Goal: Download file/media: Download file/media

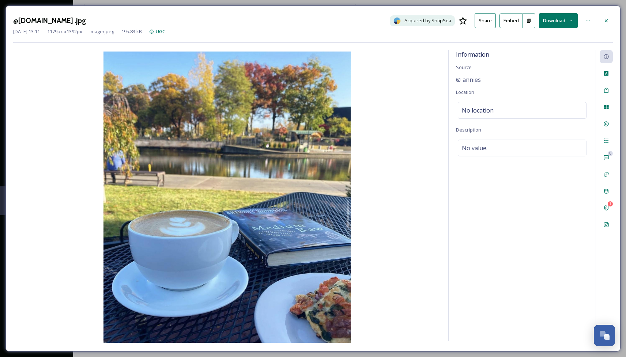
drag, startPoint x: 590, startPoint y: 11, endPoint x: 585, endPoint y: 4, distance: 8.6
click at [585, 4] on div "@annies.kitchen .jpg Acquired by SnapSea Share Embed Download Feb 20 2024 13:11…" at bounding box center [313, 178] width 626 height 357
drag, startPoint x: 61, startPoint y: 21, endPoint x: 9, endPoint y: 23, distance: 51.9
click at [8, 21] on div "@annies.kitchen .jpg Acquired by SnapSea Share Embed Download Feb 20 2024 13:11…" at bounding box center [312, 178] width 615 height 346
copy h3 "@annies.kitchen"
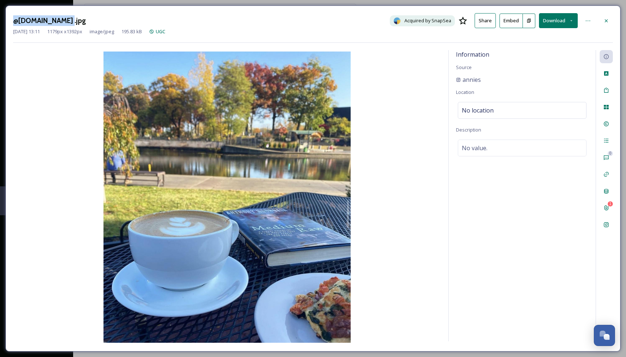
click at [559, 20] on button "Download" at bounding box center [558, 20] width 39 height 15
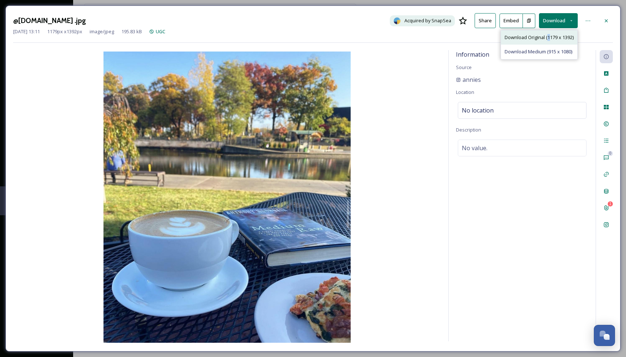
click at [547, 38] on span "Download Original (1179 x 1392)" at bounding box center [538, 37] width 69 height 7
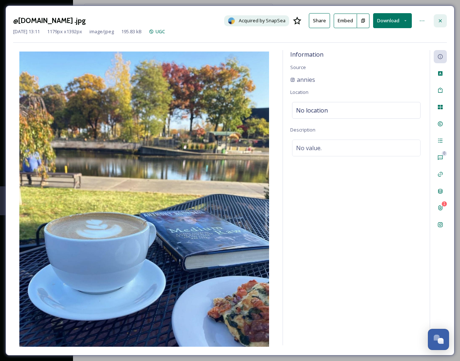
click at [438, 20] on icon at bounding box center [441, 21] width 6 height 6
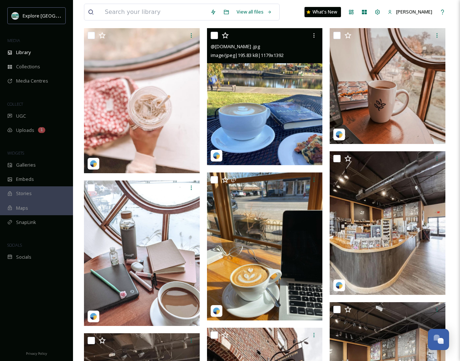
scroll to position [301, 0]
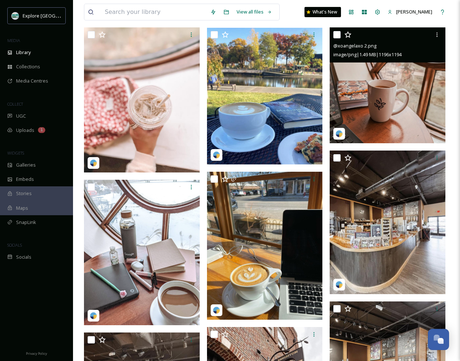
click at [403, 98] on img at bounding box center [388, 85] width 116 height 116
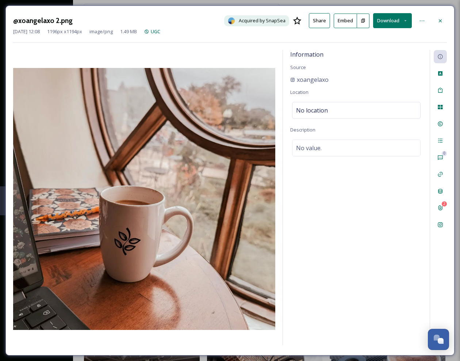
click at [396, 17] on button "Download" at bounding box center [392, 20] width 39 height 15
click at [382, 36] on span "Download Original (1196 x 1194)" at bounding box center [372, 37] width 69 height 7
drag, startPoint x: 440, startPoint y: 21, endPoint x: 438, endPoint y: 25, distance: 3.9
click at [440, 22] on icon at bounding box center [440, 20] width 3 height 3
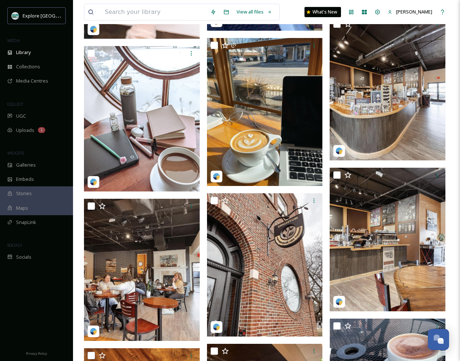
scroll to position [434, 0]
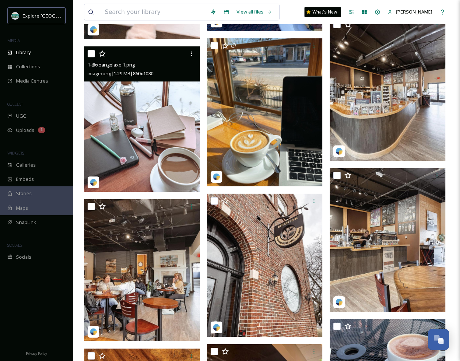
click at [174, 108] on img at bounding box center [142, 118] width 116 height 145
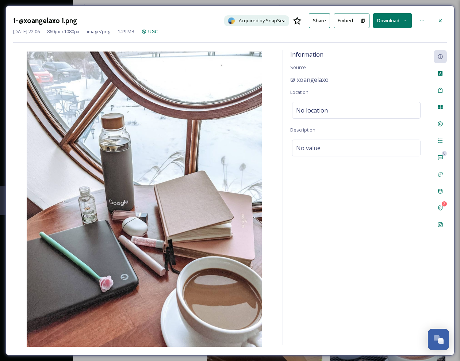
click at [391, 18] on button "Download" at bounding box center [392, 20] width 39 height 15
click at [373, 37] on span "Download Original (860 x 1080)" at bounding box center [375, 37] width 66 height 7
click at [441, 22] on icon at bounding box center [441, 21] width 6 height 6
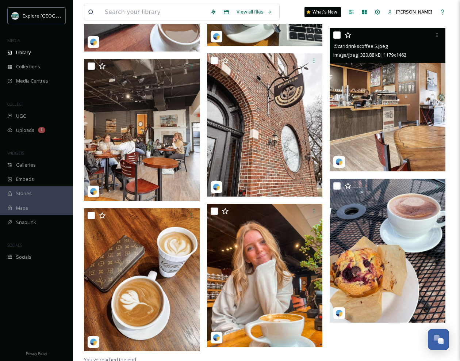
scroll to position [576, 0]
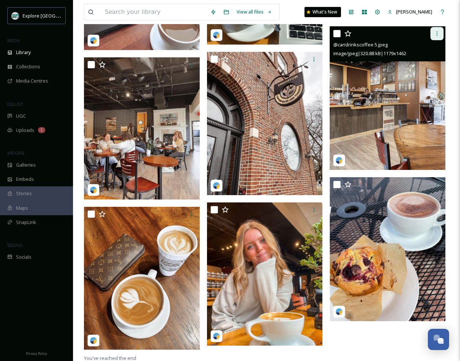
click at [439, 32] on icon at bounding box center [437, 34] width 6 height 6
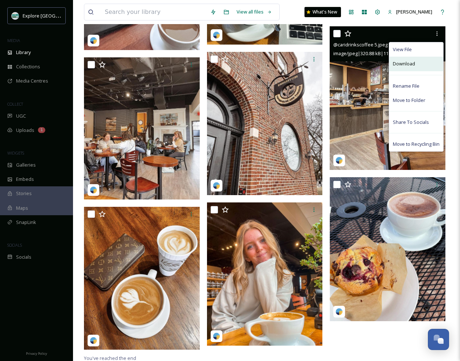
click at [413, 64] on span "Download" at bounding box center [404, 63] width 22 height 7
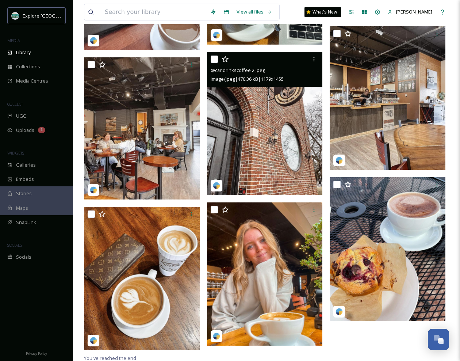
scroll to position [577, 0]
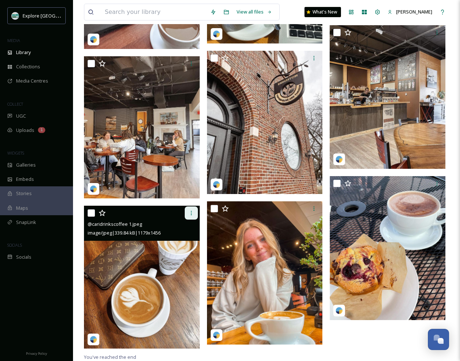
click at [191, 210] on icon at bounding box center [192, 213] width 6 height 6
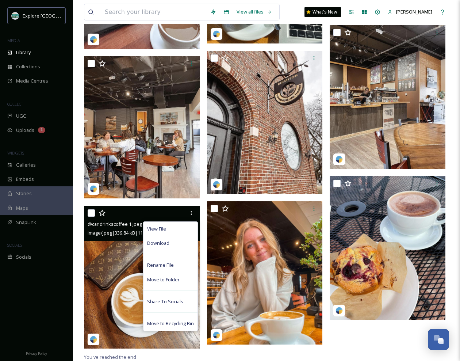
click at [170, 243] on div "Download" at bounding box center [171, 243] width 54 height 14
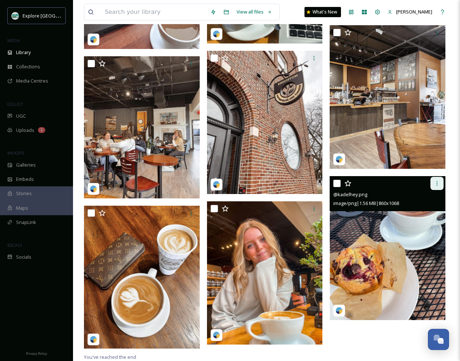
click at [437, 182] on icon at bounding box center [437, 183] width 6 height 6
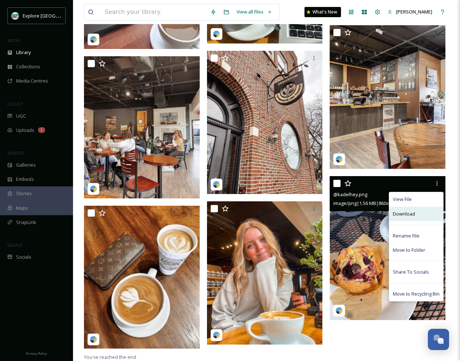
click at [412, 213] on span "Download" at bounding box center [404, 213] width 22 height 7
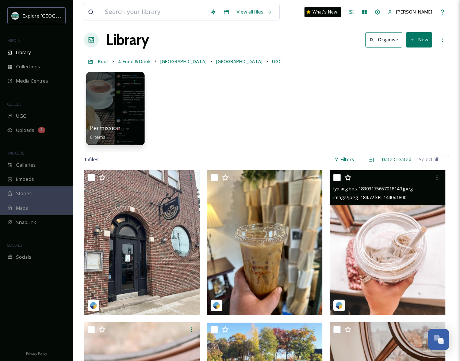
scroll to position [0, 0]
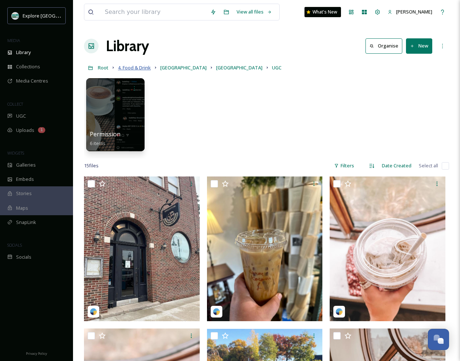
click at [143, 68] on span "4. Food & Drink" at bounding box center [134, 67] width 33 height 7
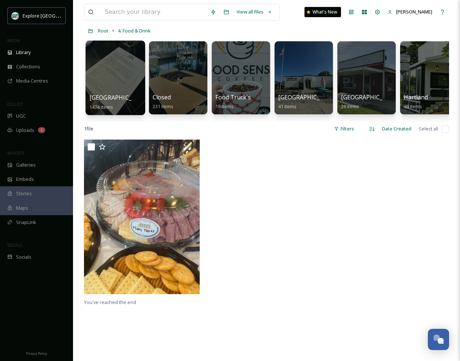
scroll to position [36, 0]
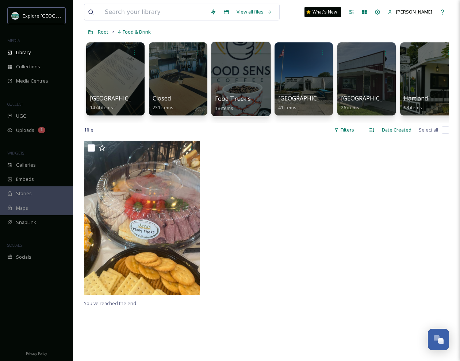
click at [259, 78] on div at bounding box center [241, 79] width 60 height 75
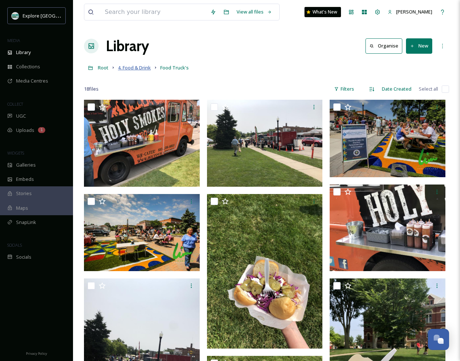
click at [130, 66] on span "4. Food & Drink" at bounding box center [134, 67] width 33 height 7
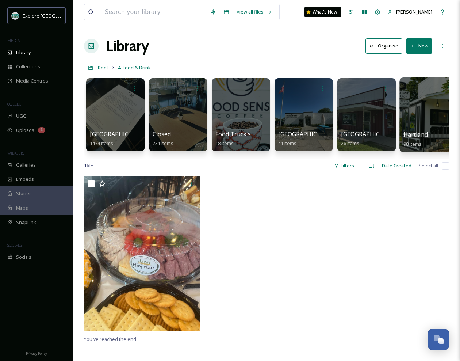
click at [413, 107] on div at bounding box center [430, 114] width 60 height 75
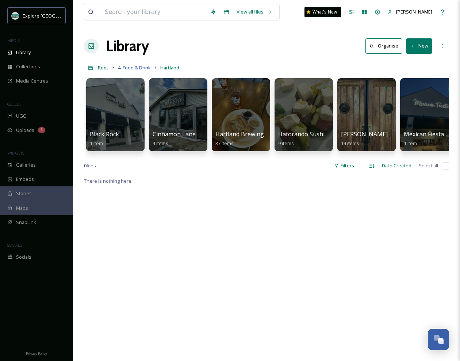
click at [137, 68] on span "4. Food & Drink" at bounding box center [134, 67] width 33 height 7
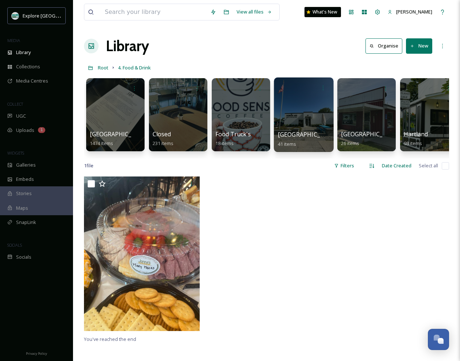
click at [298, 110] on div at bounding box center [304, 114] width 60 height 75
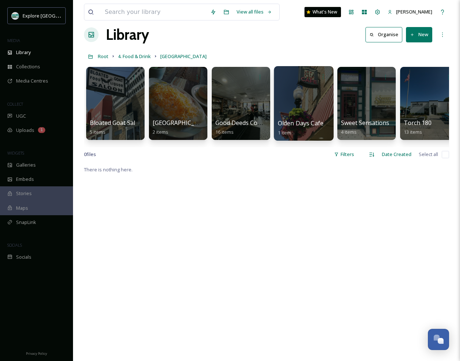
scroll to position [12, 0]
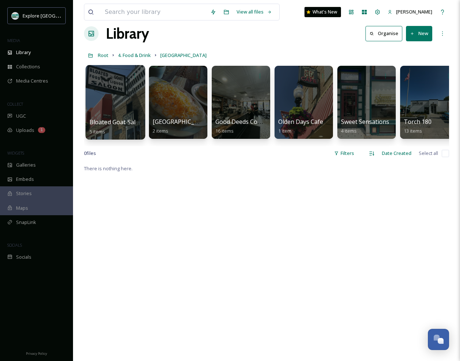
click at [115, 99] on div at bounding box center [115, 102] width 60 height 75
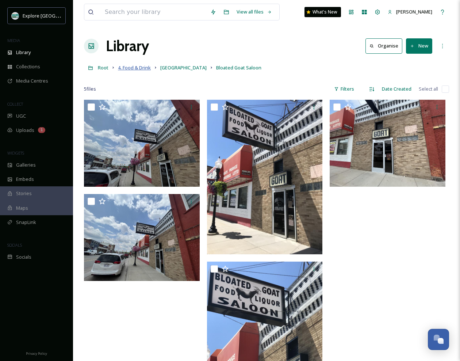
click at [136, 67] on span "4. Food & Drink" at bounding box center [134, 67] width 33 height 7
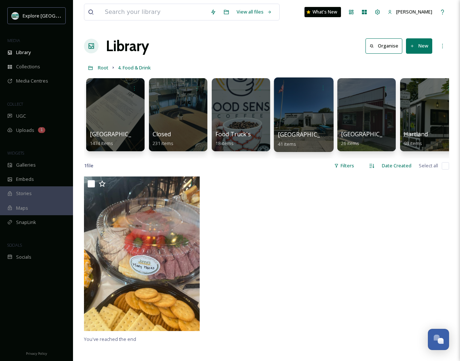
click at [302, 100] on div at bounding box center [304, 114] width 60 height 75
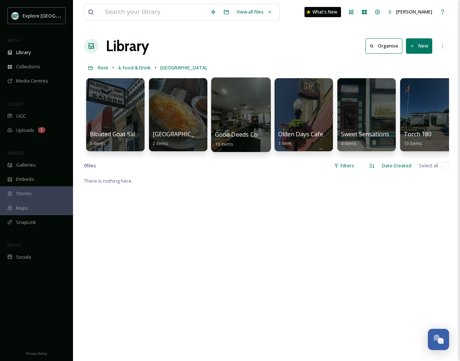
click at [256, 99] on div at bounding box center [241, 114] width 60 height 75
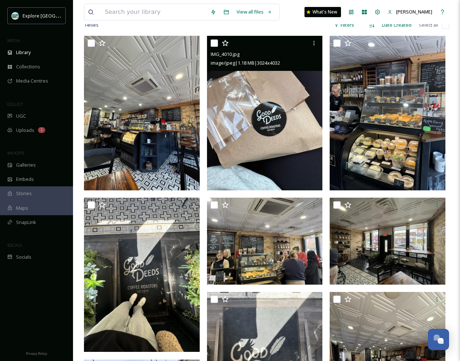
scroll to position [141, 0]
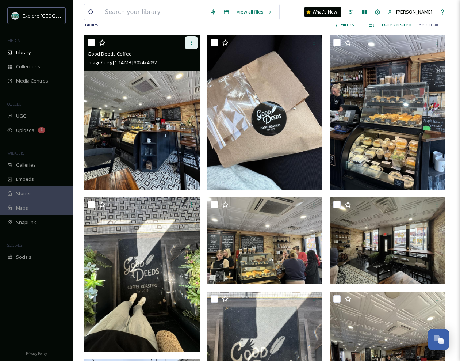
drag, startPoint x: 191, startPoint y: 42, endPoint x: 190, endPoint y: 46, distance: 4.2
click at [191, 42] on icon at bounding box center [191, 43] width 1 height 4
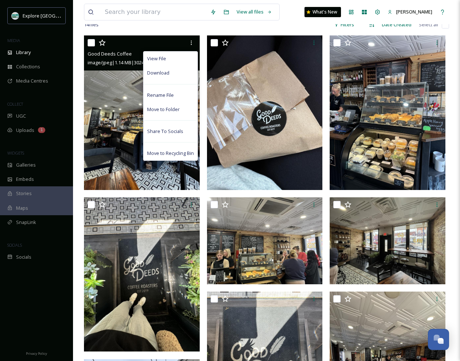
click at [170, 73] on div "Download" at bounding box center [171, 73] width 54 height 14
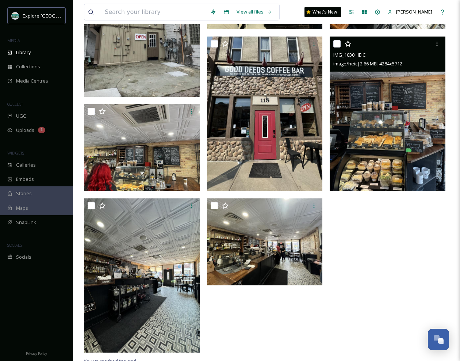
scroll to position [562, 0]
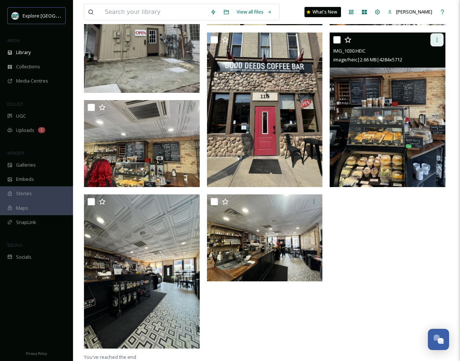
click at [438, 40] on icon at bounding box center [437, 40] width 6 height 6
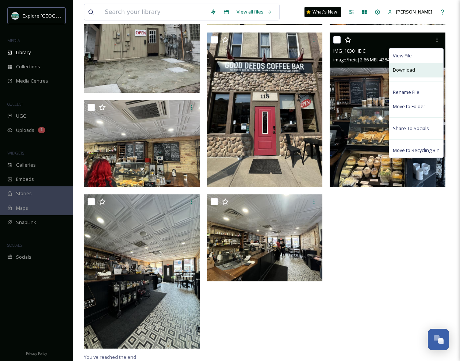
click at [408, 69] on span "Download" at bounding box center [404, 69] width 22 height 7
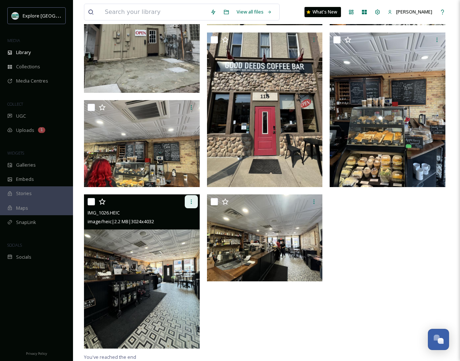
click at [191, 201] on icon at bounding box center [192, 202] width 6 height 6
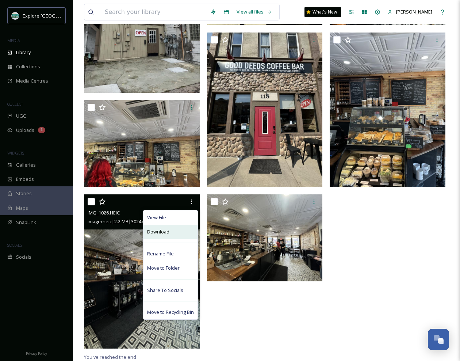
click at [176, 229] on div "Download" at bounding box center [171, 232] width 54 height 14
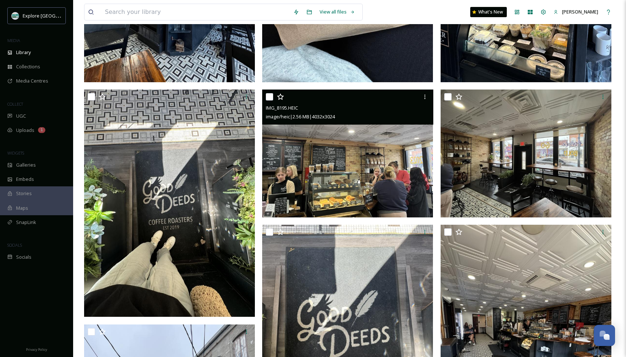
scroll to position [0, 0]
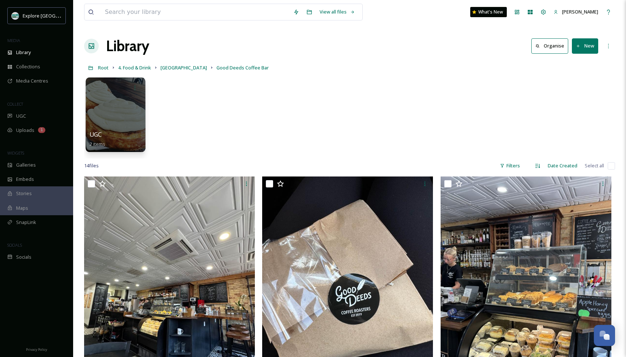
click at [126, 112] on div at bounding box center [115, 114] width 60 height 75
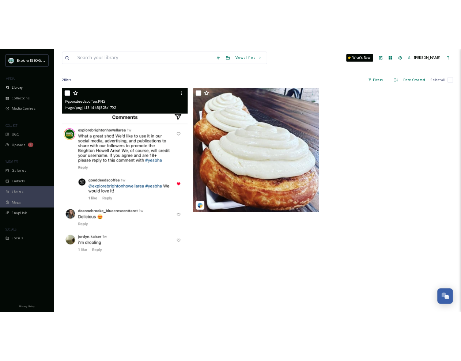
scroll to position [48, 0]
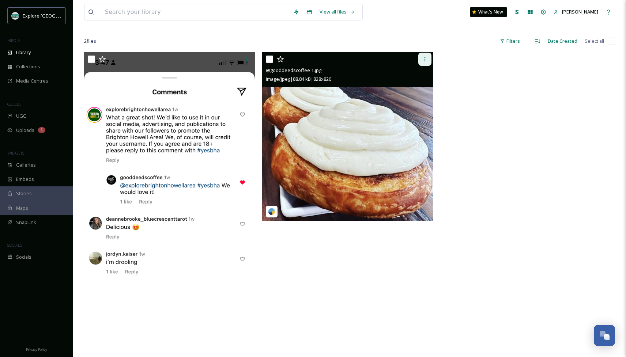
click at [426, 58] on icon at bounding box center [425, 59] width 6 height 6
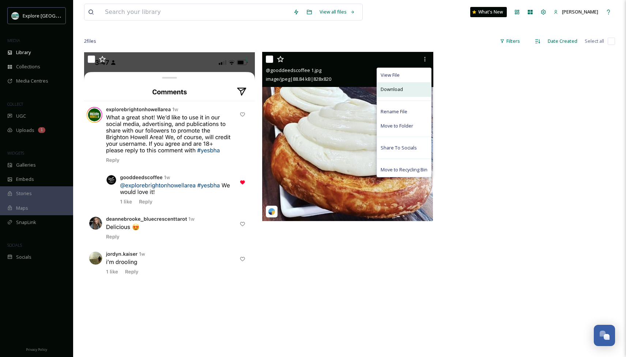
click at [408, 89] on div "Download" at bounding box center [404, 89] width 54 height 14
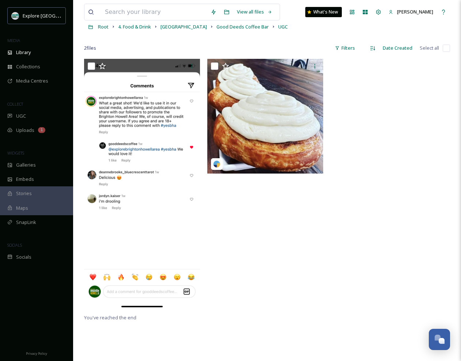
scroll to position [0, 0]
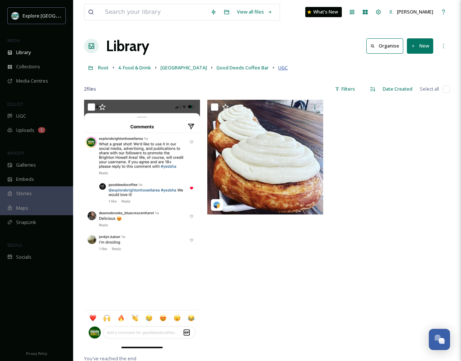
click at [278, 67] on span "UGC" at bounding box center [282, 67] width 9 height 7
click at [229, 68] on span "Good Deeds Coffee Bar" at bounding box center [242, 67] width 52 height 7
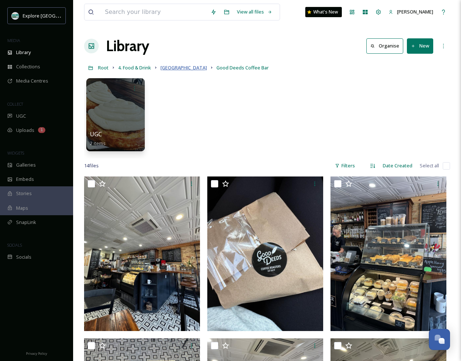
click at [174, 69] on span "[GEOGRAPHIC_DATA]" at bounding box center [183, 67] width 46 height 7
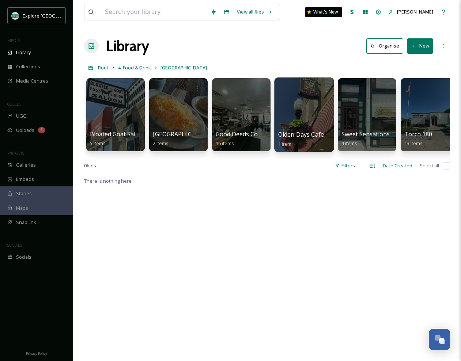
click at [317, 101] on div at bounding box center [304, 114] width 60 height 75
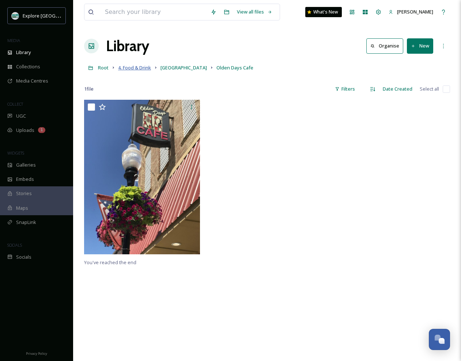
click at [139, 67] on span "4. Food & Drink" at bounding box center [134, 67] width 33 height 7
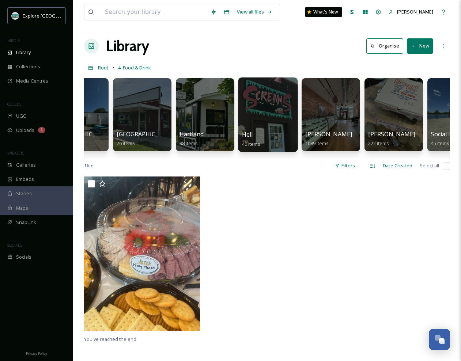
scroll to position [0, 225]
click at [269, 109] on div at bounding box center [267, 114] width 60 height 75
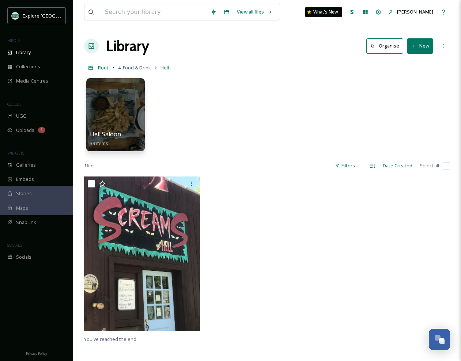
click at [126, 68] on span "4. Food & Drink" at bounding box center [134, 67] width 33 height 7
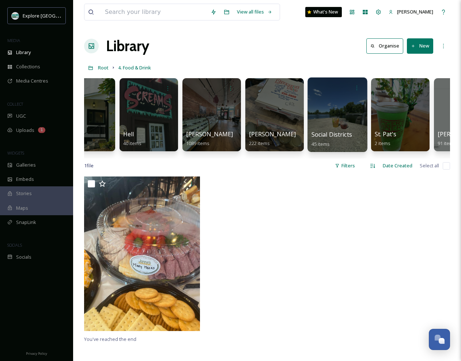
scroll to position [0, 345]
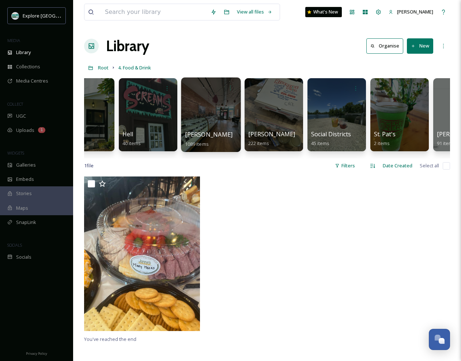
click at [213, 116] on div at bounding box center [211, 114] width 60 height 75
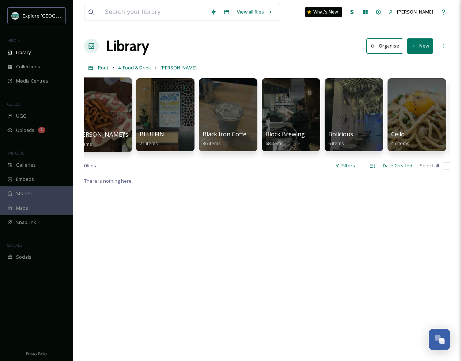
scroll to position [0, 208]
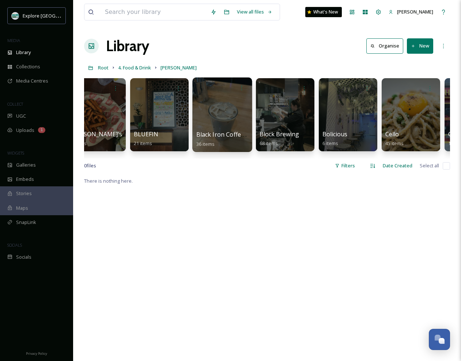
click at [217, 124] on div at bounding box center [222, 114] width 60 height 75
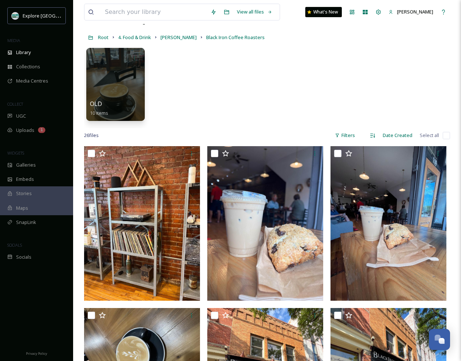
scroll to position [34, 0]
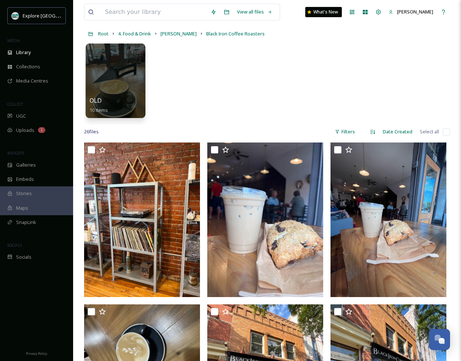
click at [131, 92] on div at bounding box center [115, 80] width 60 height 75
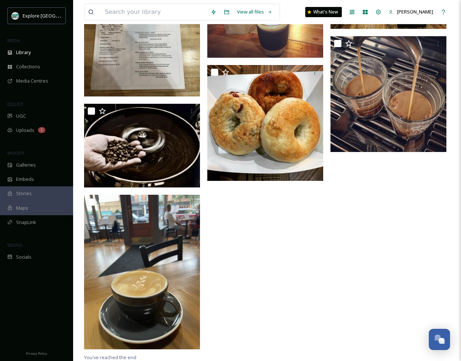
scroll to position [253, 0]
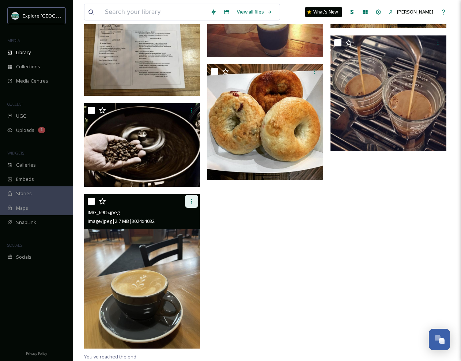
click at [191, 202] on icon at bounding box center [192, 201] width 6 height 6
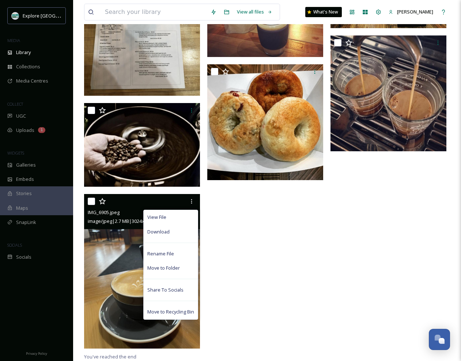
click at [172, 232] on div "Download" at bounding box center [171, 232] width 54 height 14
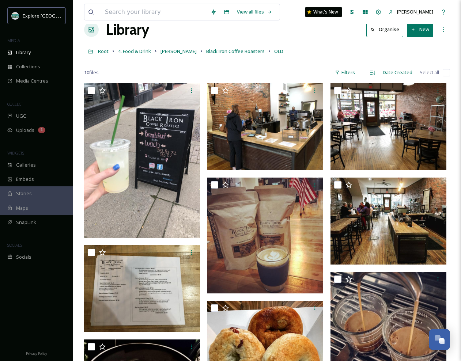
scroll to position [0, 0]
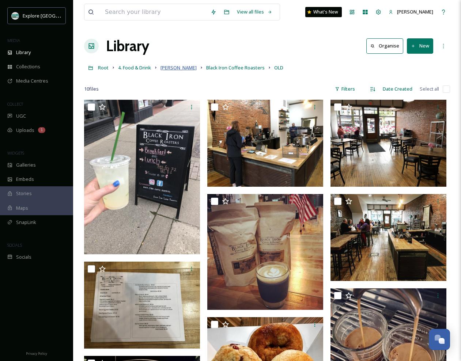
click at [168, 68] on span "[PERSON_NAME]" at bounding box center [178, 67] width 36 height 7
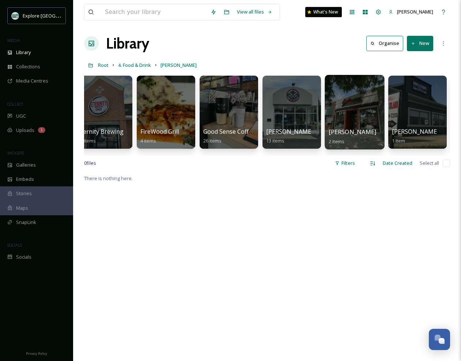
scroll to position [0, 1081]
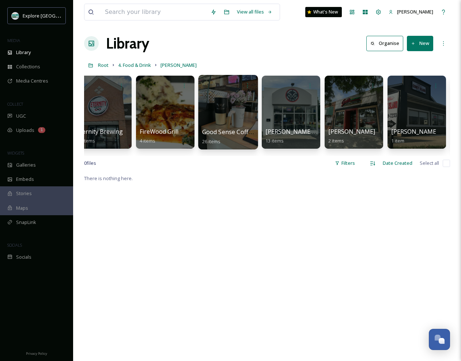
click at [237, 116] on div at bounding box center [228, 112] width 60 height 75
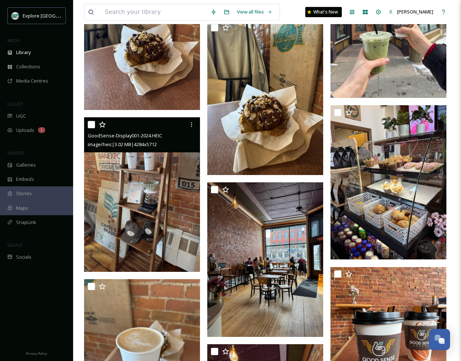
scroll to position [887, 0]
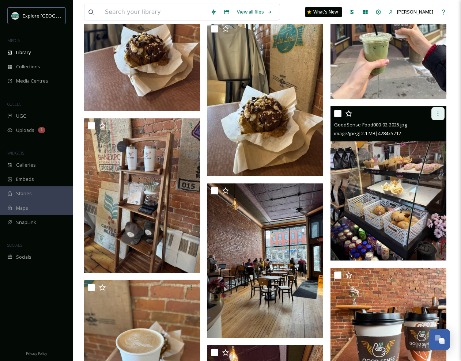
click at [439, 112] on icon at bounding box center [438, 114] width 6 height 6
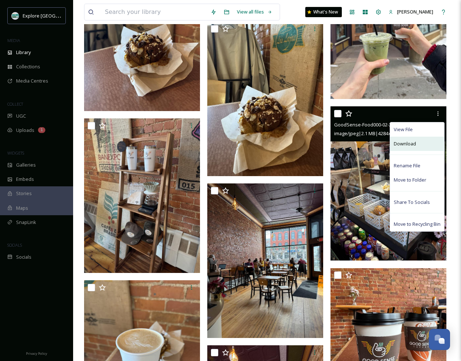
click at [419, 144] on div "Download" at bounding box center [417, 144] width 54 height 14
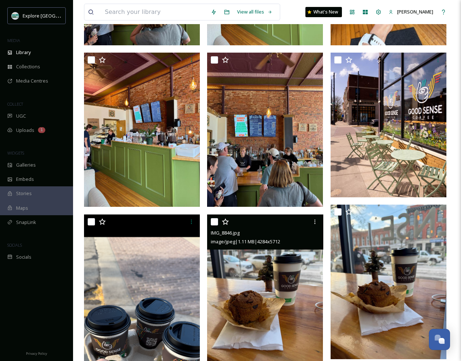
scroll to position [205, 0]
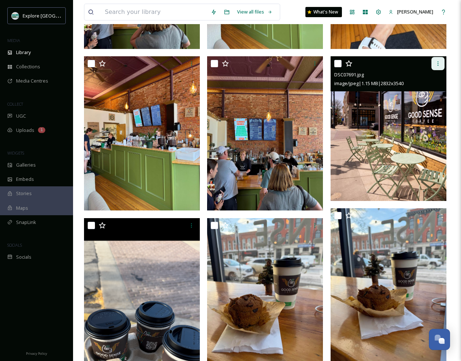
click at [437, 62] on icon at bounding box center [438, 64] width 6 height 6
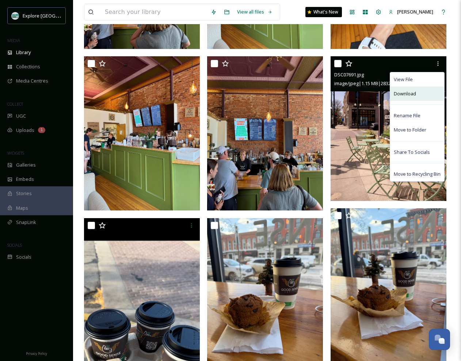
click at [411, 91] on span "Download" at bounding box center [405, 93] width 22 height 7
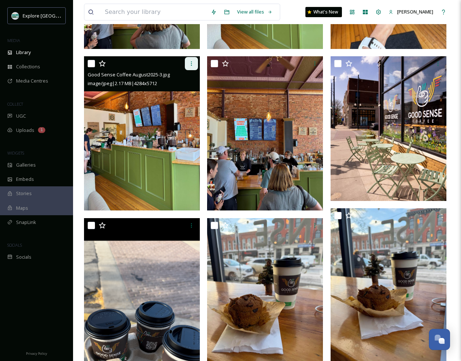
click at [193, 61] on icon at bounding box center [192, 64] width 6 height 6
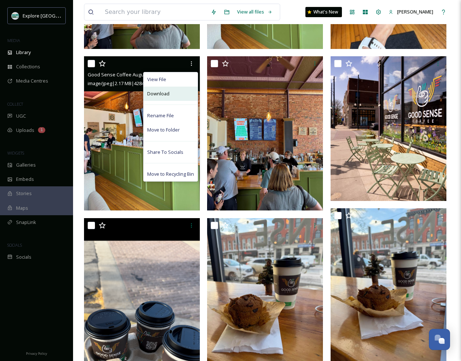
click at [172, 95] on div "Download" at bounding box center [171, 94] width 54 height 14
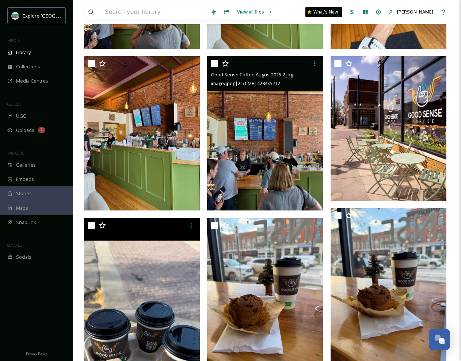
scroll to position [0, 0]
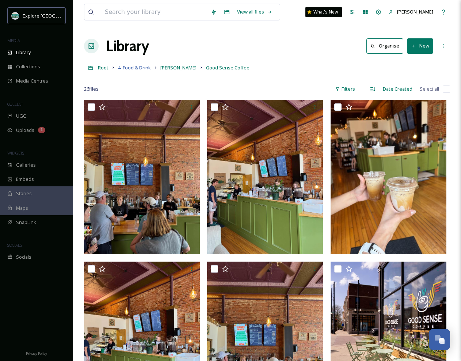
click at [145, 69] on span "4. Food & Drink" at bounding box center [134, 67] width 33 height 7
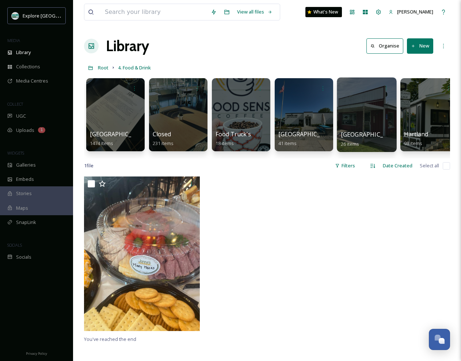
click at [371, 119] on div at bounding box center [367, 114] width 60 height 75
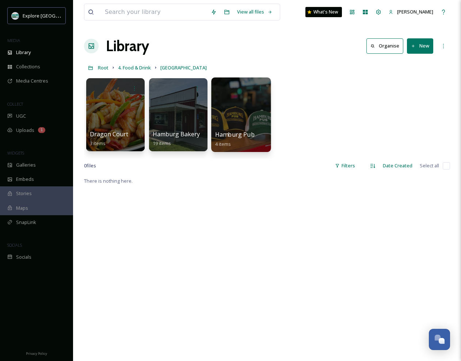
click at [253, 119] on div at bounding box center [241, 114] width 60 height 75
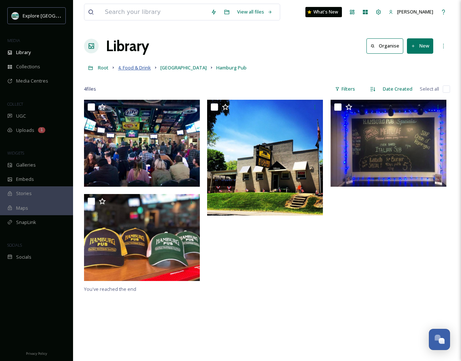
click at [134, 66] on span "4. Food & Drink" at bounding box center [134, 67] width 33 height 7
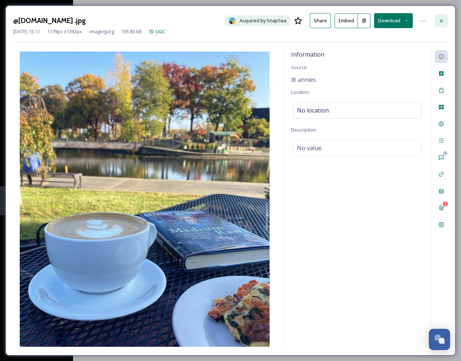
click at [441, 19] on icon at bounding box center [441, 21] width 6 height 6
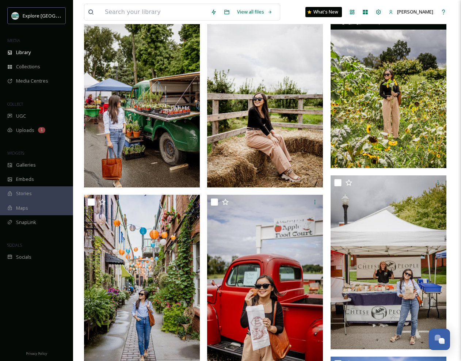
scroll to position [270, 0]
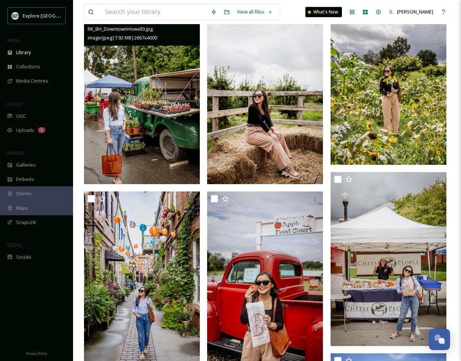
click at [170, 63] on img at bounding box center [142, 97] width 116 height 174
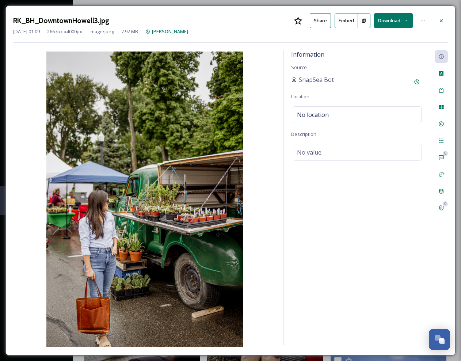
click at [393, 19] on button "Download" at bounding box center [393, 20] width 39 height 15
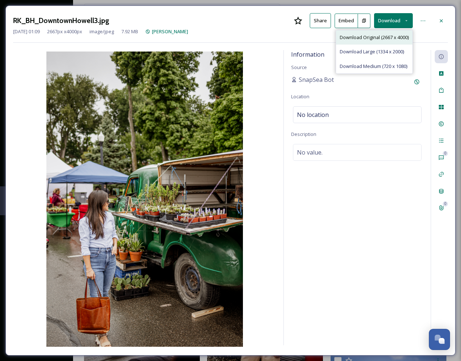
click at [380, 35] on span "Download Original (2667 x 4000)" at bounding box center [374, 37] width 69 height 7
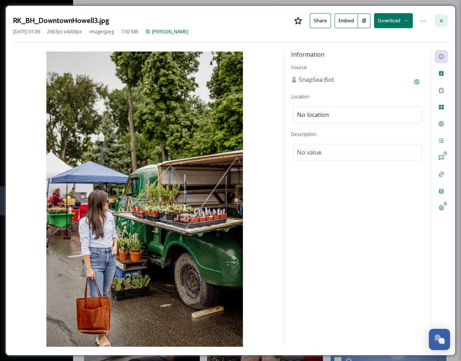
click at [442, 19] on icon at bounding box center [441, 21] width 6 height 6
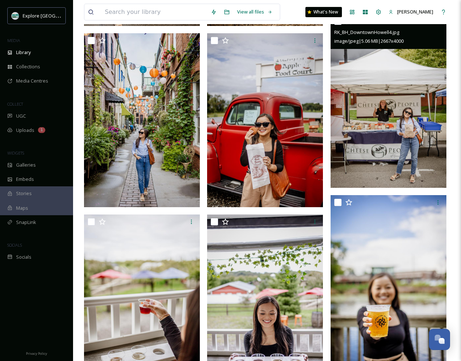
scroll to position [429, 0]
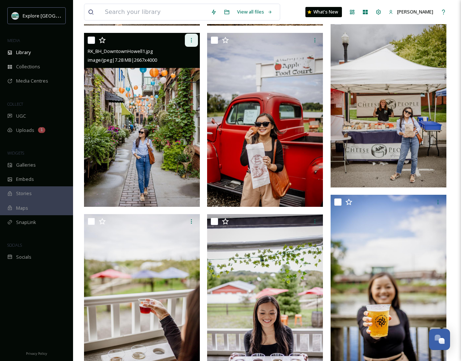
click at [192, 39] on icon at bounding box center [192, 40] width 6 height 6
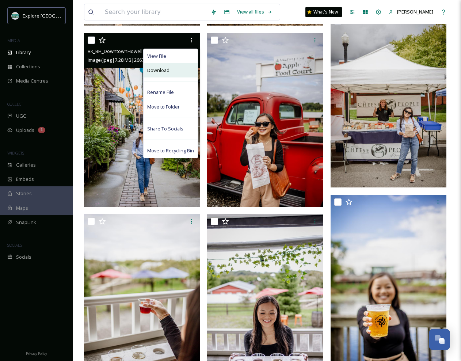
click at [175, 71] on div "Download" at bounding box center [171, 70] width 54 height 14
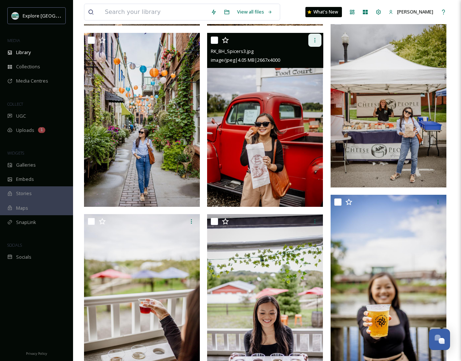
click at [316, 37] on icon at bounding box center [315, 40] width 6 height 6
click at [242, 110] on img at bounding box center [265, 120] width 116 height 174
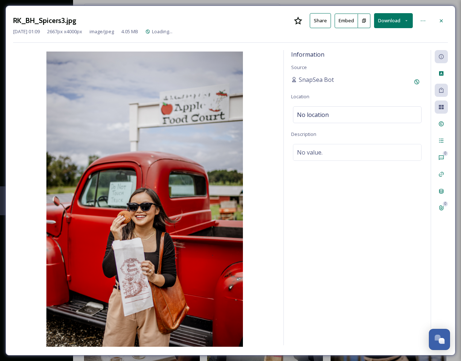
click at [396, 19] on button "Download" at bounding box center [393, 20] width 39 height 15
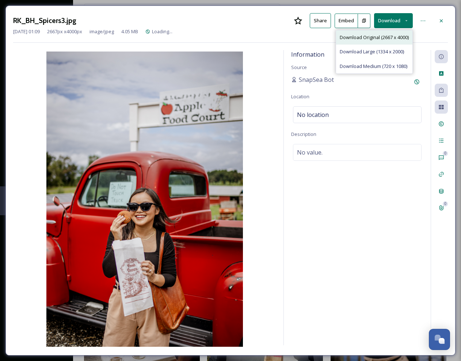
click at [380, 37] on span "Download Original (2667 x 4000)" at bounding box center [374, 37] width 69 height 7
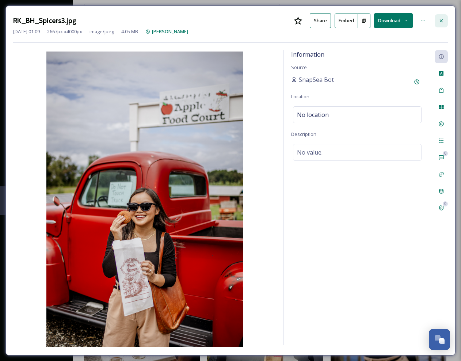
click at [440, 19] on icon at bounding box center [441, 20] width 3 height 3
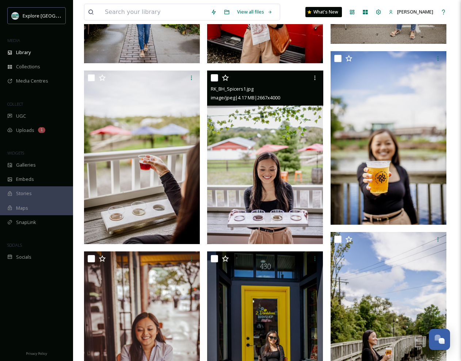
scroll to position [571, 0]
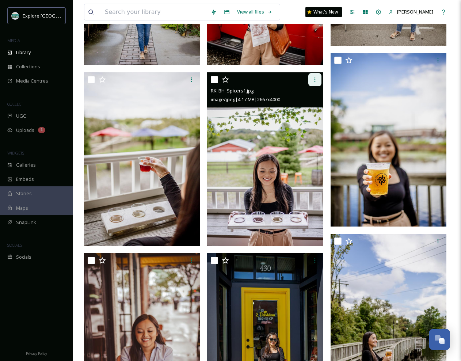
click at [316, 78] on icon at bounding box center [315, 80] width 6 height 6
click at [240, 137] on img at bounding box center [265, 159] width 116 height 174
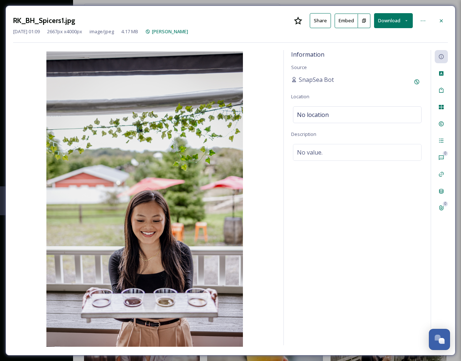
click at [389, 20] on button "Download" at bounding box center [393, 20] width 39 height 15
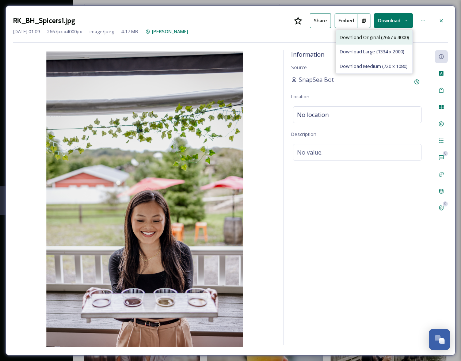
click at [374, 36] on span "Download Original (2667 x 4000)" at bounding box center [374, 37] width 69 height 7
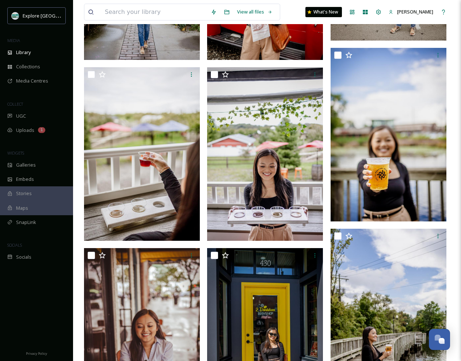
scroll to position [577, 0]
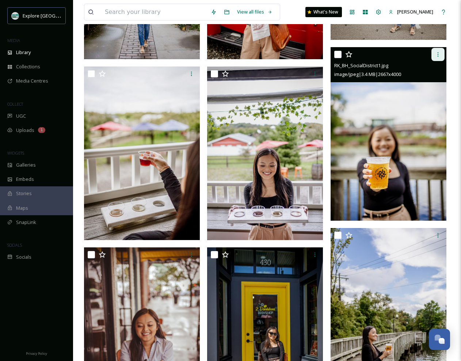
click at [438, 51] on div at bounding box center [437, 54] width 13 height 13
click at [367, 124] on img at bounding box center [389, 134] width 116 height 174
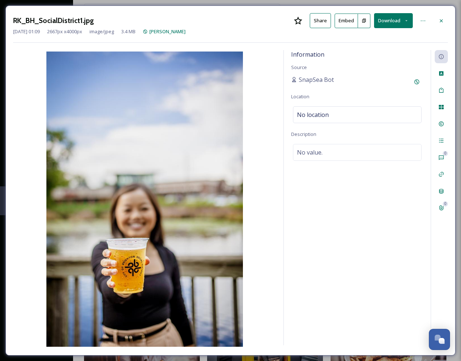
click at [388, 20] on button "Download" at bounding box center [393, 20] width 39 height 15
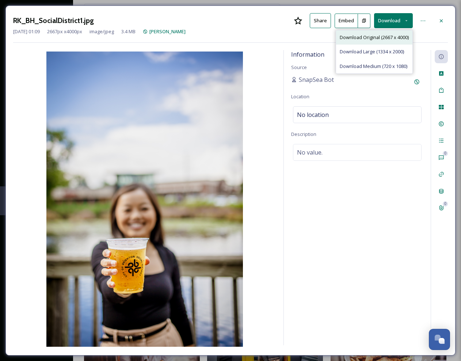
click at [379, 37] on span "Download Original (2667 x 4000)" at bounding box center [374, 37] width 69 height 7
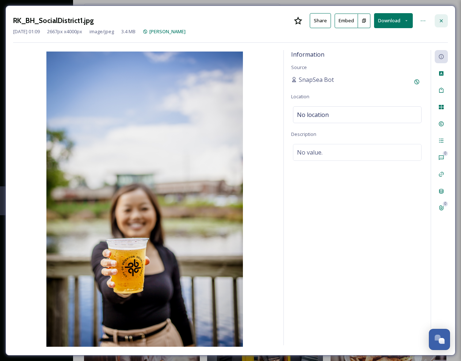
click at [439, 19] on icon at bounding box center [441, 21] width 6 height 6
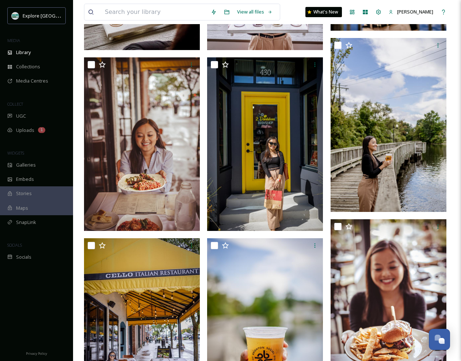
scroll to position [767, 0]
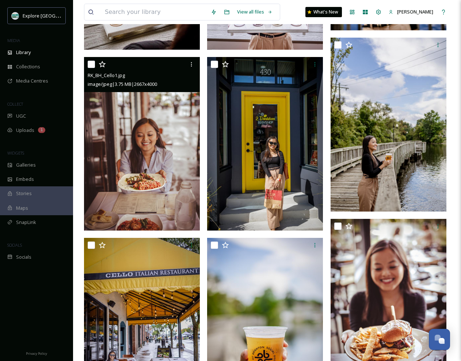
click at [175, 128] on img at bounding box center [142, 144] width 116 height 174
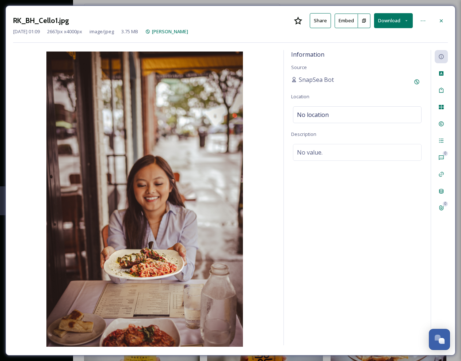
click at [391, 19] on button "Download" at bounding box center [393, 20] width 39 height 15
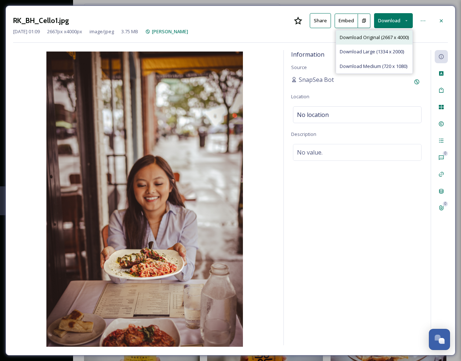
click at [371, 38] on span "Download Original (2667 x 4000)" at bounding box center [374, 37] width 69 height 7
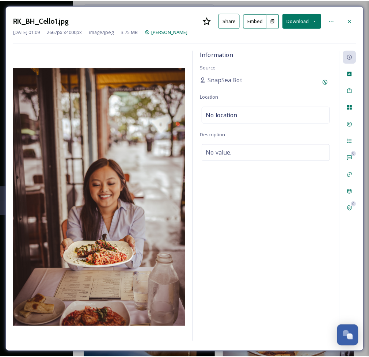
scroll to position [1536, 0]
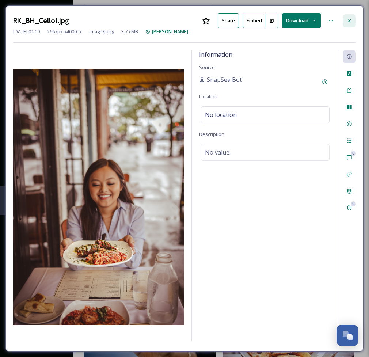
click at [349, 18] on icon at bounding box center [349, 21] width 6 height 6
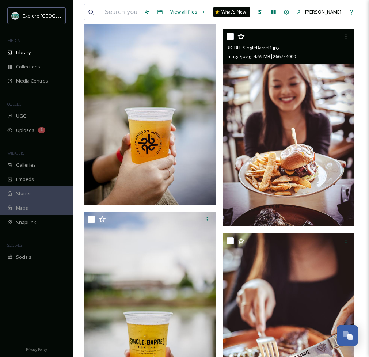
scroll to position [1706, 0]
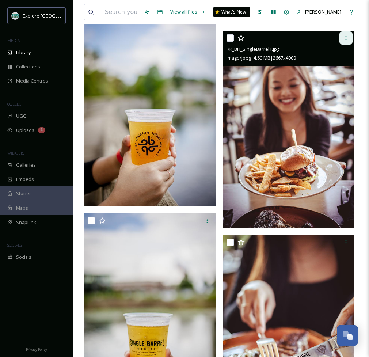
click at [345, 39] on icon at bounding box center [346, 38] width 6 height 6
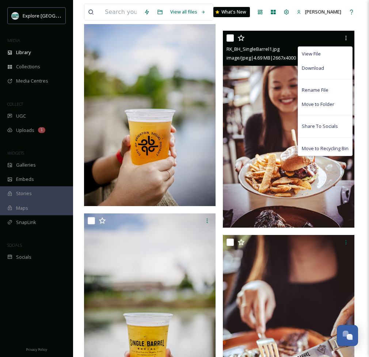
click at [277, 116] on img at bounding box center [289, 128] width 132 height 197
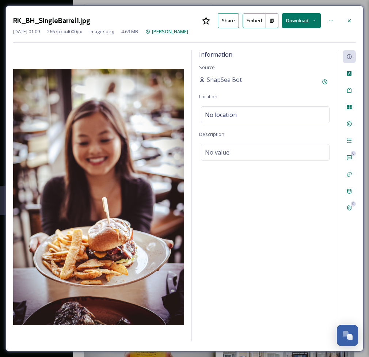
click at [295, 22] on button "Download" at bounding box center [301, 20] width 39 height 15
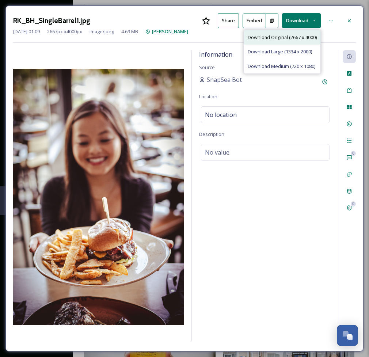
click at [290, 35] on span "Download Original (2667 x 4000)" at bounding box center [282, 37] width 69 height 7
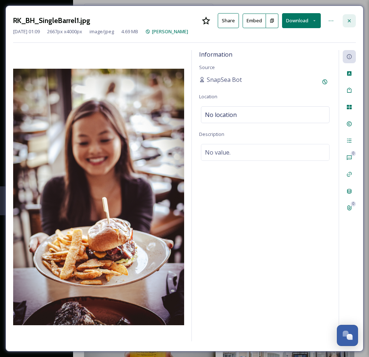
click at [348, 18] on icon at bounding box center [349, 21] width 6 height 6
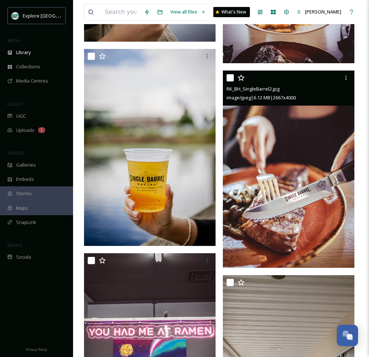
scroll to position [1868, 0]
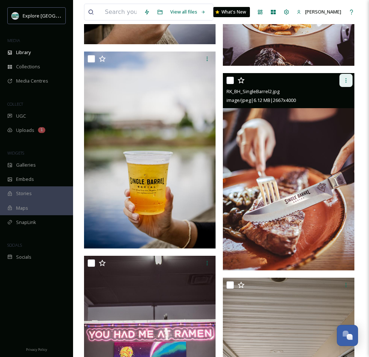
click at [348, 82] on icon at bounding box center [346, 80] width 6 height 6
click at [267, 148] on img at bounding box center [289, 171] width 132 height 197
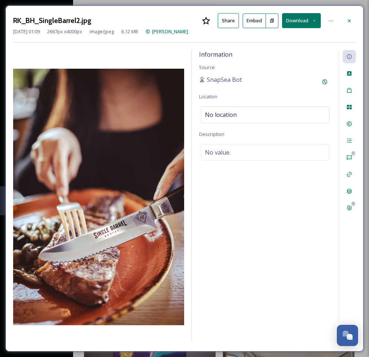
click at [300, 20] on button "Download" at bounding box center [301, 20] width 39 height 15
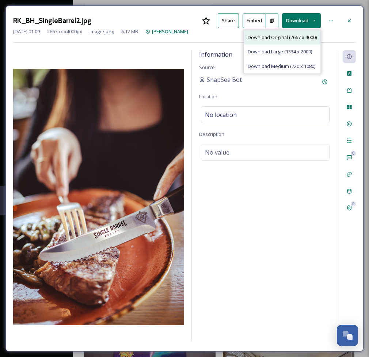
click at [290, 35] on span "Download Original (2667 x 4000)" at bounding box center [282, 37] width 69 height 7
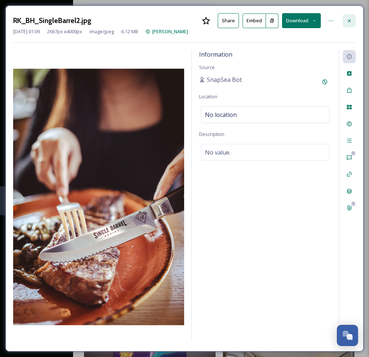
click at [348, 18] on icon at bounding box center [349, 21] width 6 height 6
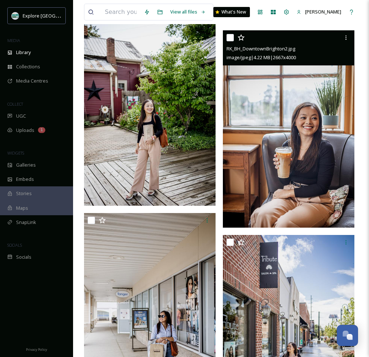
scroll to position [2523, 0]
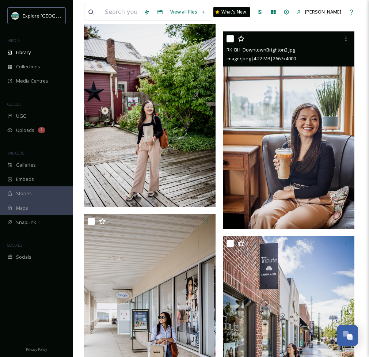
click at [306, 97] on img at bounding box center [289, 129] width 132 height 197
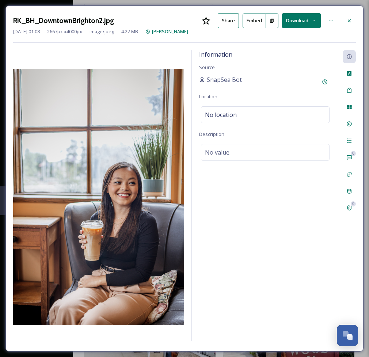
click at [302, 20] on button "Download" at bounding box center [301, 20] width 39 height 15
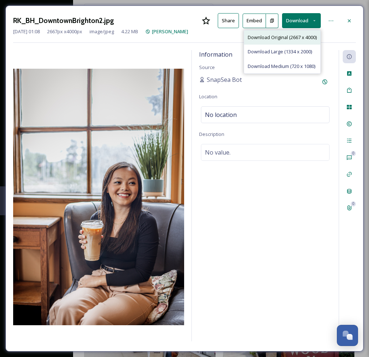
click at [288, 38] on span "Download Original (2667 x 4000)" at bounding box center [282, 37] width 69 height 7
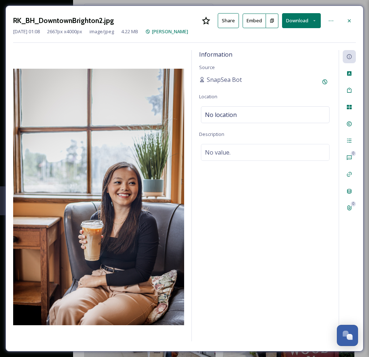
click at [280, 204] on div "Information Source SnapSea Bot Location No location Description No value." at bounding box center [265, 195] width 147 height 291
click at [351, 20] on icon at bounding box center [349, 21] width 6 height 6
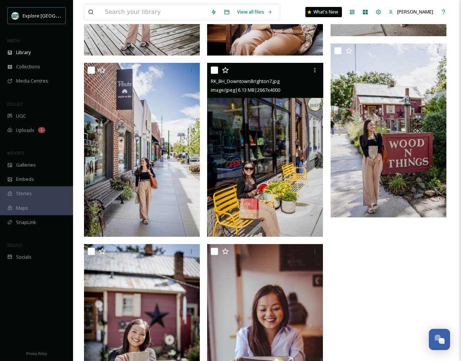
scroll to position [1665, 0]
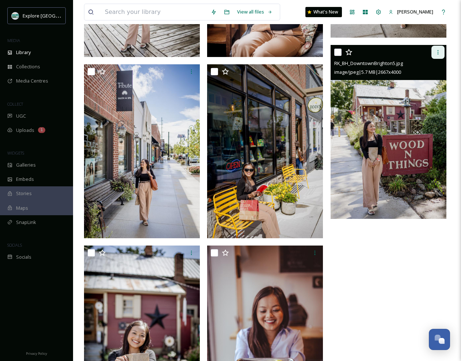
click at [439, 50] on icon at bounding box center [438, 52] width 6 height 6
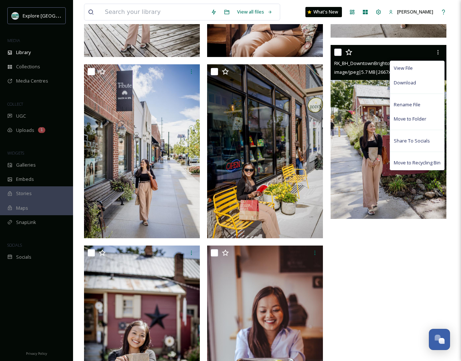
click at [373, 107] on img at bounding box center [389, 132] width 116 height 174
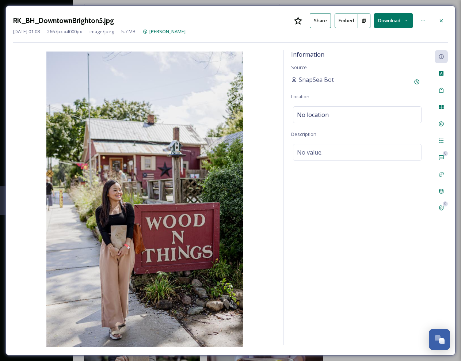
click at [394, 17] on button "Download" at bounding box center [393, 20] width 39 height 15
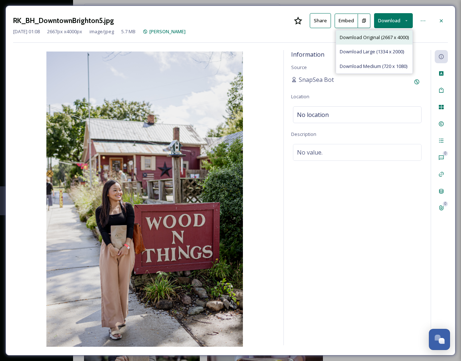
click at [374, 36] on span "Download Original (2667 x 4000)" at bounding box center [374, 37] width 69 height 7
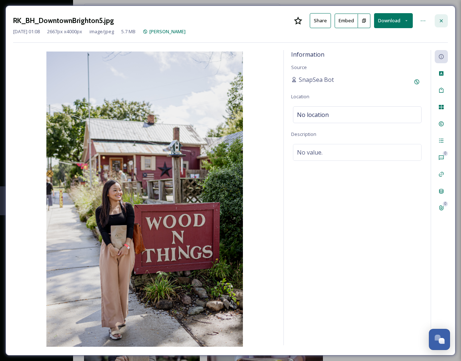
click at [440, 19] on icon at bounding box center [441, 21] width 6 height 6
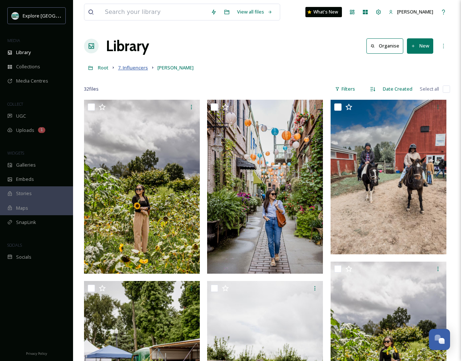
click at [130, 68] on span "7. Influencers" at bounding box center [133, 67] width 30 height 7
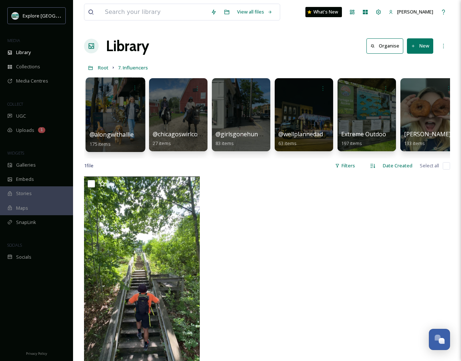
click at [106, 97] on div at bounding box center [115, 114] width 60 height 75
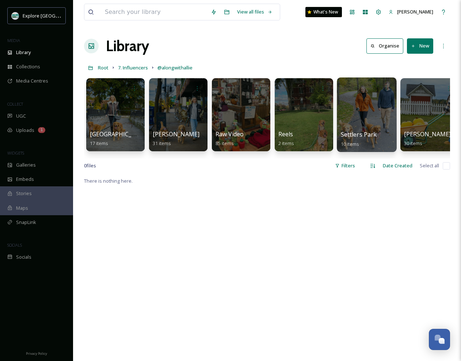
click at [362, 108] on div at bounding box center [367, 114] width 60 height 75
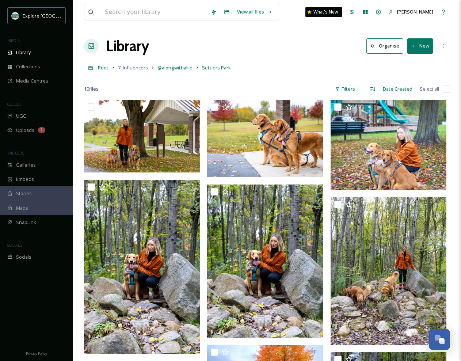
click at [136, 68] on span "7. Influencers" at bounding box center [133, 67] width 30 height 7
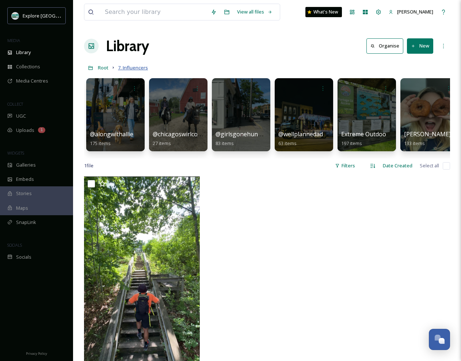
click at [130, 66] on span "7. Influencers" at bounding box center [133, 67] width 30 height 7
click at [181, 122] on div at bounding box center [178, 114] width 60 height 75
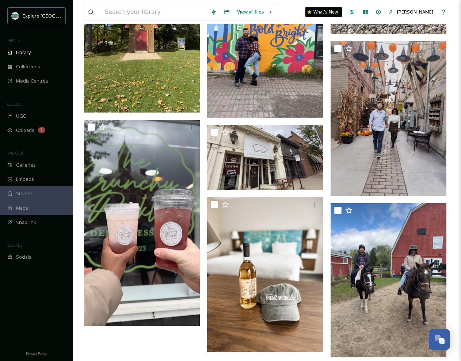
scroll to position [1082, 0]
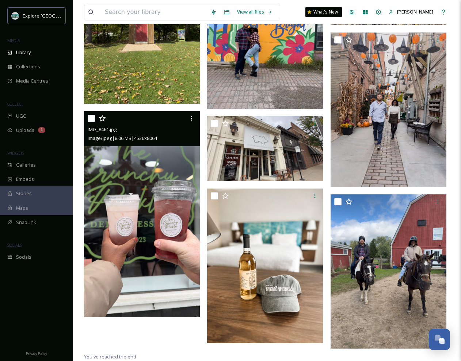
click at [176, 246] on img at bounding box center [142, 214] width 116 height 206
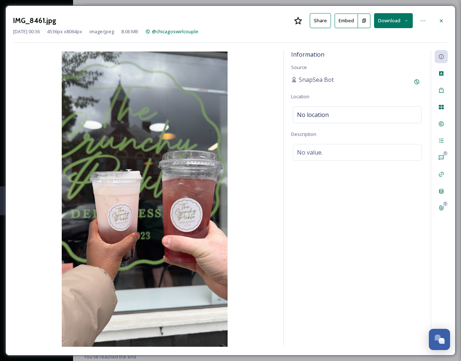
click at [390, 19] on button "Download" at bounding box center [393, 20] width 39 height 15
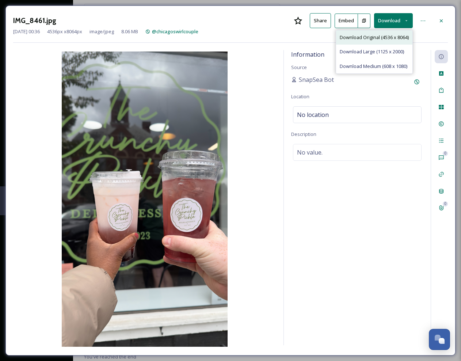
click at [376, 36] on span "Download Original (4536 x 8064)" at bounding box center [374, 37] width 69 height 7
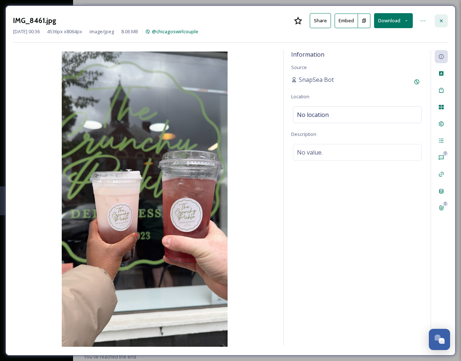
click at [441, 19] on icon at bounding box center [441, 21] width 6 height 6
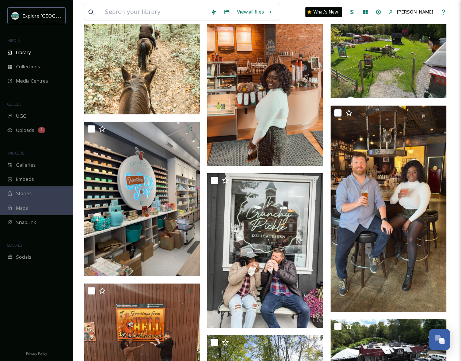
scroll to position [540, 0]
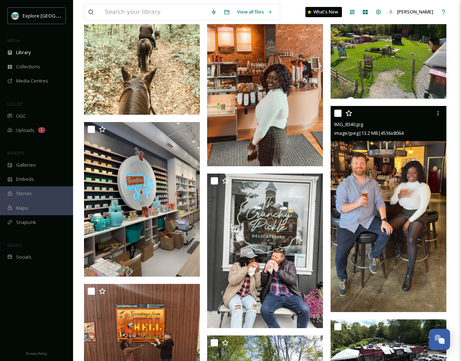
click at [401, 183] on img at bounding box center [389, 209] width 116 height 206
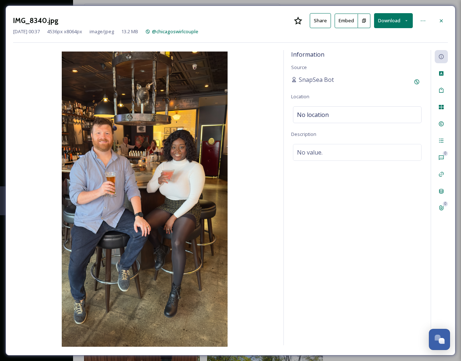
click at [397, 18] on button "Download" at bounding box center [393, 20] width 39 height 15
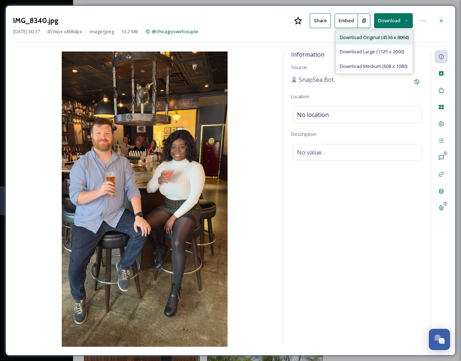
click at [380, 37] on span "Download Original (4536 x 8064)" at bounding box center [374, 37] width 69 height 7
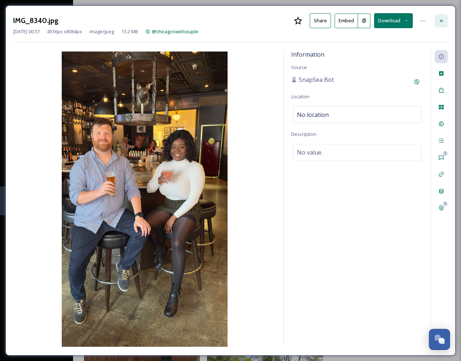
click at [441, 18] on icon at bounding box center [441, 21] width 6 height 6
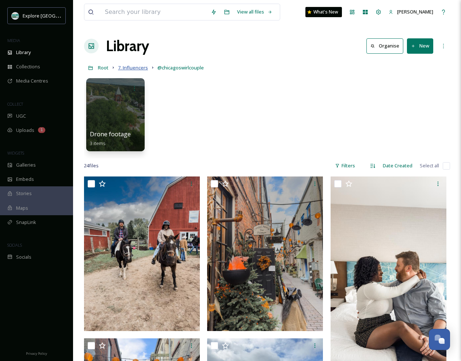
click at [138, 67] on span "7. Influencers" at bounding box center [133, 67] width 30 height 7
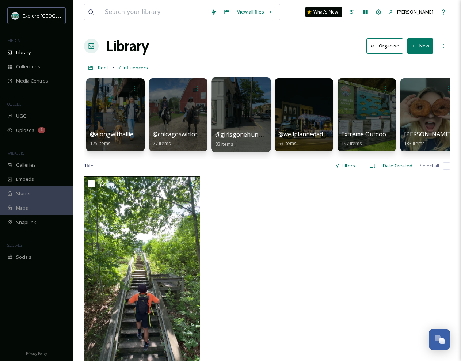
click at [240, 104] on div at bounding box center [241, 114] width 60 height 75
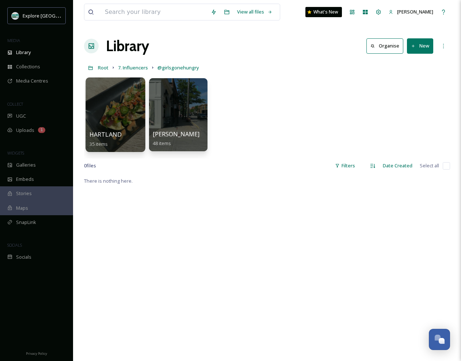
click at [124, 118] on div at bounding box center [115, 114] width 60 height 75
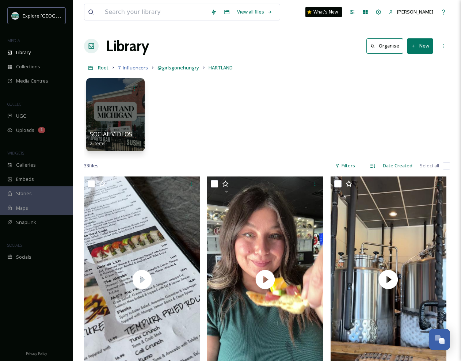
click at [138, 69] on span "7. Influencers" at bounding box center [133, 67] width 30 height 7
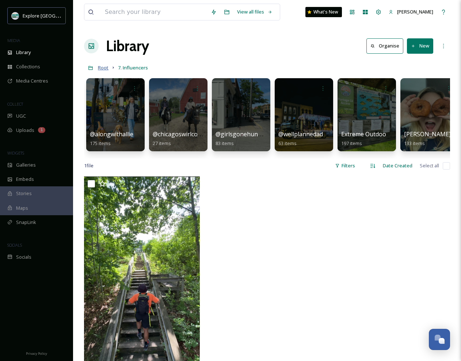
click at [105, 68] on span "Root" at bounding box center [103, 67] width 11 height 7
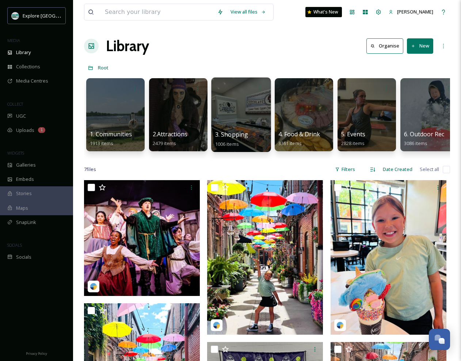
click at [240, 109] on div at bounding box center [241, 114] width 60 height 75
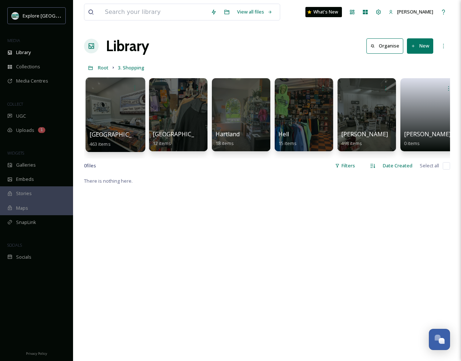
click at [130, 111] on div at bounding box center [115, 114] width 60 height 75
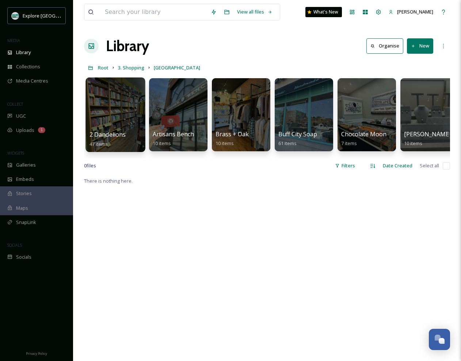
click at [120, 119] on div at bounding box center [115, 114] width 60 height 75
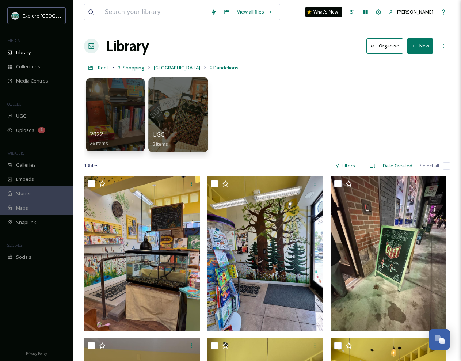
click at [183, 102] on div at bounding box center [178, 114] width 60 height 75
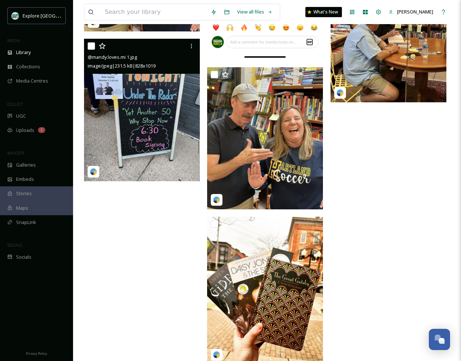
scroll to position [306, 0]
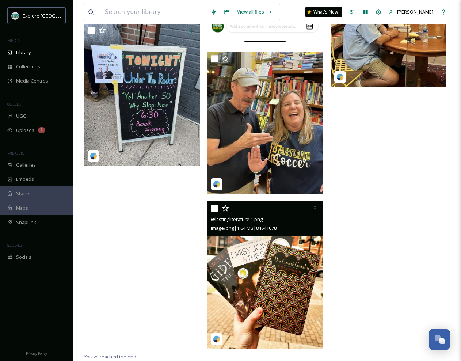
click at [289, 289] on img at bounding box center [265, 275] width 116 height 148
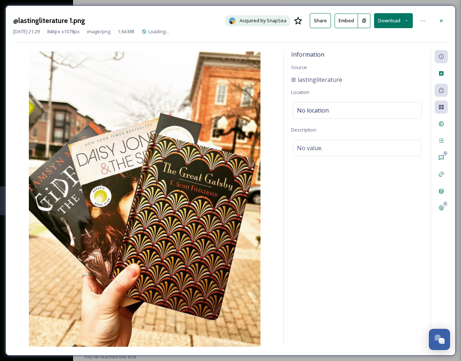
scroll to position [151, 0]
click at [388, 20] on button "Download" at bounding box center [393, 20] width 39 height 15
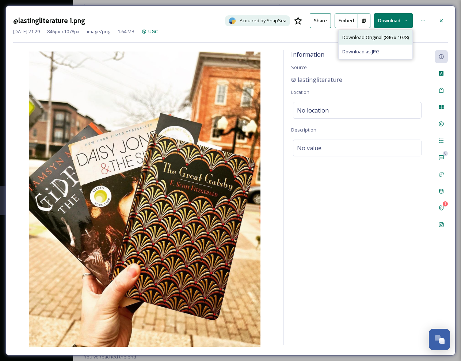
click at [374, 37] on span "Download Original (846 x 1078)" at bounding box center [375, 37] width 66 height 7
click at [441, 19] on icon at bounding box center [441, 21] width 6 height 6
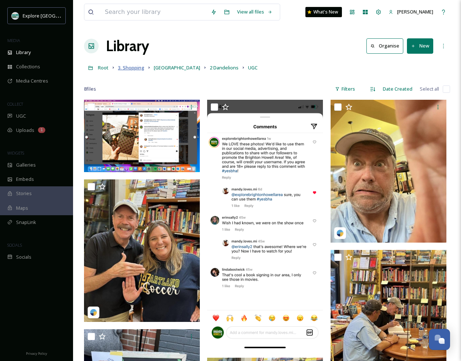
click at [135, 68] on span "3. Shopping" at bounding box center [131, 67] width 26 height 7
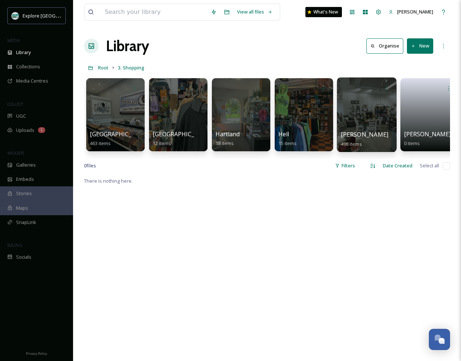
click at [358, 110] on div at bounding box center [367, 114] width 60 height 75
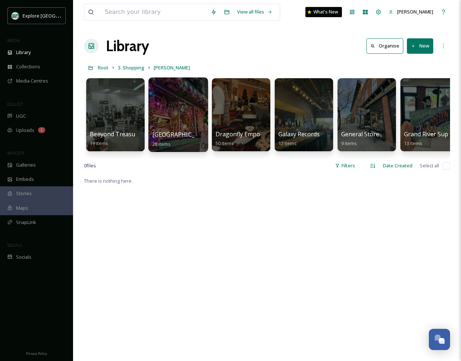
click at [181, 114] on div at bounding box center [178, 114] width 60 height 75
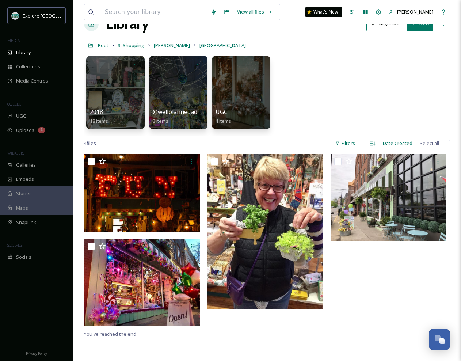
scroll to position [21, 0]
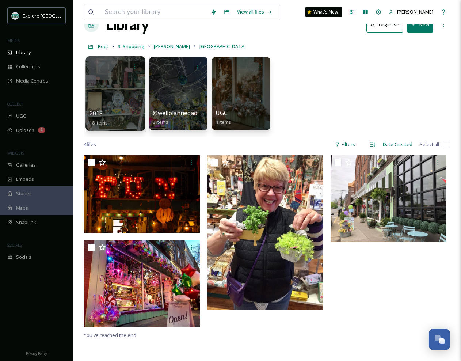
click at [119, 81] on div at bounding box center [115, 93] width 60 height 75
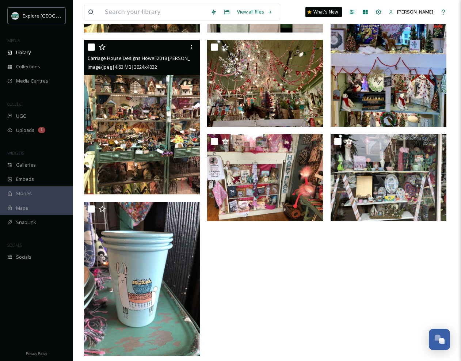
scroll to position [579, 0]
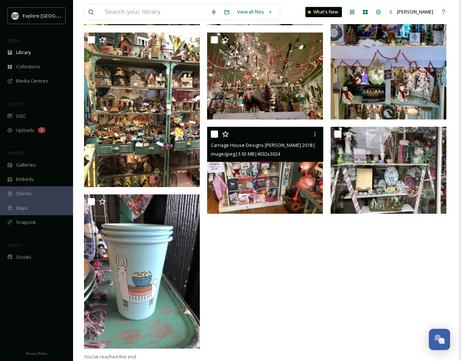
click at [299, 174] on img at bounding box center [265, 170] width 116 height 87
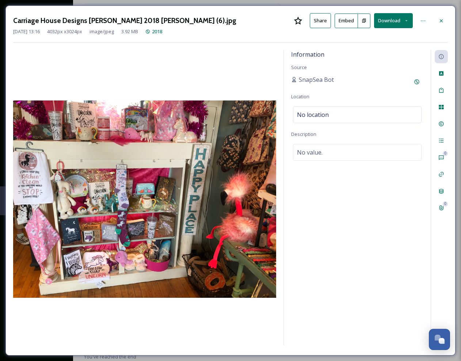
click at [393, 16] on button "Download" at bounding box center [393, 20] width 39 height 15
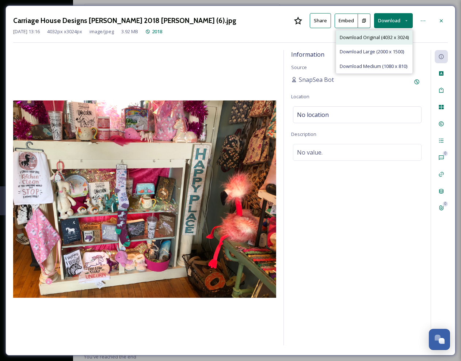
click at [373, 39] on span "Download Original (4032 x 3024)" at bounding box center [374, 37] width 69 height 7
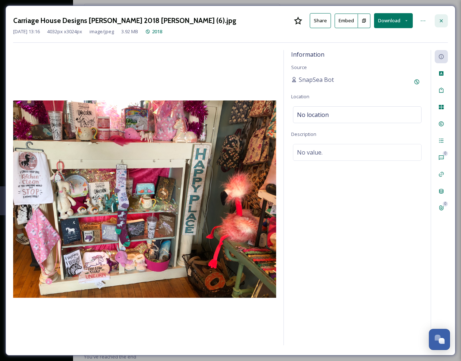
click at [443, 20] on icon at bounding box center [441, 21] width 6 height 6
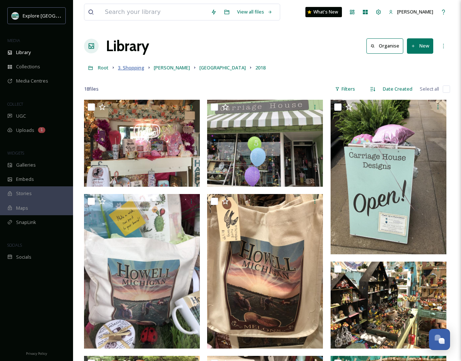
click at [136, 68] on span "3. Shopping" at bounding box center [131, 67] width 26 height 7
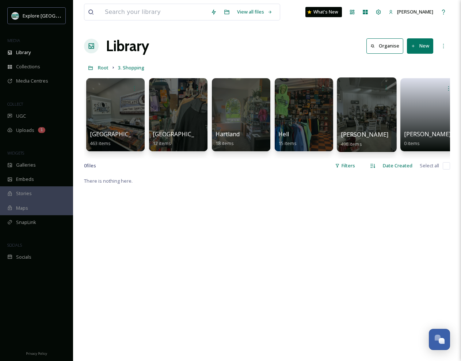
click at [372, 110] on div at bounding box center [367, 114] width 60 height 75
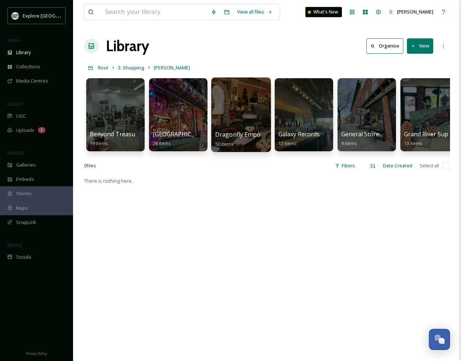
click at [249, 110] on div at bounding box center [241, 114] width 60 height 75
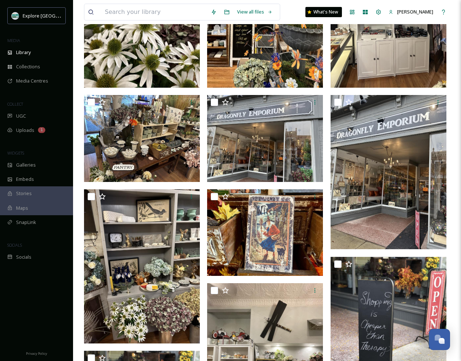
scroll to position [171, 0]
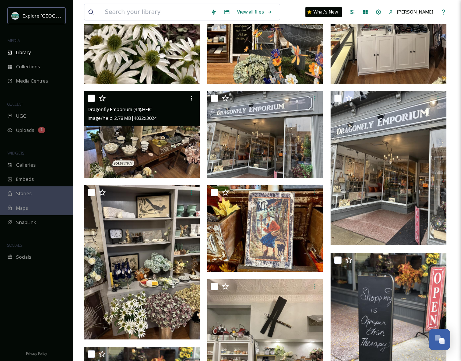
click at [168, 140] on img at bounding box center [142, 134] width 116 height 87
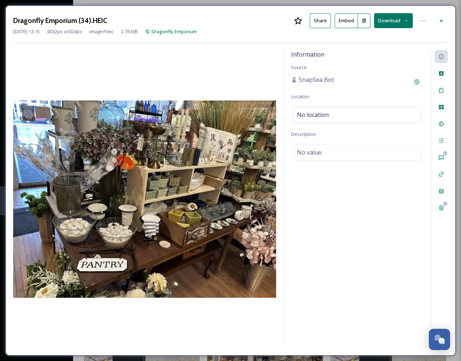
click at [393, 20] on button "Download" at bounding box center [393, 20] width 39 height 15
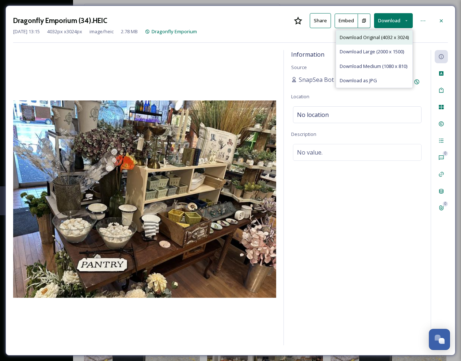
click at [383, 35] on span "Download Original (4032 x 3024)" at bounding box center [374, 37] width 69 height 7
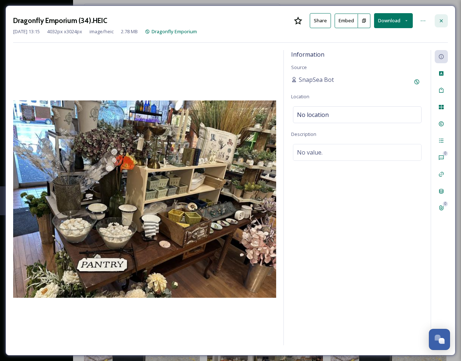
click at [440, 19] on icon at bounding box center [441, 20] width 3 height 3
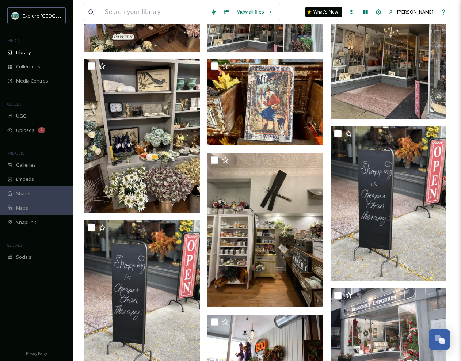
scroll to position [298, 0]
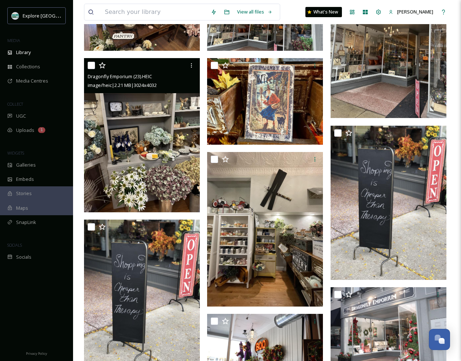
click at [159, 126] on img at bounding box center [142, 135] width 116 height 155
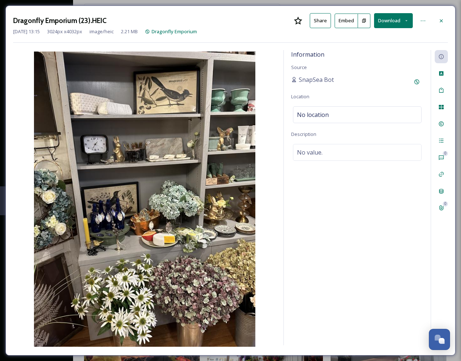
click at [389, 20] on button "Download" at bounding box center [393, 20] width 39 height 15
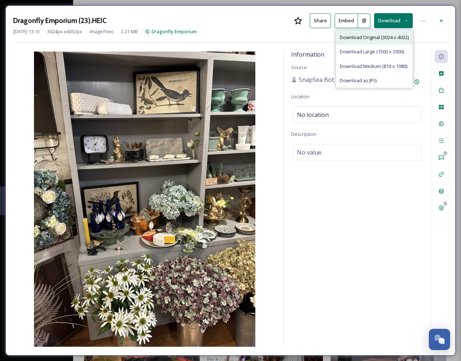
click at [377, 38] on span "Download Original (3024 x 4032)" at bounding box center [374, 37] width 69 height 7
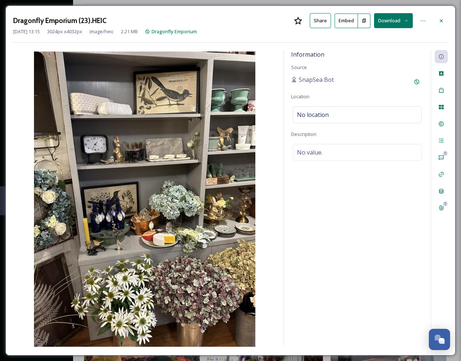
click at [359, 220] on div "Information Source SnapSea Bot Location No location Description No value." at bounding box center [357, 197] width 147 height 295
click at [437, 14] on div at bounding box center [441, 20] width 13 height 13
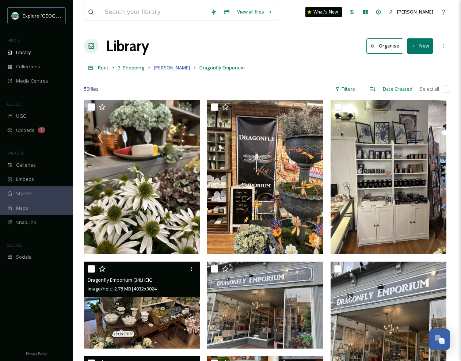
click at [161, 68] on span "[PERSON_NAME]" at bounding box center [172, 67] width 36 height 7
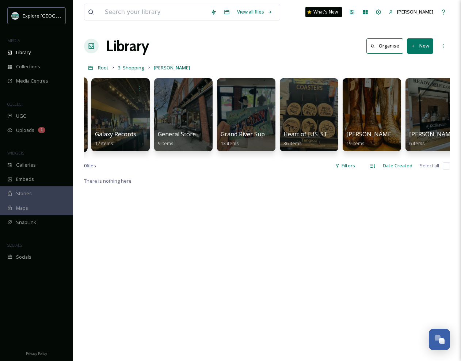
scroll to position [0, 193]
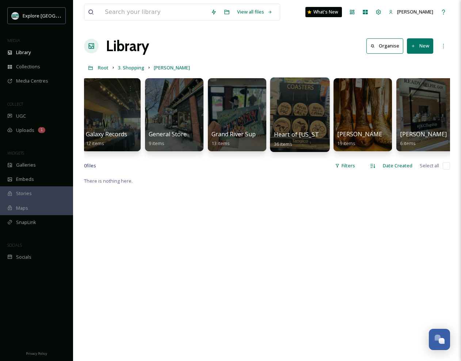
click at [299, 99] on div at bounding box center [300, 114] width 60 height 75
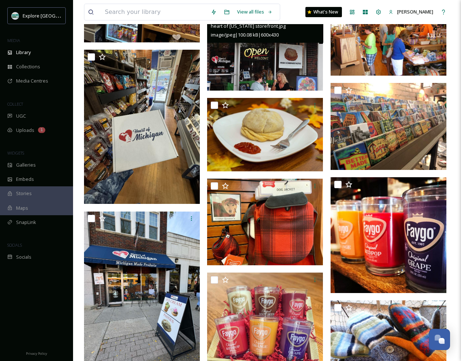
scroll to position [698, 0]
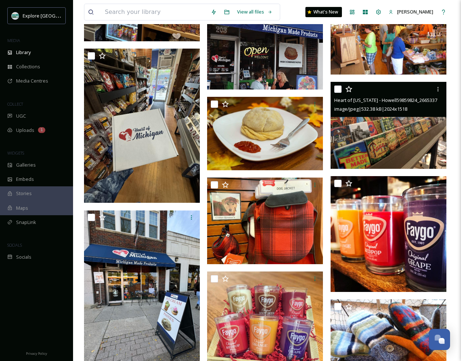
click at [385, 125] on img at bounding box center [389, 125] width 116 height 87
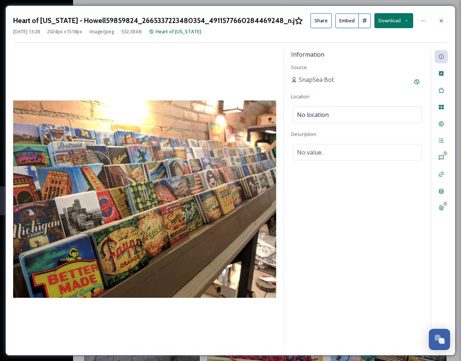
click at [401, 17] on button "Download" at bounding box center [393, 20] width 39 height 15
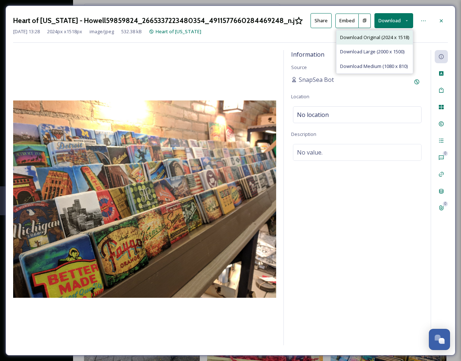
click at [388, 37] on span "Download Original (2024 x 1518)" at bounding box center [374, 37] width 69 height 7
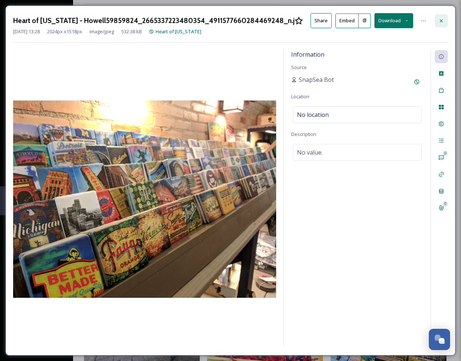
click at [441, 20] on icon at bounding box center [441, 21] width 6 height 6
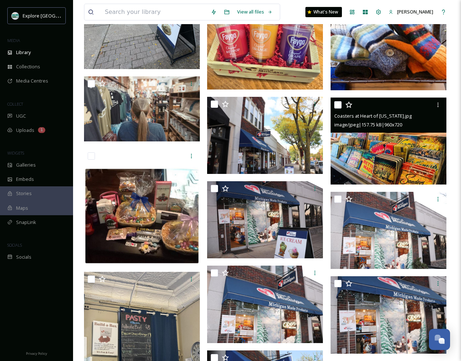
scroll to position [995, 0]
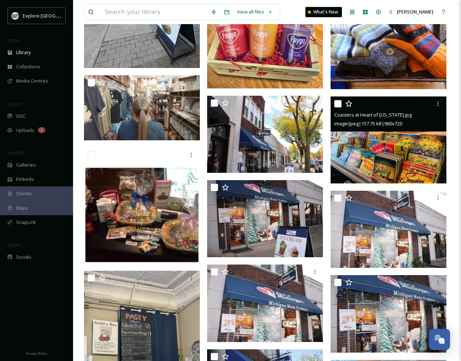
click at [415, 150] on img at bounding box center [389, 139] width 116 height 87
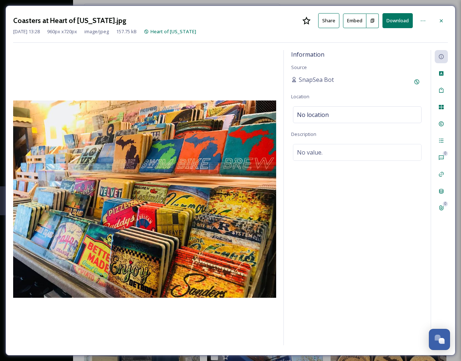
click at [397, 21] on button "Download" at bounding box center [398, 20] width 30 height 15
click at [442, 20] on icon at bounding box center [441, 21] width 6 height 6
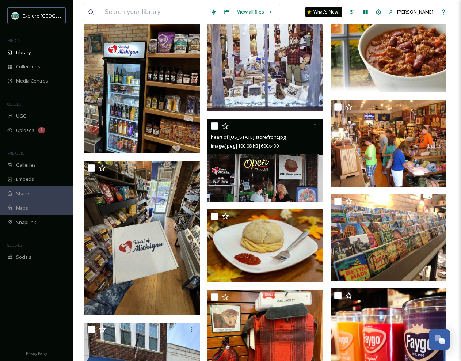
scroll to position [586, 0]
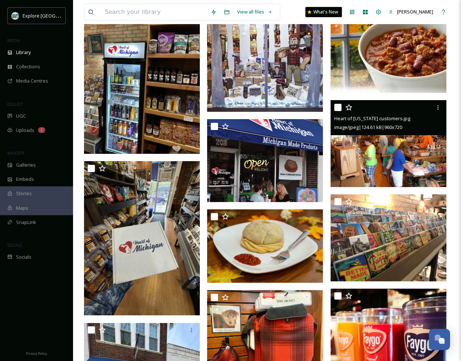
click at [397, 151] on img at bounding box center [389, 143] width 116 height 87
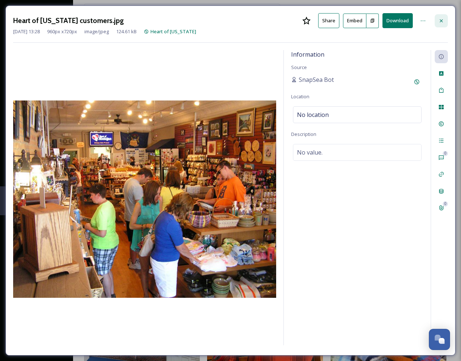
click at [440, 19] on icon at bounding box center [441, 21] width 6 height 6
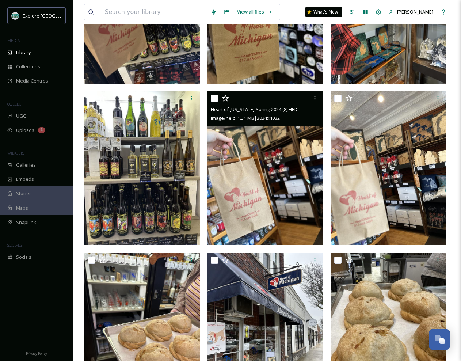
scroll to position [170, 0]
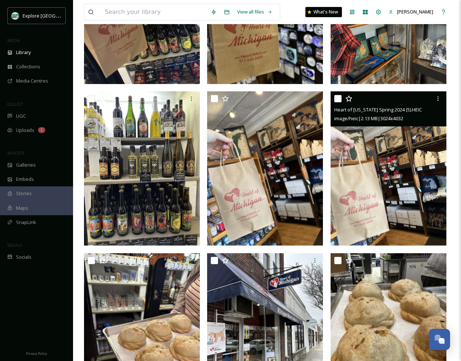
click at [395, 140] on img at bounding box center [389, 168] width 116 height 155
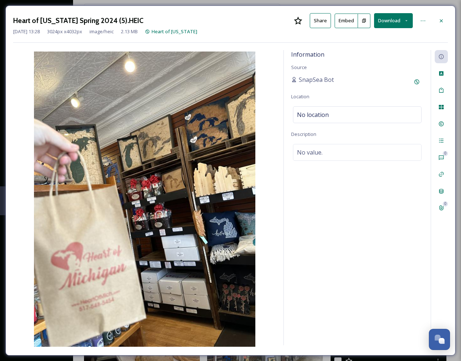
click at [395, 19] on button "Download" at bounding box center [393, 20] width 39 height 15
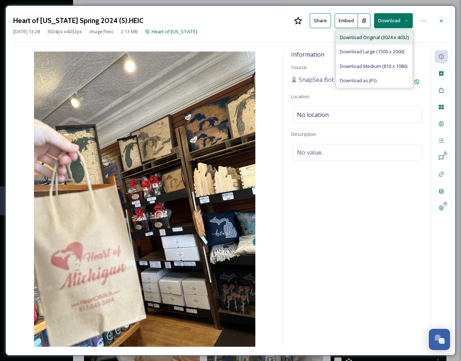
click at [381, 36] on span "Download Original (3024 x 4032)" at bounding box center [374, 37] width 69 height 7
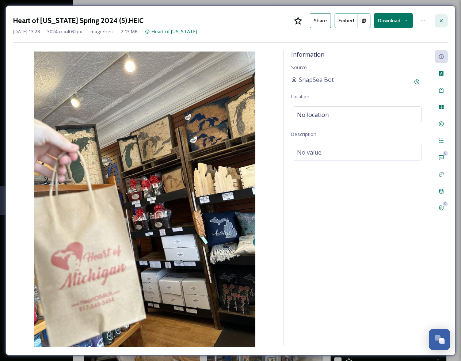
click at [441, 21] on icon at bounding box center [441, 21] width 6 height 6
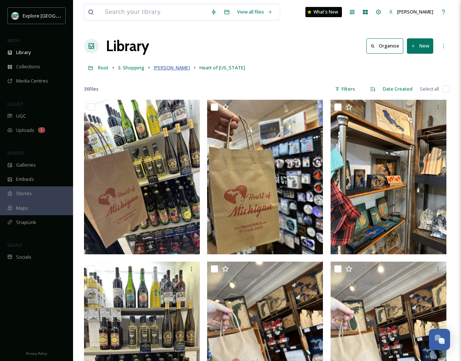
click at [161, 69] on span "[PERSON_NAME]" at bounding box center [172, 67] width 36 height 7
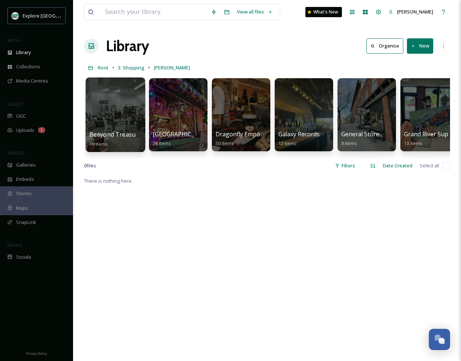
click at [130, 108] on div at bounding box center [115, 114] width 60 height 75
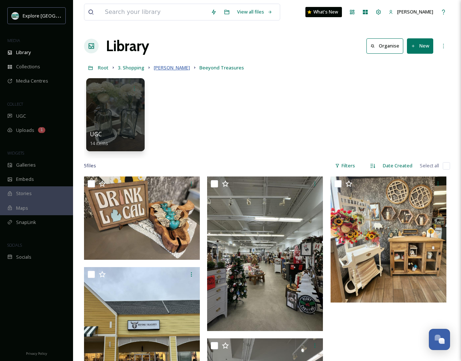
click at [158, 67] on span "[PERSON_NAME]" at bounding box center [172, 67] width 36 height 7
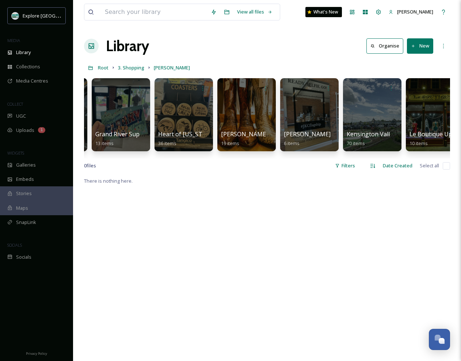
scroll to position [0, 311]
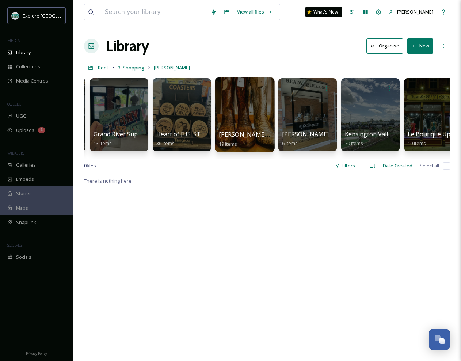
click at [245, 104] on div at bounding box center [245, 114] width 60 height 75
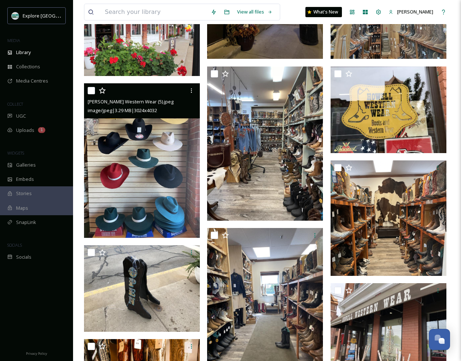
scroll to position [434, 0]
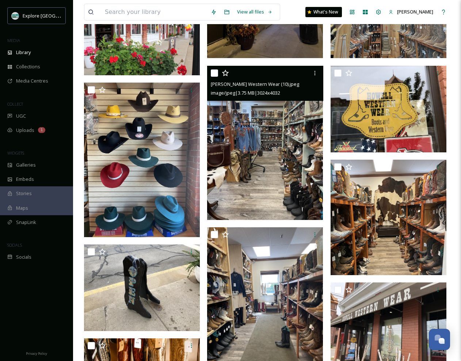
click at [263, 134] on img at bounding box center [265, 143] width 116 height 155
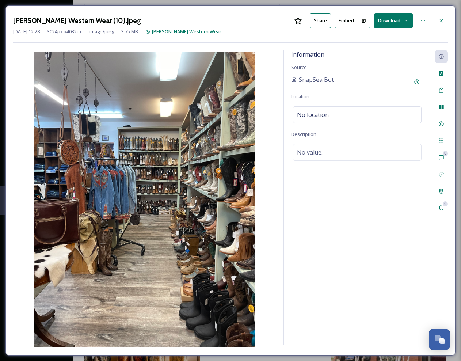
click at [391, 20] on button "Download" at bounding box center [393, 20] width 39 height 15
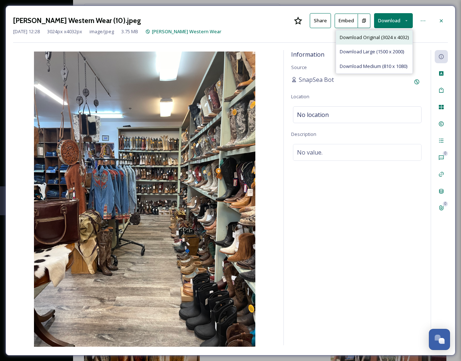
click at [379, 37] on span "Download Original (3024 x 4032)" at bounding box center [374, 37] width 69 height 7
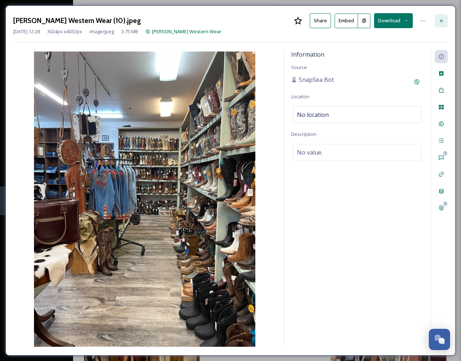
click at [442, 19] on icon at bounding box center [441, 20] width 3 height 3
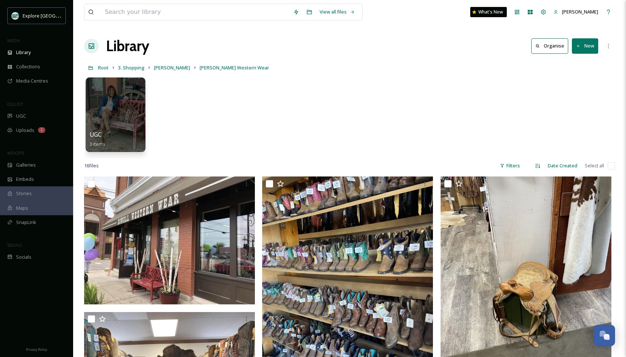
click at [116, 120] on div at bounding box center [115, 114] width 60 height 75
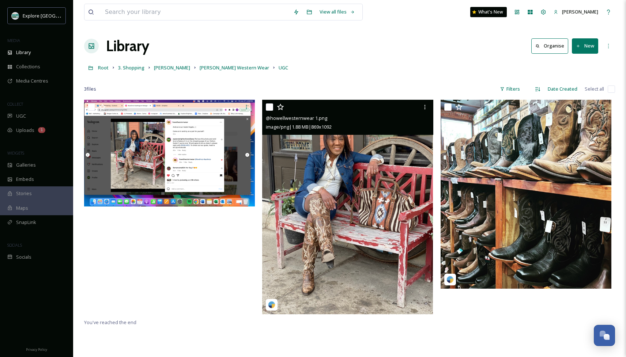
click at [359, 171] on img at bounding box center [347, 207] width 171 height 214
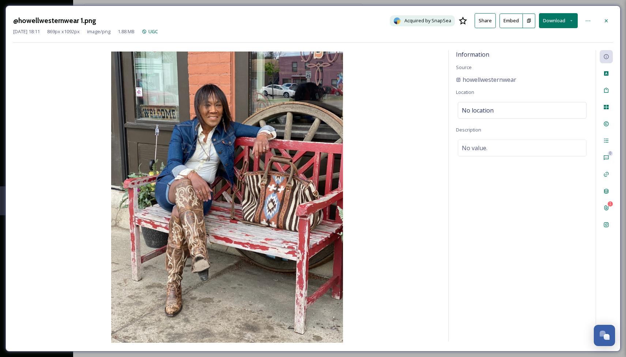
click at [461, 21] on button "Download" at bounding box center [558, 20] width 39 height 15
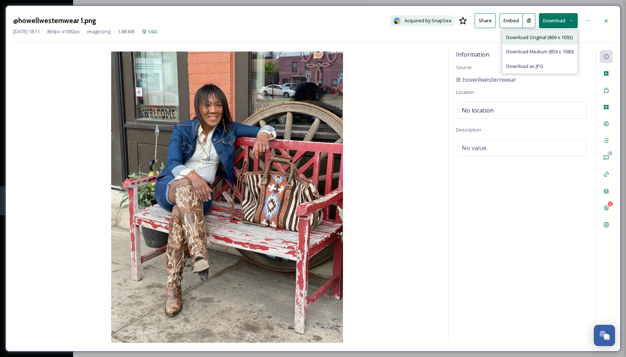
click at [461, 37] on span "Download Original (869 x 1092)" at bounding box center [539, 37] width 66 height 7
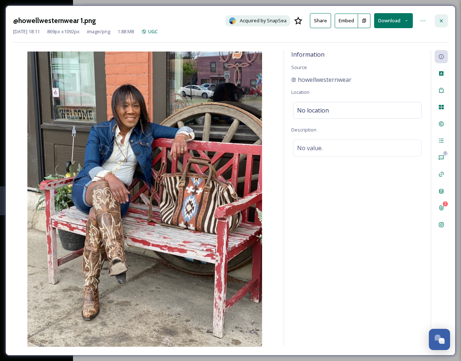
click at [443, 20] on icon at bounding box center [442, 21] width 6 height 6
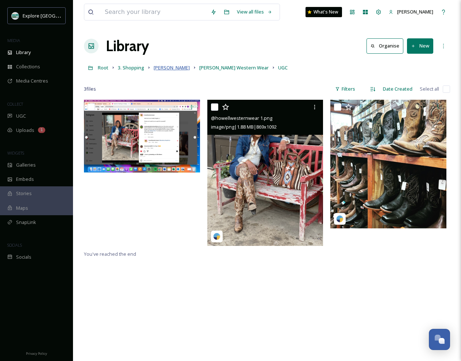
click at [157, 68] on span "[PERSON_NAME]" at bounding box center [172, 67] width 36 height 7
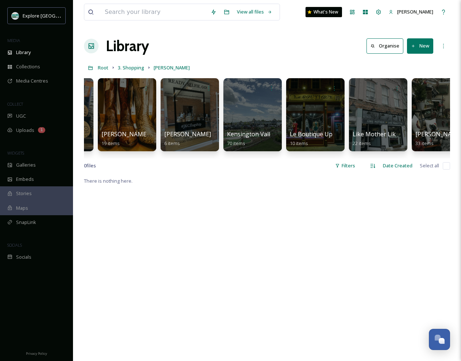
scroll to position [0, 429]
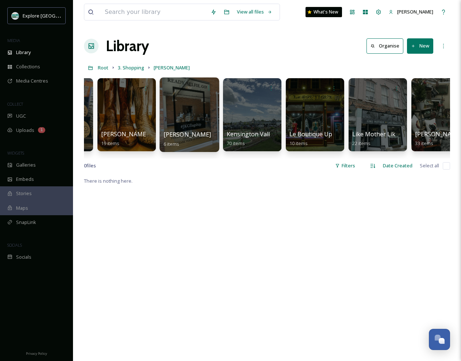
click at [190, 113] on div at bounding box center [190, 114] width 60 height 75
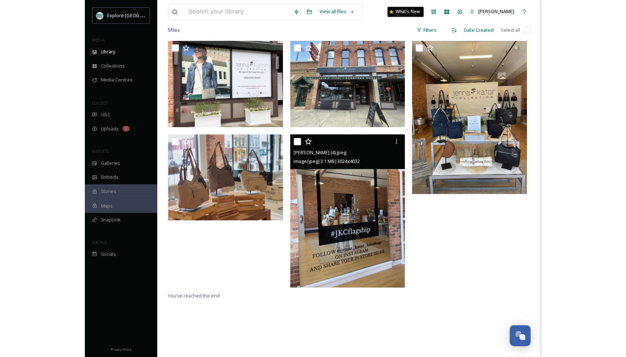
scroll to position [123, 0]
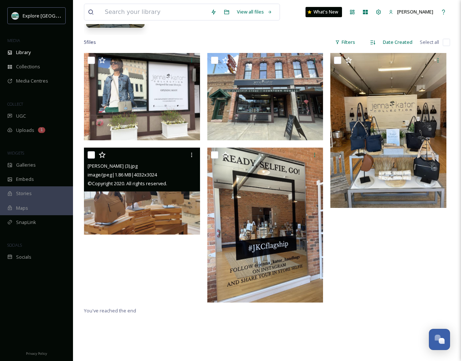
click at [171, 195] on img at bounding box center [142, 191] width 116 height 87
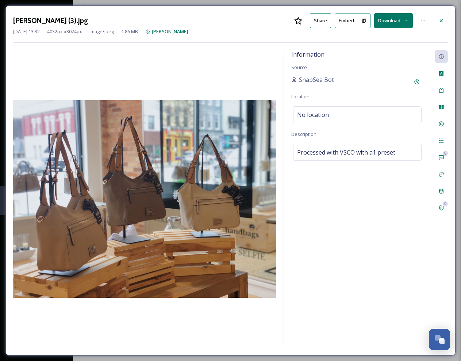
click at [395, 20] on button "Download" at bounding box center [393, 20] width 39 height 15
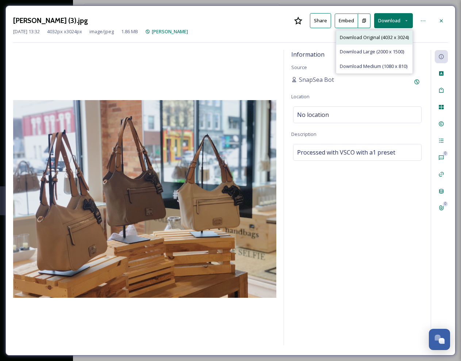
click at [383, 38] on span "Download Original (4032 x 3024)" at bounding box center [374, 37] width 69 height 7
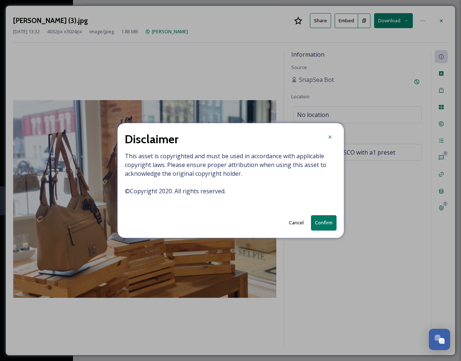
click at [323, 221] on button "Confirm" at bounding box center [324, 222] width 26 height 15
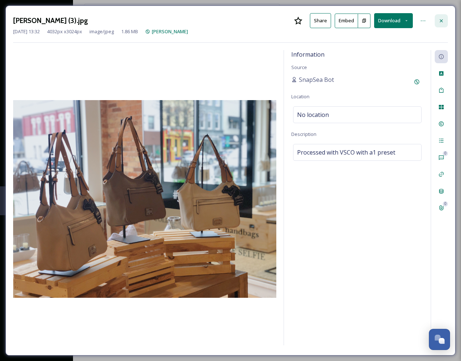
click at [440, 19] on icon at bounding box center [442, 21] width 6 height 6
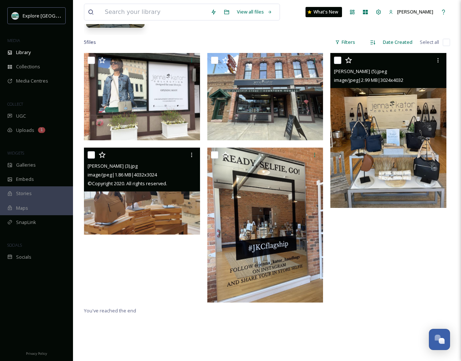
click at [378, 127] on img at bounding box center [389, 130] width 116 height 155
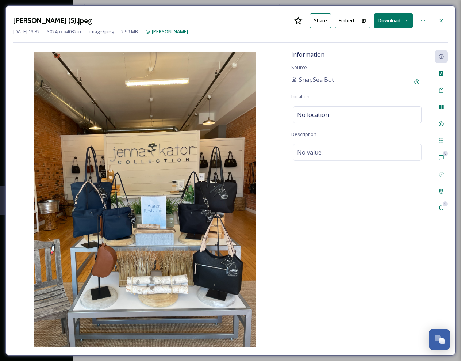
click at [391, 16] on button "Download" at bounding box center [393, 20] width 39 height 15
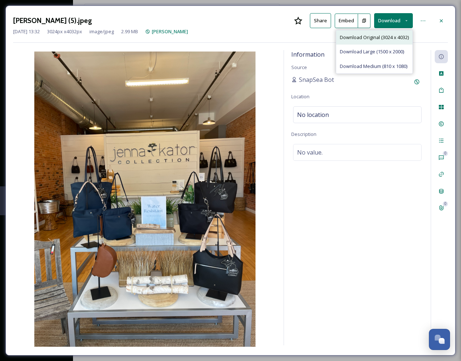
click at [374, 37] on span "Download Original (3024 x 4032)" at bounding box center [374, 37] width 69 height 7
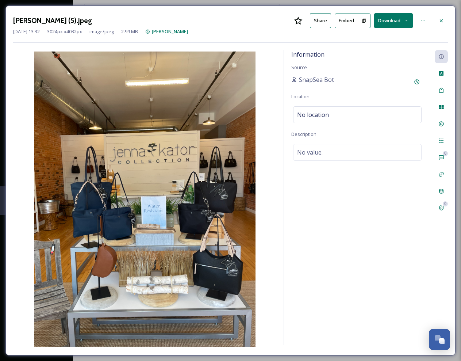
click at [383, 204] on div "Information Source SnapSea Bot Location No location Description No value." at bounding box center [357, 197] width 147 height 295
click at [441, 18] on icon at bounding box center [442, 21] width 6 height 6
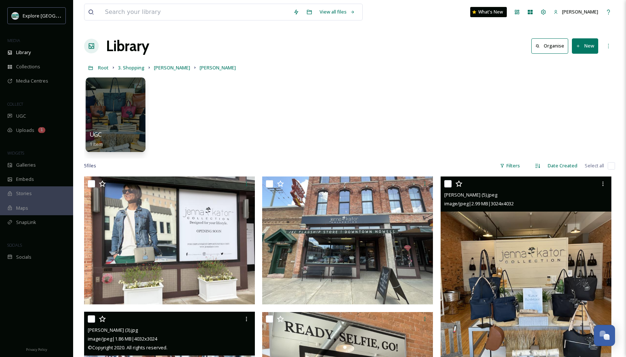
click at [115, 113] on div at bounding box center [115, 114] width 60 height 75
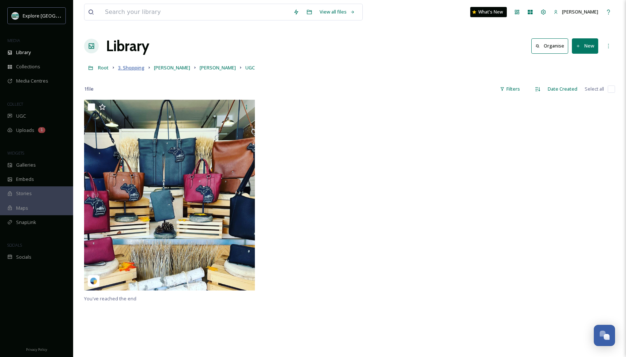
click at [133, 68] on span "3. Shopping" at bounding box center [131, 67] width 26 height 7
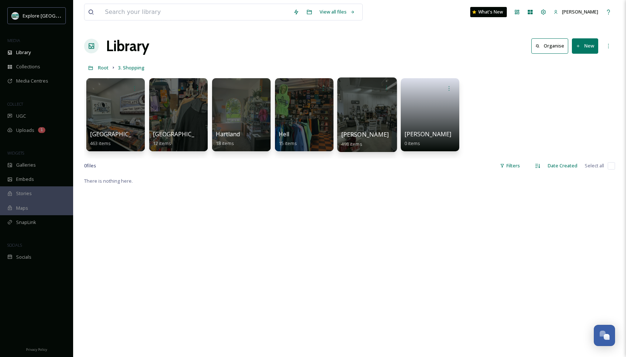
click at [354, 112] on div at bounding box center [367, 114] width 60 height 75
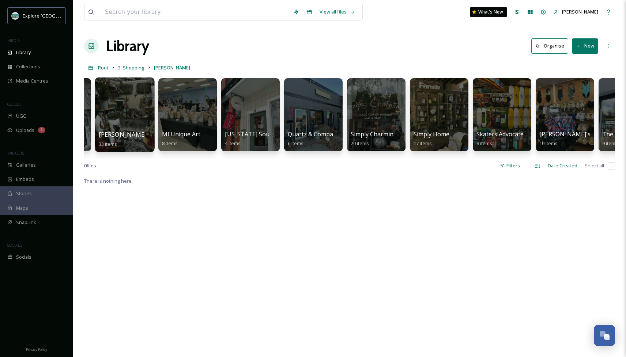
scroll to position [0, 746]
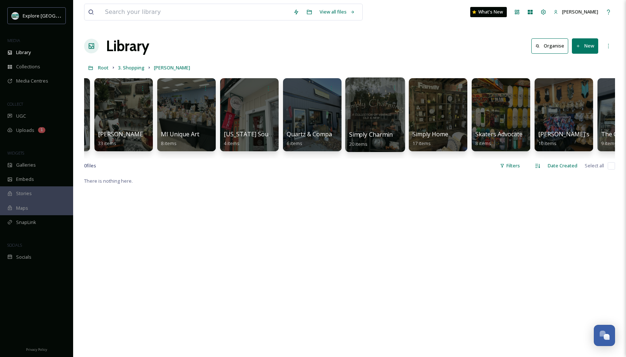
click at [374, 109] on div at bounding box center [375, 114] width 60 height 75
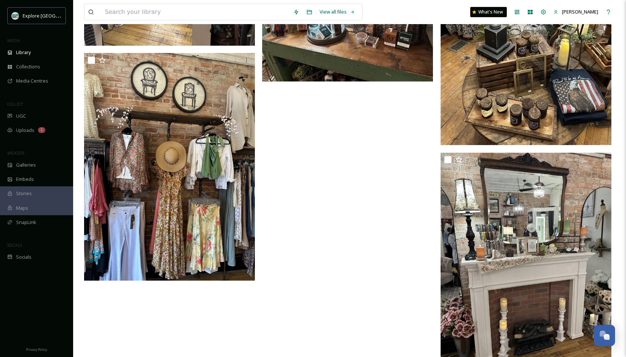
scroll to position [1198, 0]
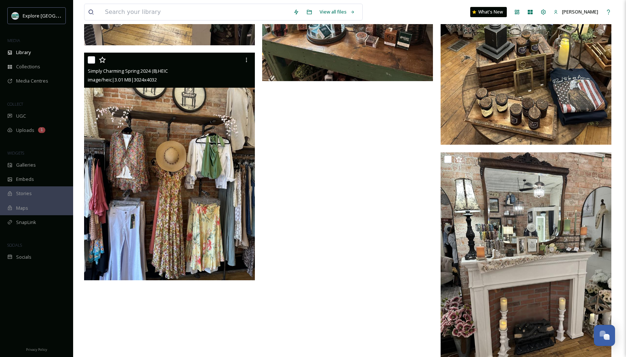
click at [210, 183] on img at bounding box center [169, 166] width 171 height 227
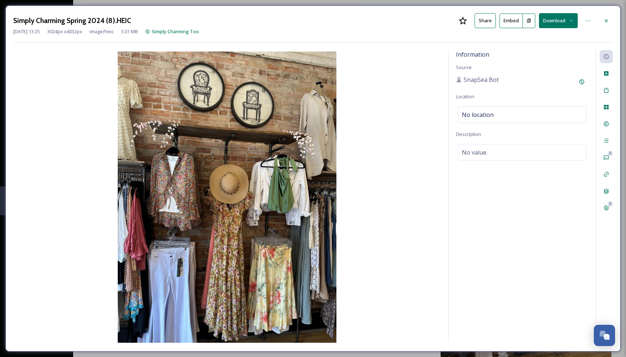
click at [461, 22] on button "Download" at bounding box center [558, 20] width 39 height 15
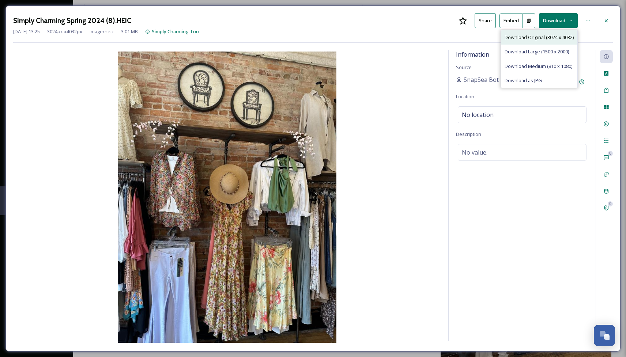
click at [461, 38] on span "Download Original (3024 x 4032)" at bounding box center [538, 37] width 69 height 7
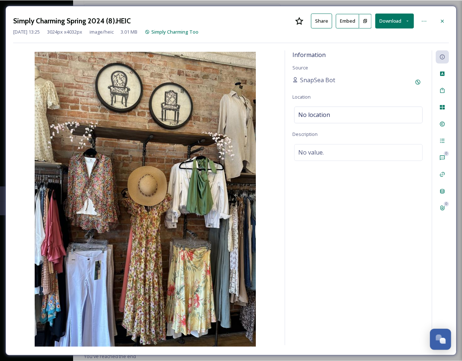
scroll to position [794, 0]
click at [377, 243] on div "Information Source SnapSea Bot Location No location Description No value." at bounding box center [358, 197] width 147 height 295
click at [441, 18] on icon at bounding box center [442, 21] width 6 height 6
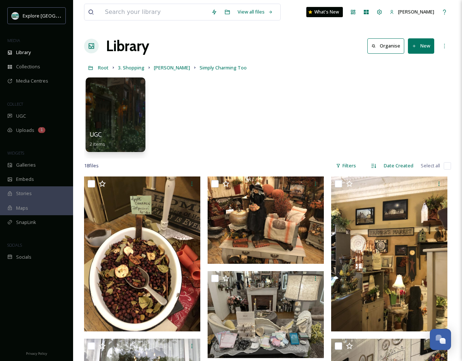
click at [131, 109] on div at bounding box center [115, 114] width 60 height 75
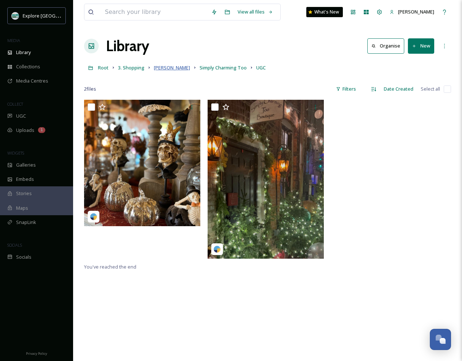
click at [162, 66] on span "[PERSON_NAME]" at bounding box center [172, 67] width 36 height 7
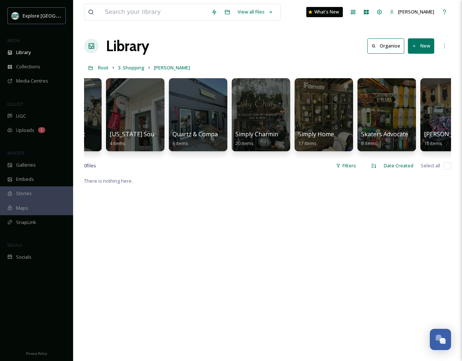
scroll to position [0, 860]
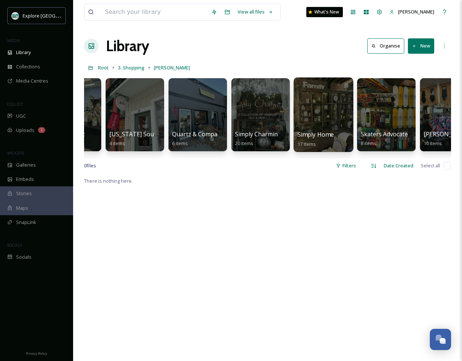
click at [333, 102] on div at bounding box center [323, 114] width 60 height 75
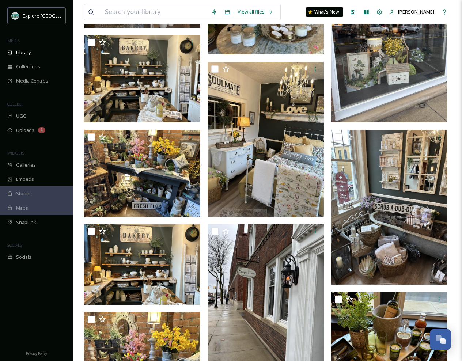
scroll to position [389, 0]
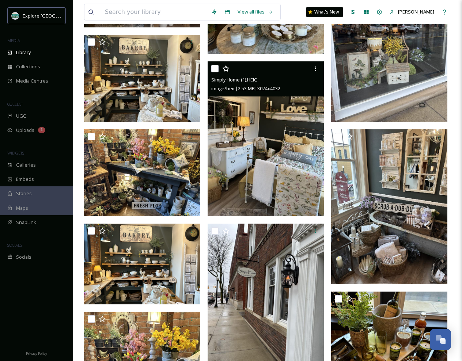
click at [296, 171] on img at bounding box center [266, 138] width 116 height 155
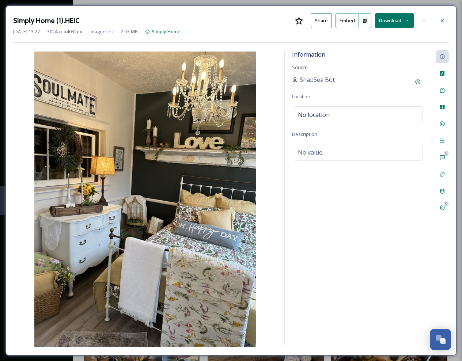
click at [390, 20] on button "Download" at bounding box center [394, 20] width 39 height 15
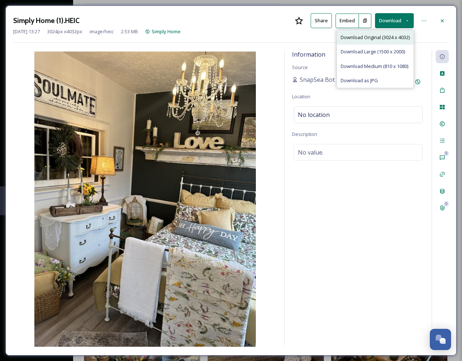
click at [381, 38] on span "Download Original (3024 x 4032)" at bounding box center [375, 37] width 69 height 7
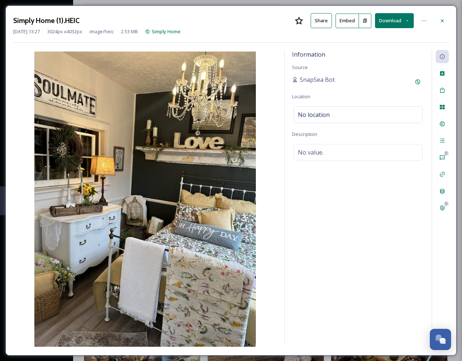
click at [371, 219] on div "Information Source SnapSea Bot Location No location Description No value." at bounding box center [358, 197] width 147 height 295
click at [442, 20] on icon at bounding box center [442, 20] width 3 height 3
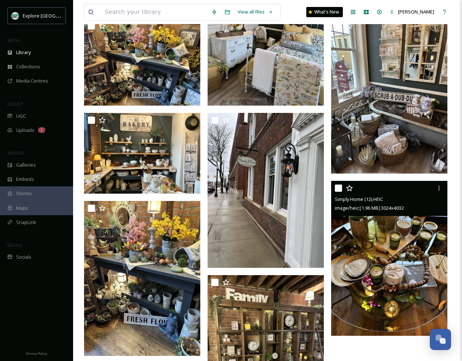
scroll to position [496, 0]
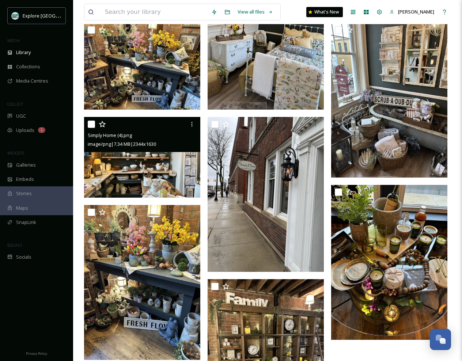
click at [168, 171] on img at bounding box center [142, 157] width 116 height 81
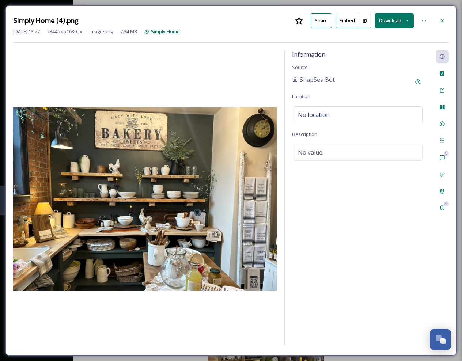
click at [391, 19] on button "Download" at bounding box center [394, 20] width 39 height 15
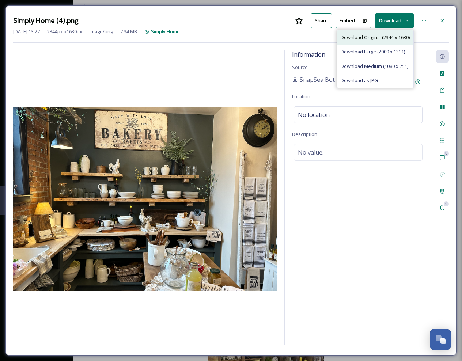
click at [373, 39] on span "Download Original (2344 x 1630)" at bounding box center [375, 37] width 69 height 7
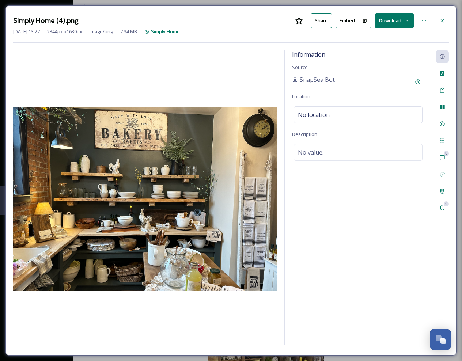
click at [459, 297] on div "Simply Home (4).png Share Embed Download Mar 18 2025 13:27 2344 px x 1630 px im…" at bounding box center [231, 180] width 462 height 361
click at [442, 20] on icon at bounding box center [442, 20] width 3 height 3
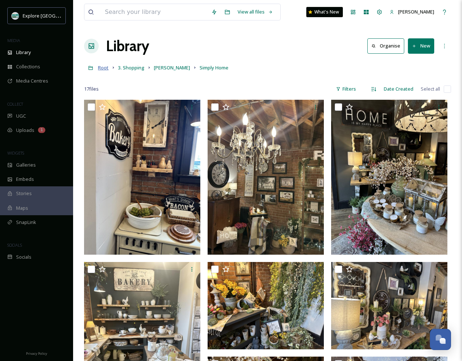
click at [105, 68] on span "Root" at bounding box center [103, 67] width 11 height 7
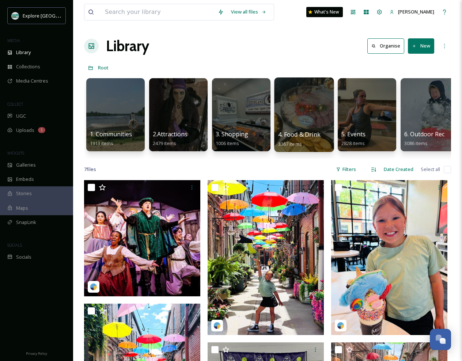
click at [300, 106] on div at bounding box center [304, 114] width 60 height 75
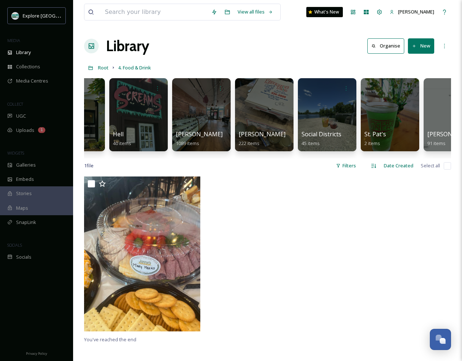
scroll to position [0, 387]
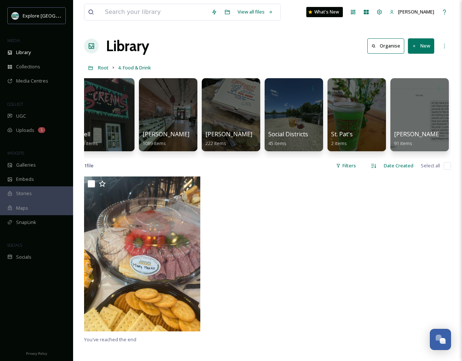
click at [290, 125] on div at bounding box center [294, 114] width 58 height 73
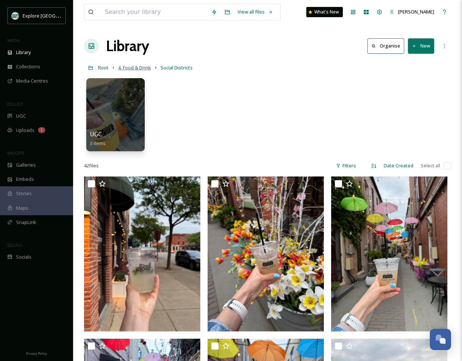
click at [147, 68] on span "4. Food & Drink" at bounding box center [134, 67] width 33 height 7
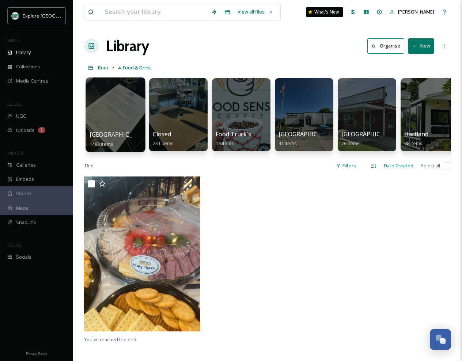
click at [115, 117] on div at bounding box center [115, 114] width 60 height 75
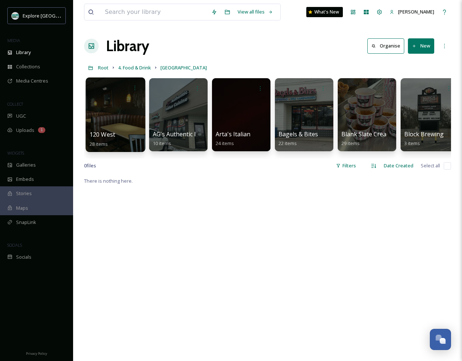
click at [121, 126] on div at bounding box center [115, 114] width 60 height 75
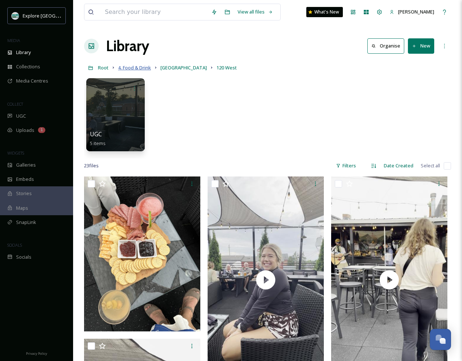
click at [128, 66] on span "4. Food & Drink" at bounding box center [134, 67] width 33 height 7
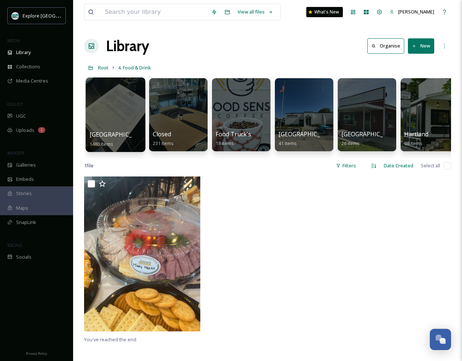
click at [123, 129] on div at bounding box center [115, 114] width 60 height 75
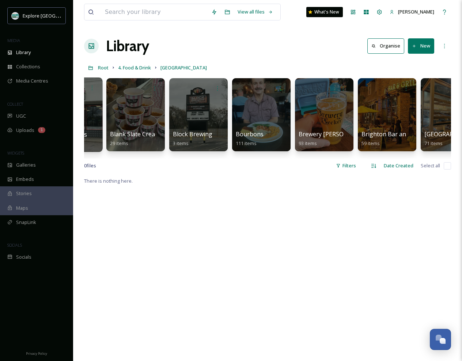
scroll to position [0, 236]
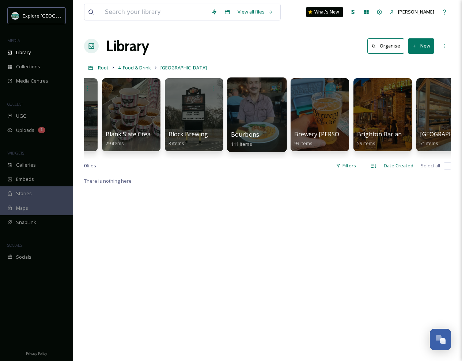
click at [261, 107] on div at bounding box center [257, 114] width 60 height 75
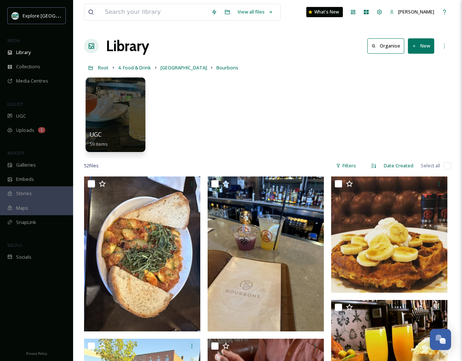
click at [123, 118] on div at bounding box center [115, 114] width 60 height 75
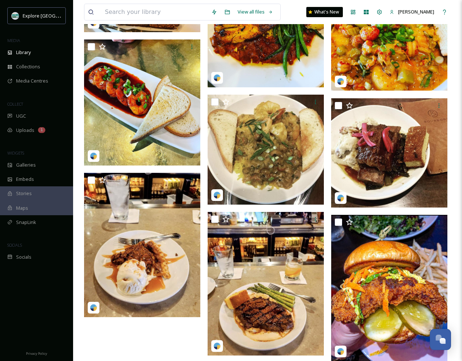
scroll to position [1585, 0]
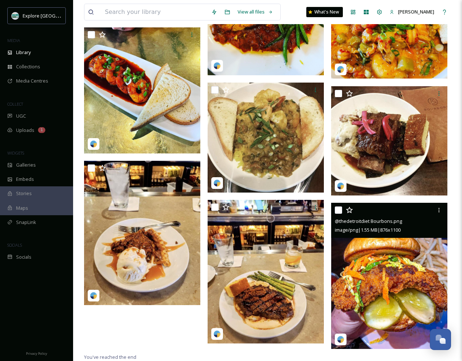
click at [421, 308] on img at bounding box center [389, 276] width 116 height 146
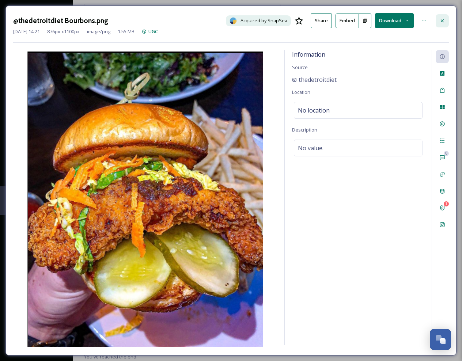
click at [442, 21] on icon at bounding box center [442, 21] width 6 height 6
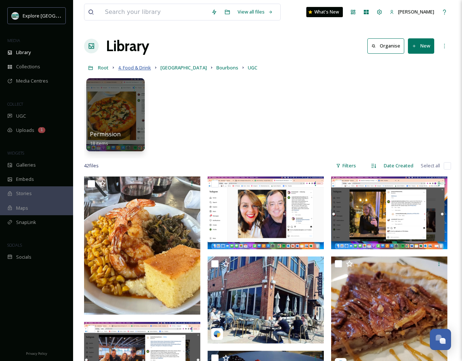
click at [143, 68] on span "4. Food & Drink" at bounding box center [134, 67] width 33 height 7
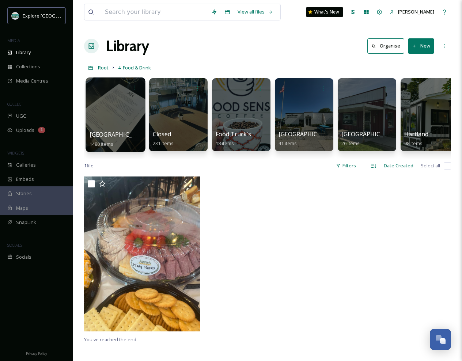
click at [125, 128] on div at bounding box center [115, 114] width 60 height 75
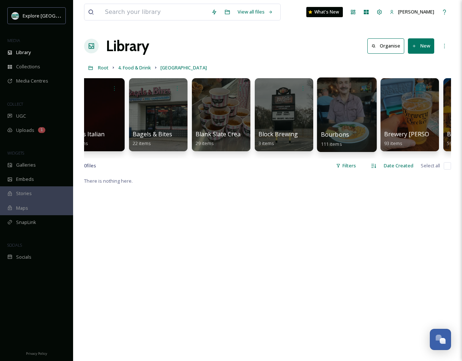
scroll to position [0, 149]
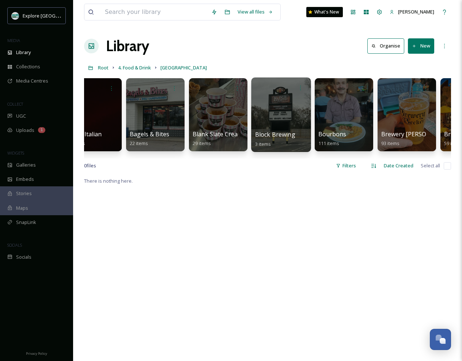
click at [288, 117] on div at bounding box center [281, 114] width 60 height 75
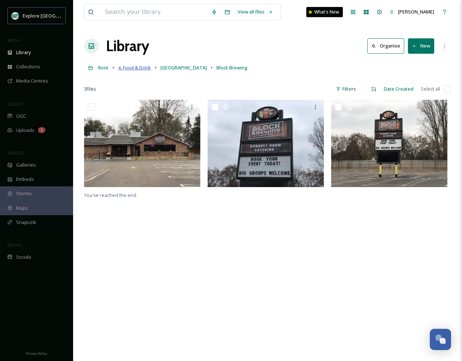
click at [140, 68] on span "4. Food & Drink" at bounding box center [134, 67] width 33 height 7
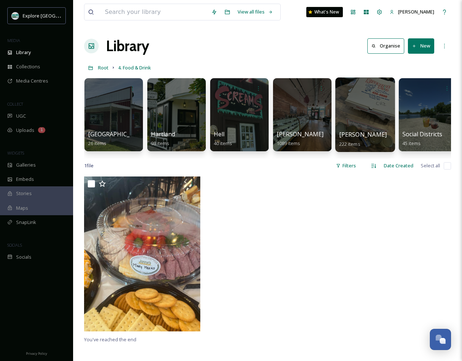
scroll to position [0, 254]
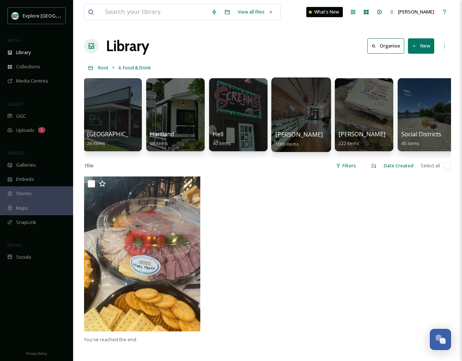
click at [310, 122] on div at bounding box center [301, 114] width 60 height 75
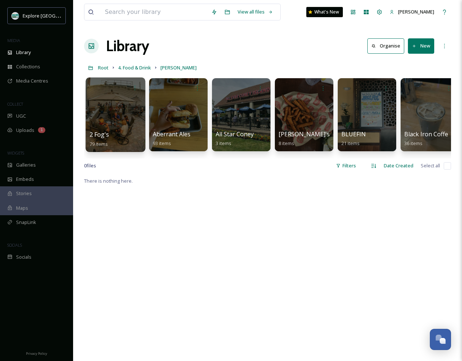
click at [123, 127] on div at bounding box center [115, 114] width 60 height 75
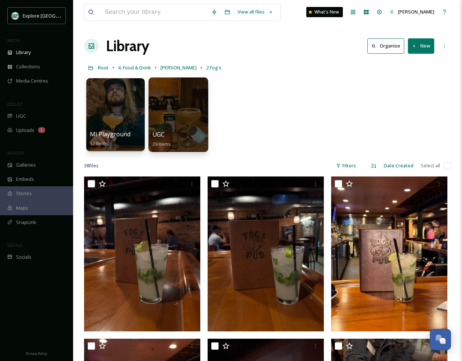
click at [180, 121] on div at bounding box center [178, 114] width 60 height 75
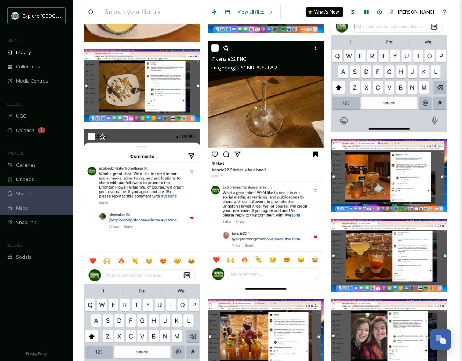
scroll to position [217, 0]
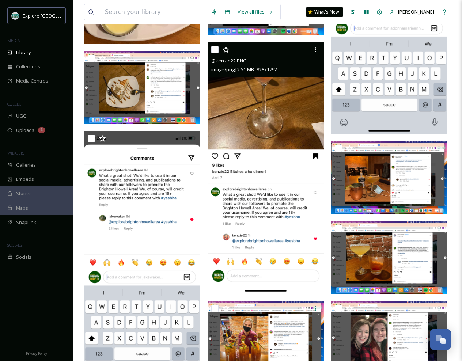
click at [254, 110] on img at bounding box center [266, 167] width 116 height 251
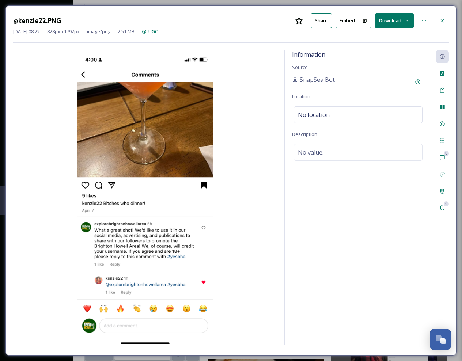
click at [184, 133] on img at bounding box center [145, 199] width 264 height 295
click at [182, 132] on img at bounding box center [145, 199] width 264 height 295
click at [183, 132] on img at bounding box center [145, 199] width 264 height 295
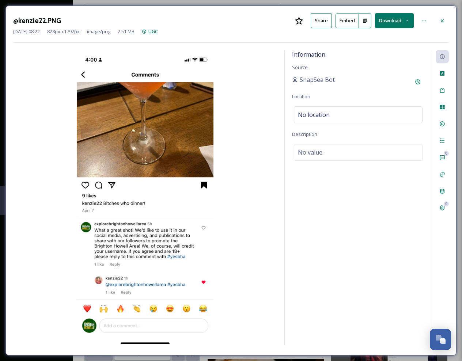
click at [185, 133] on img at bounding box center [145, 199] width 264 height 295
click at [183, 136] on img at bounding box center [145, 199] width 264 height 295
click at [403, 20] on button "Download" at bounding box center [394, 20] width 39 height 15
click at [374, 38] on span "Download Original (828 x 1792)" at bounding box center [375, 37] width 66 height 7
click at [272, 8] on div "@kenzie22.PNG Share Embed Download Mar 19 2025 08:22 828 px x 1792 px image/png…" at bounding box center [230, 180] width 451 height 350
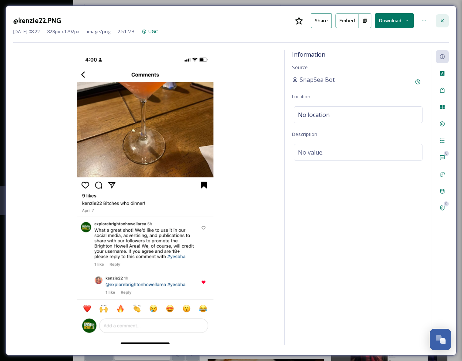
click at [442, 20] on icon at bounding box center [442, 20] width 3 height 3
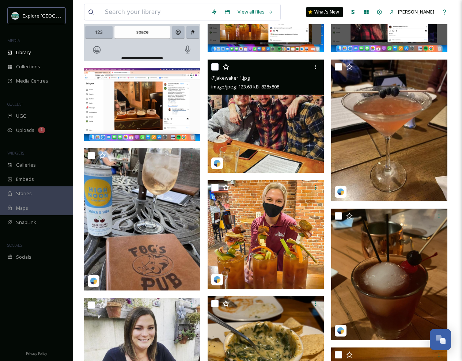
scroll to position [539, 0]
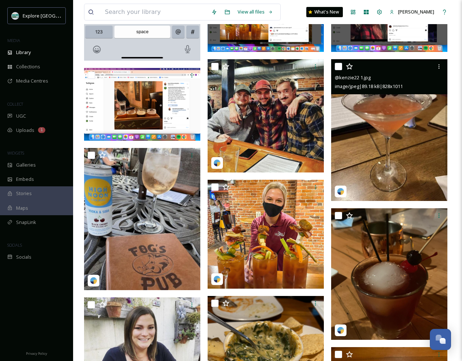
click at [378, 113] on img at bounding box center [389, 130] width 116 height 142
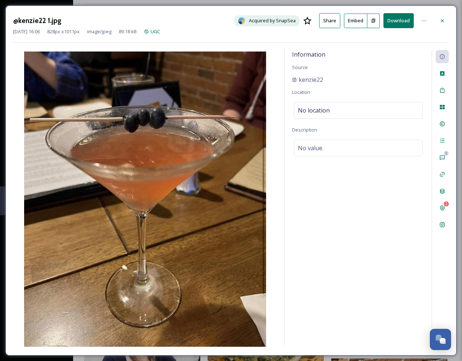
click at [398, 21] on button "Download" at bounding box center [398, 20] width 30 height 15
drag, startPoint x: 425, startPoint y: 33, endPoint x: 436, endPoint y: 26, distance: 13.2
click at [426, 33] on div "Jun 07 2023 16:06 828 px x 1011 px image/jpeg 89.18 kB UGC" at bounding box center [231, 31] width 436 height 7
click at [440, 22] on icon at bounding box center [442, 21] width 6 height 6
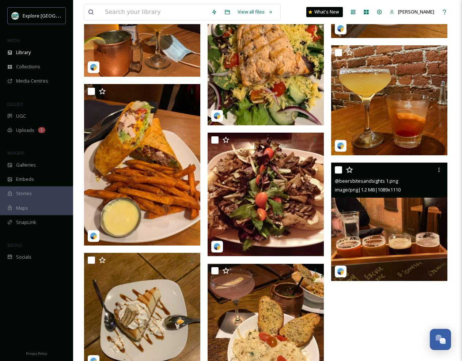
scroll to position [1000, 0]
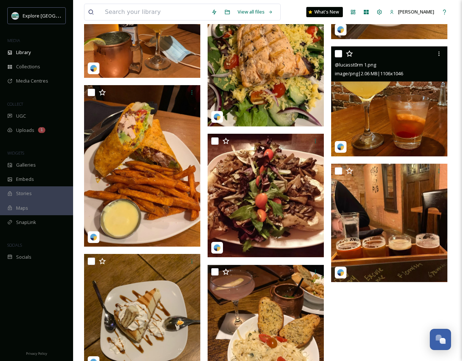
click at [415, 99] on img at bounding box center [389, 101] width 116 height 110
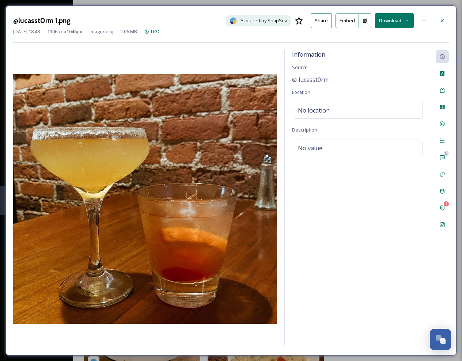
click at [390, 16] on button "Download" at bounding box center [394, 20] width 39 height 15
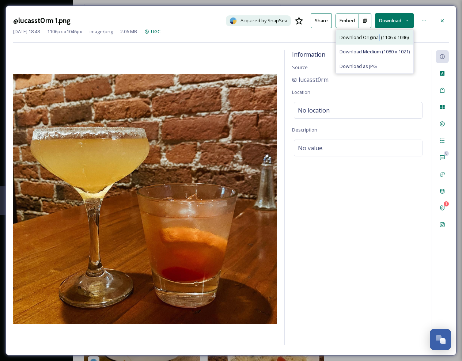
click at [378, 38] on span "Download Original (1106 x 1046)" at bounding box center [373, 37] width 69 height 7
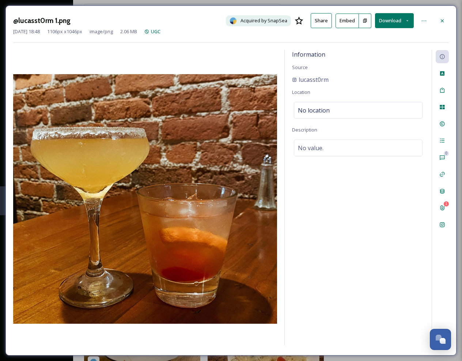
click at [441, 19] on icon at bounding box center [442, 20] width 3 height 3
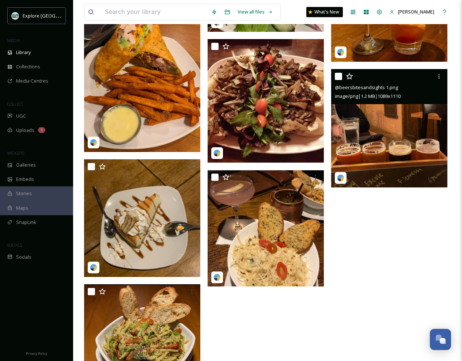
scroll to position [1095, 0]
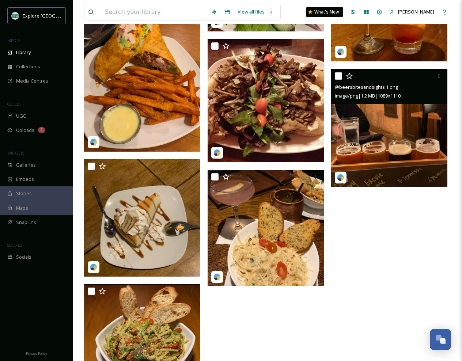
click at [373, 129] on img at bounding box center [389, 128] width 116 height 118
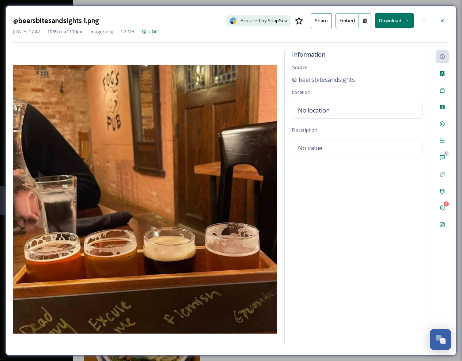
click at [441, 20] on icon at bounding box center [442, 21] width 6 height 6
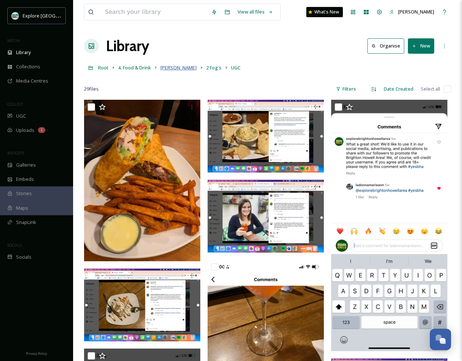
click at [168, 68] on span "[PERSON_NAME]" at bounding box center [178, 67] width 36 height 7
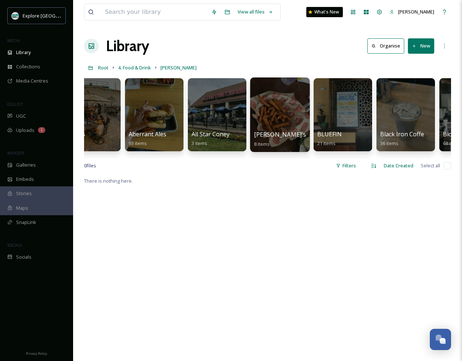
scroll to position [0, 26]
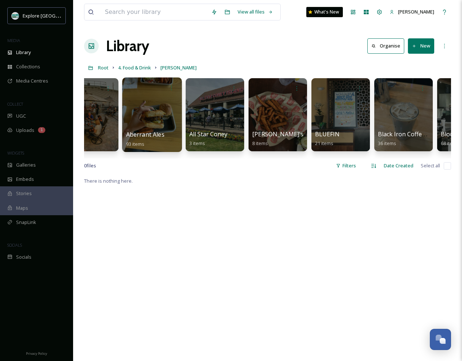
click at [161, 110] on div at bounding box center [152, 114] width 60 height 75
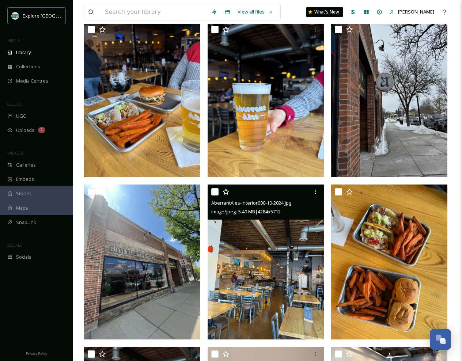
scroll to position [153, 0]
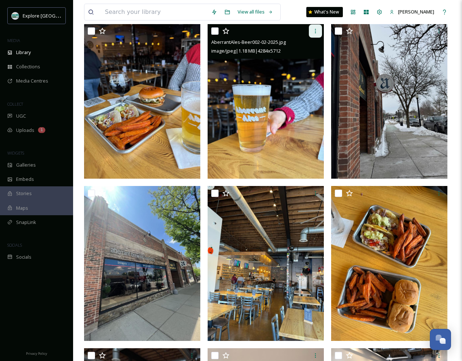
click at [315, 31] on icon at bounding box center [315, 31] width 1 height 4
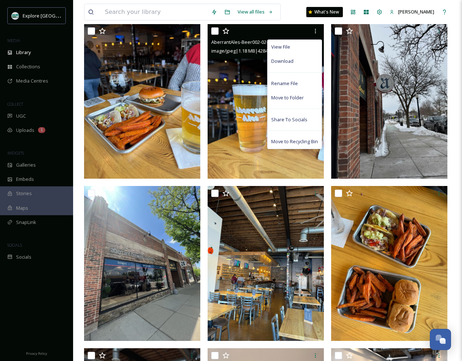
click at [248, 104] on img at bounding box center [266, 101] width 116 height 155
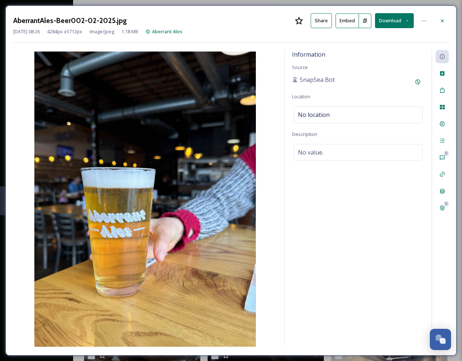
drag, startPoint x: 389, startPoint y: 20, endPoint x: 387, endPoint y: 27, distance: 7.3
click at [389, 20] on button "Download" at bounding box center [394, 20] width 39 height 15
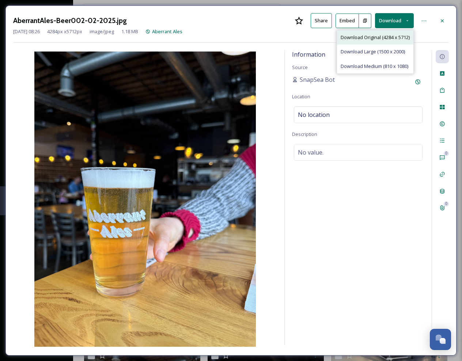
click at [376, 38] on span "Download Original (4284 x 5712)" at bounding box center [375, 37] width 69 height 7
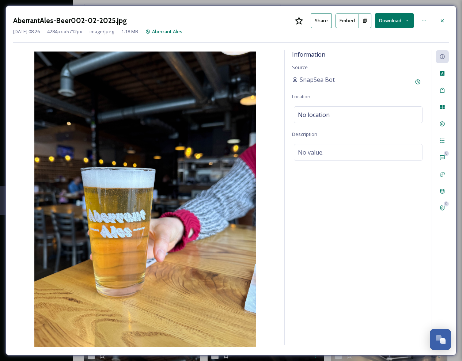
click at [439, 20] on icon at bounding box center [442, 21] width 6 height 6
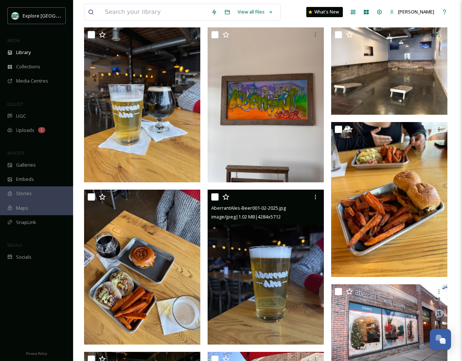
scroll to position [475, 0]
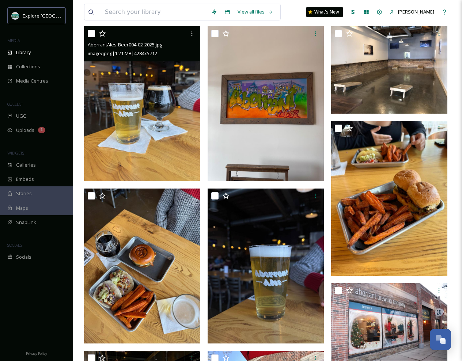
click at [146, 118] on img at bounding box center [142, 103] width 116 height 155
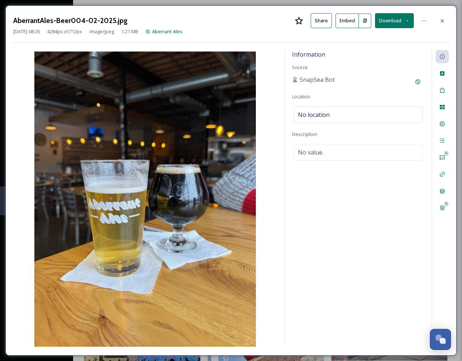
click at [387, 21] on button "Download" at bounding box center [394, 20] width 39 height 15
click at [385, 21] on button "Download" at bounding box center [394, 20] width 39 height 15
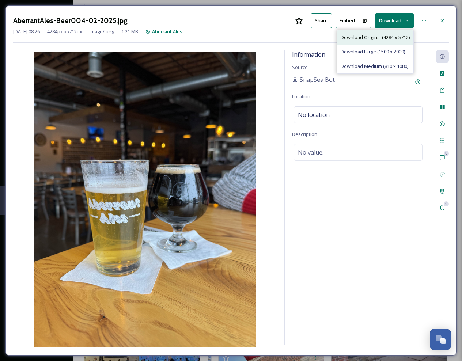
click at [372, 36] on span "Download Original (4284 x 5712)" at bounding box center [375, 37] width 69 height 7
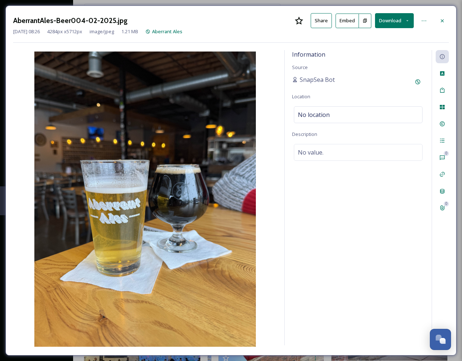
click at [442, 21] on icon at bounding box center [442, 20] width 3 height 3
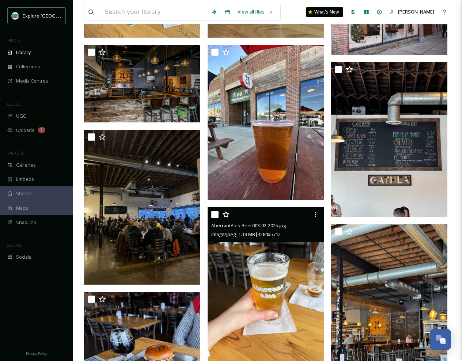
scroll to position [781, 0]
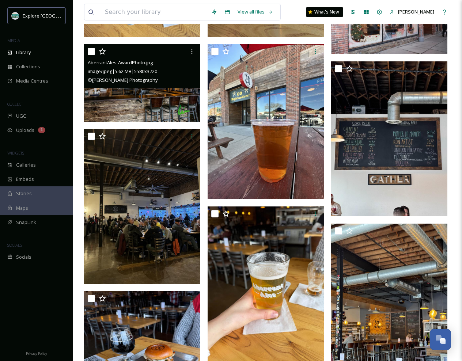
click at [171, 97] on img at bounding box center [142, 82] width 116 height 77
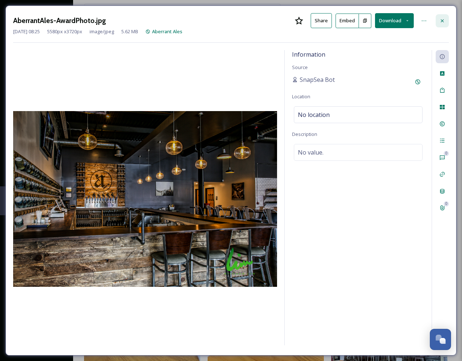
click at [444, 19] on icon at bounding box center [442, 21] width 6 height 6
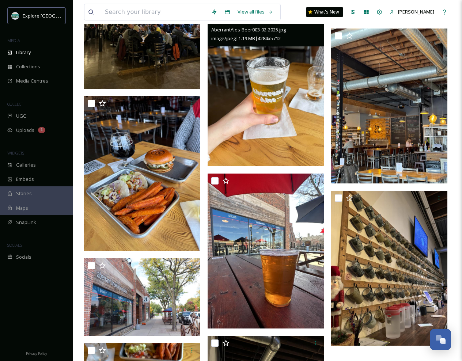
scroll to position [977, 0]
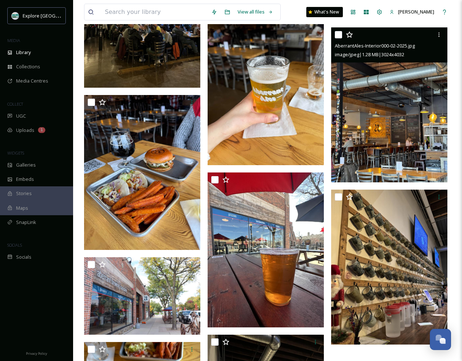
click at [404, 132] on img at bounding box center [389, 104] width 116 height 155
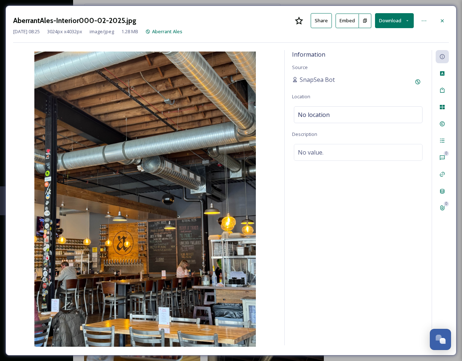
click at [398, 21] on button "Download" at bounding box center [394, 20] width 39 height 15
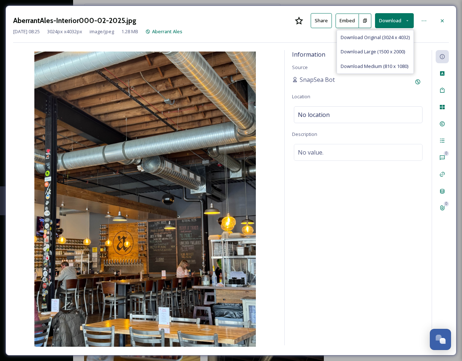
click at [378, 37] on span "Download Original (3024 x 4032)" at bounding box center [375, 37] width 69 height 7
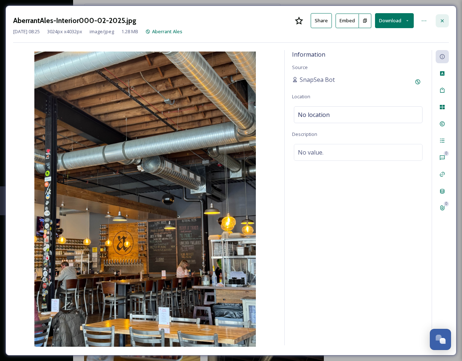
drag, startPoint x: 442, startPoint y: 21, endPoint x: 437, endPoint y: 23, distance: 4.9
click at [442, 21] on icon at bounding box center [442, 20] width 3 height 3
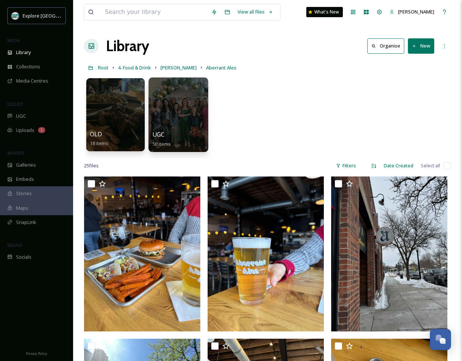
click at [180, 116] on div at bounding box center [178, 114] width 60 height 75
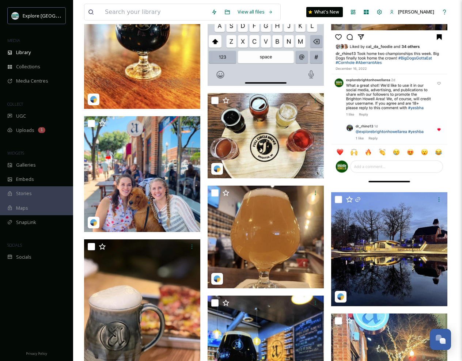
scroll to position [1104, 0]
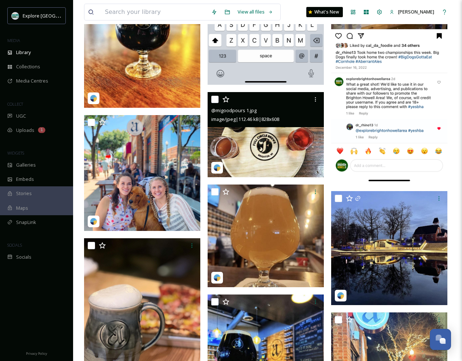
click at [296, 142] on img at bounding box center [266, 134] width 116 height 85
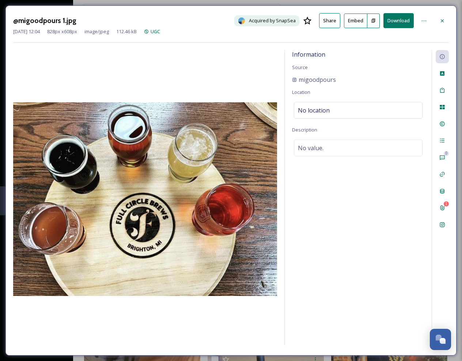
click at [399, 18] on button "Download" at bounding box center [398, 20] width 30 height 15
click at [441, 19] on icon at bounding box center [442, 21] width 6 height 6
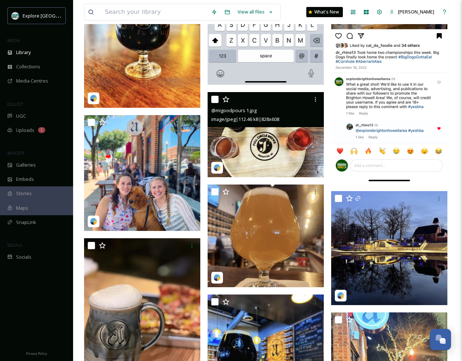
click at [267, 142] on img at bounding box center [266, 134] width 116 height 85
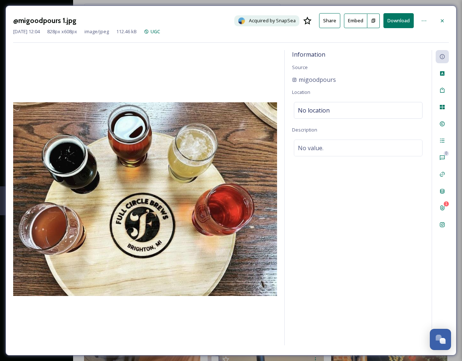
click at [400, 12] on div "@migoodpours 1.jpg Acquired by SnapSea Share Embed Download Aug 23 2023 12:04 8…" at bounding box center [230, 180] width 451 height 350
click at [398, 20] on button "Download" at bounding box center [398, 20] width 30 height 15
click at [441, 20] on icon at bounding box center [442, 21] width 6 height 6
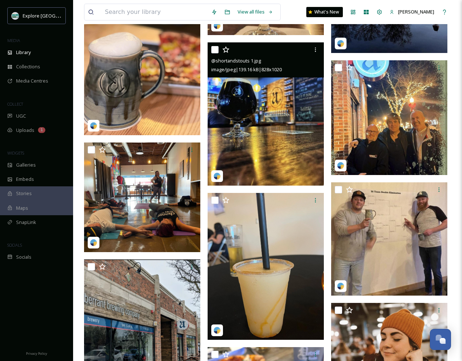
scroll to position [1357, 0]
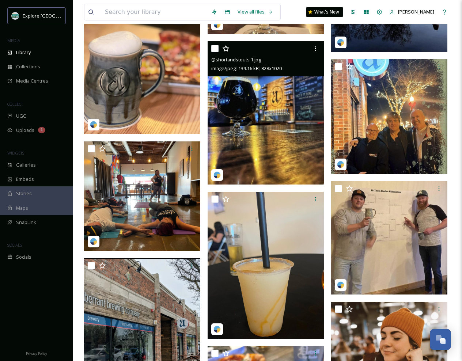
click at [290, 110] on img at bounding box center [266, 112] width 116 height 143
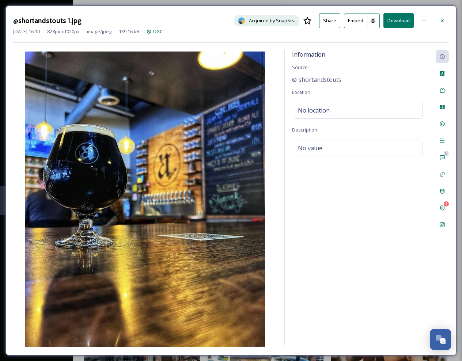
click at [402, 19] on button "Download" at bounding box center [398, 20] width 30 height 15
click at [396, 20] on button "Download" at bounding box center [398, 20] width 30 height 15
click at [442, 18] on div at bounding box center [442, 20] width 13 height 13
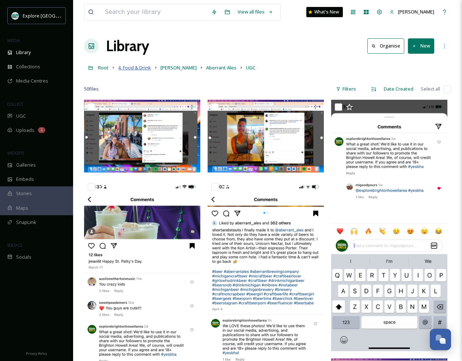
click at [145, 69] on span "4. Food & Drink" at bounding box center [134, 67] width 33 height 7
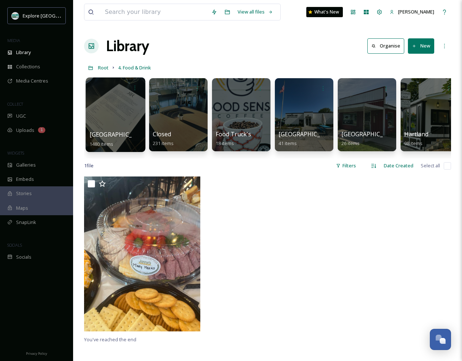
click at [131, 107] on div at bounding box center [115, 114] width 60 height 75
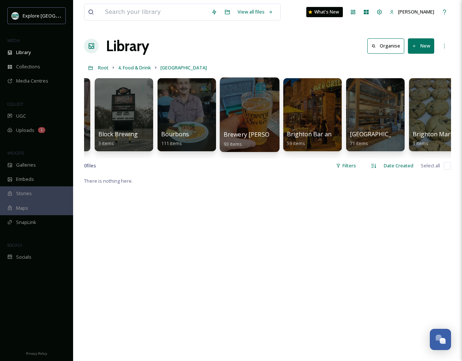
scroll to position [0, 306]
click at [259, 121] on div at bounding box center [249, 114] width 60 height 75
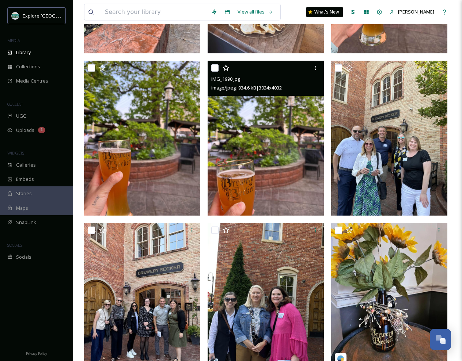
scroll to position [441, 0]
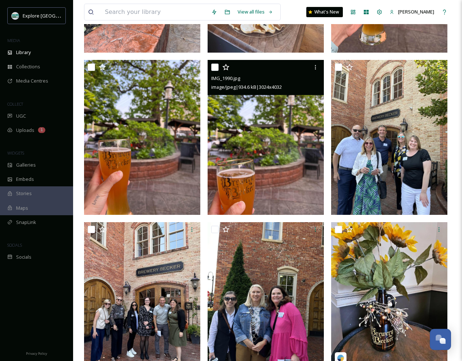
click at [281, 136] on img at bounding box center [266, 137] width 116 height 155
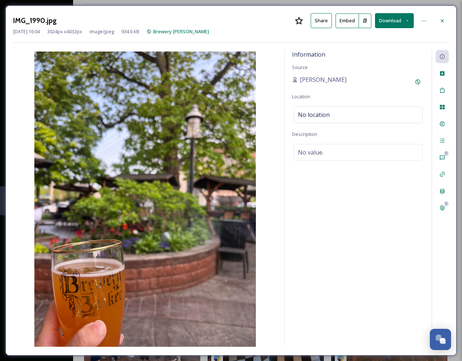
click at [393, 22] on button "Download" at bounding box center [394, 20] width 39 height 15
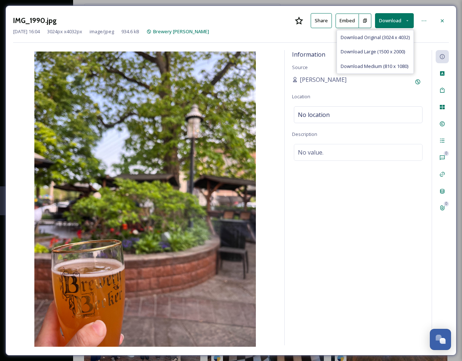
click at [391, 37] on span "Download Original (3024 x 4032)" at bounding box center [375, 37] width 69 height 7
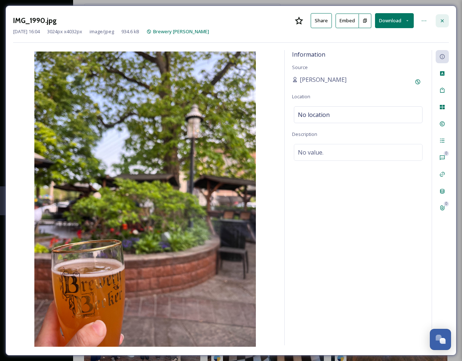
click at [441, 23] on icon at bounding box center [442, 21] width 6 height 6
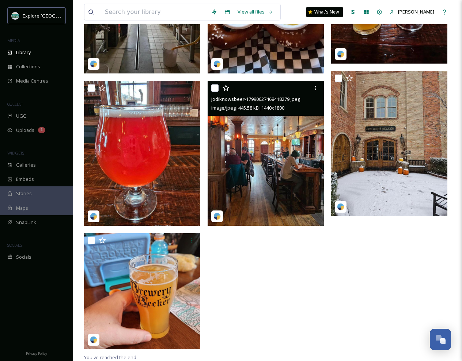
scroll to position [898, 0]
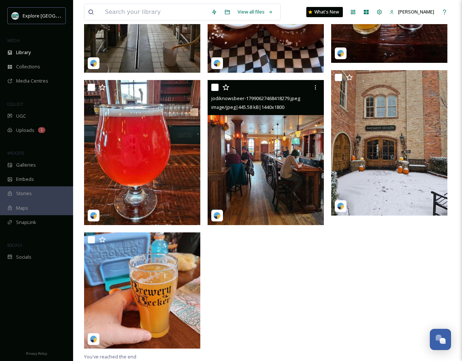
click at [282, 153] on img at bounding box center [266, 152] width 116 height 145
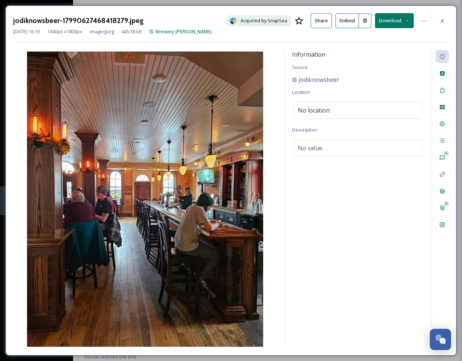
click at [398, 17] on button "Download" at bounding box center [394, 20] width 39 height 15
click at [382, 37] on span "Download Original (1440 x 1800)" at bounding box center [375, 37] width 69 height 7
click at [444, 19] on icon at bounding box center [442, 21] width 6 height 6
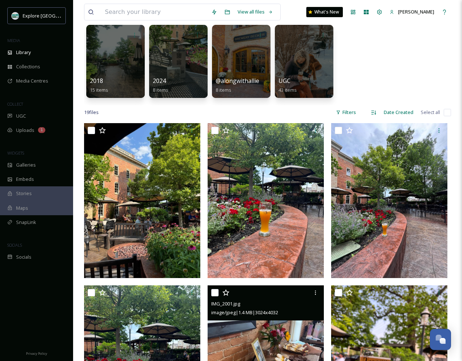
scroll to position [53, 0]
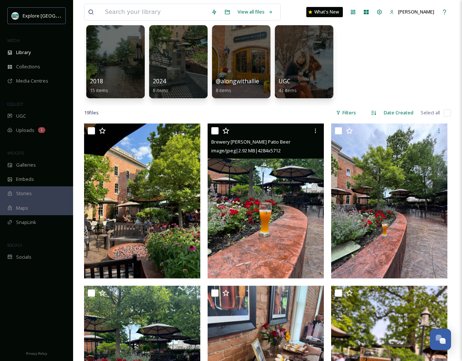
click at [284, 187] on img at bounding box center [266, 200] width 116 height 155
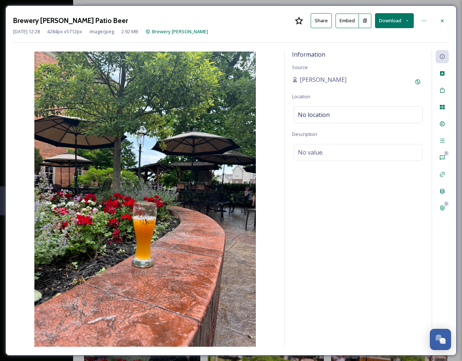
click at [395, 17] on button "Download" at bounding box center [394, 20] width 39 height 15
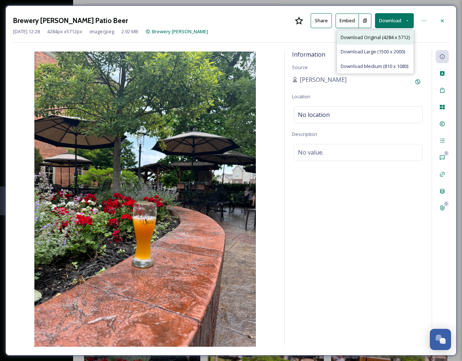
click at [387, 38] on span "Download Original (4284 x 5712)" at bounding box center [375, 37] width 69 height 7
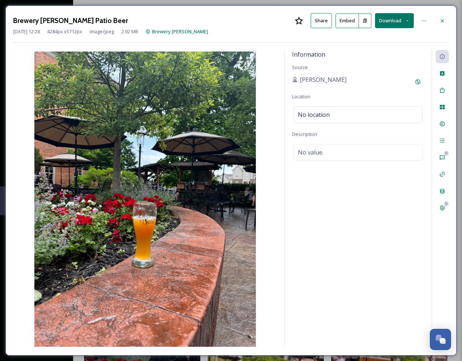
click at [439, 22] on icon at bounding box center [442, 21] width 6 height 6
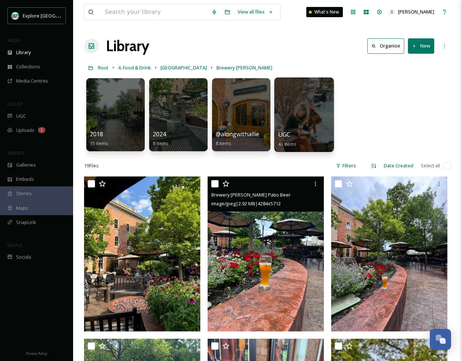
click at [305, 115] on div at bounding box center [304, 114] width 60 height 75
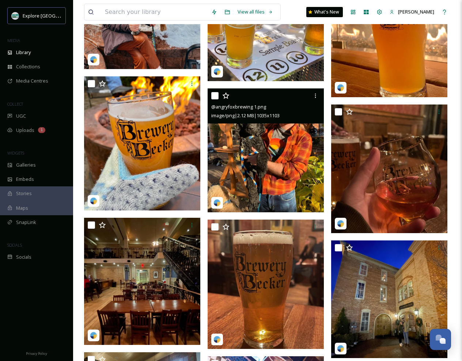
scroll to position [469, 0]
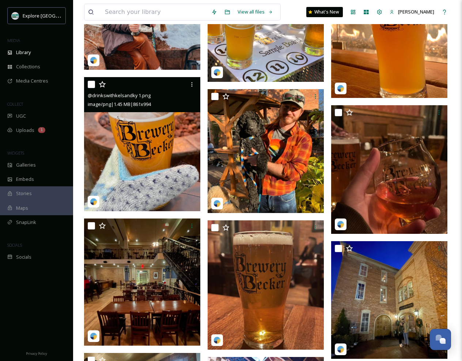
click at [163, 154] on img at bounding box center [142, 144] width 116 height 134
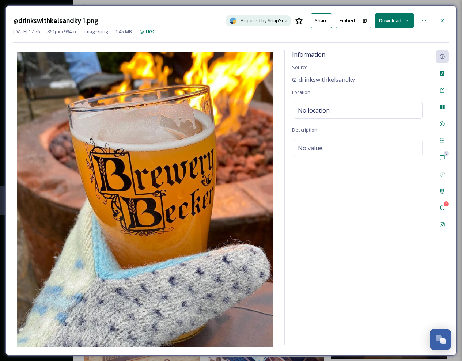
click at [394, 21] on button "Download" at bounding box center [394, 20] width 39 height 15
click at [383, 36] on span "Download Original (861 x 994)" at bounding box center [378, 37] width 64 height 7
click at [442, 20] on icon at bounding box center [442, 20] width 3 height 3
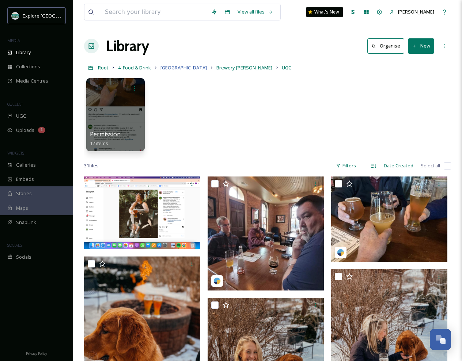
click at [169, 68] on span "[GEOGRAPHIC_DATA]" at bounding box center [183, 67] width 46 height 7
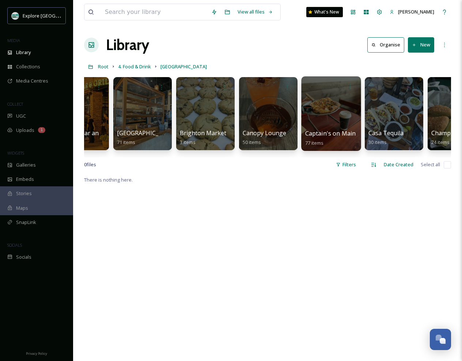
scroll to position [0, 539]
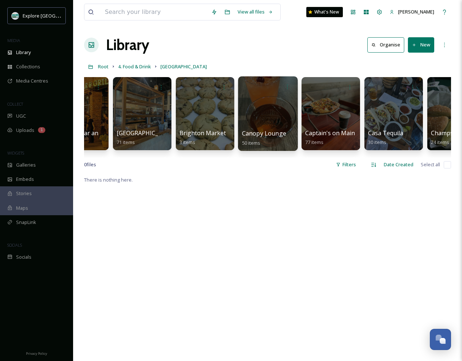
click at [278, 115] on div at bounding box center [268, 113] width 60 height 75
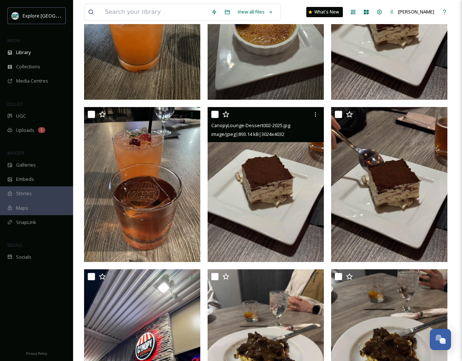
scroll to position [1371, 0]
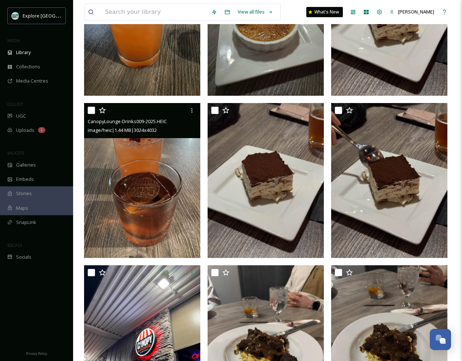
click at [178, 216] on img at bounding box center [142, 180] width 116 height 155
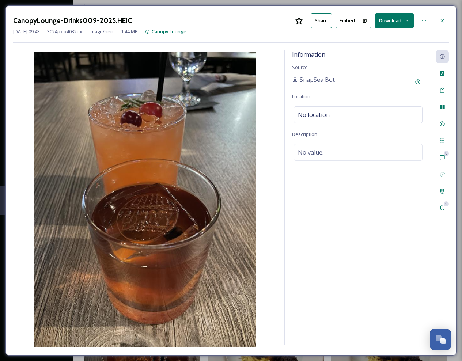
click at [391, 18] on button "Download" at bounding box center [394, 20] width 39 height 15
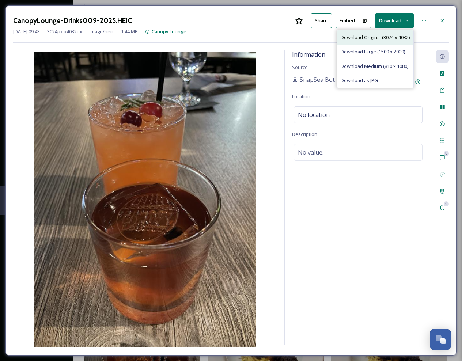
click at [374, 36] on span "Download Original (3024 x 4032)" at bounding box center [375, 37] width 69 height 7
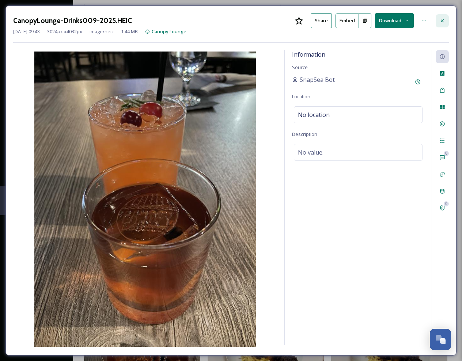
click at [438, 20] on div at bounding box center [442, 20] width 13 height 13
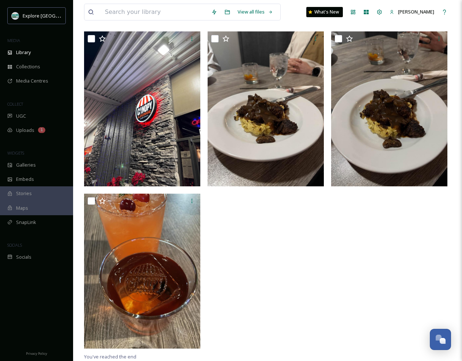
scroll to position [1603, 0]
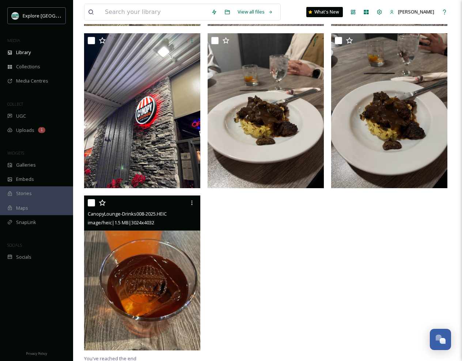
click at [160, 258] on img at bounding box center [142, 272] width 116 height 155
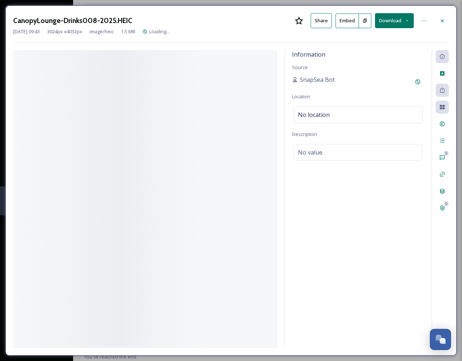
scroll to position [1443, 0]
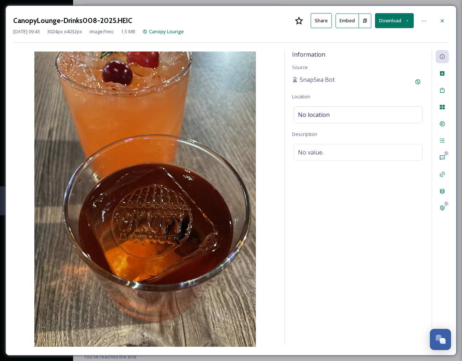
click at [389, 20] on button "Download" at bounding box center [394, 20] width 39 height 15
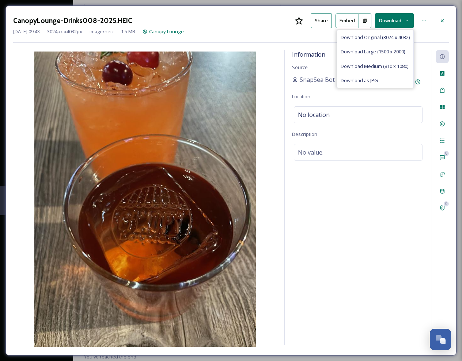
click at [383, 38] on span "Download Original (3024 x 4032)" at bounding box center [375, 37] width 69 height 7
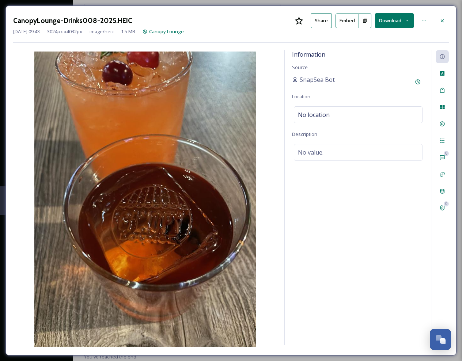
drag, startPoint x: 389, startPoint y: 202, endPoint x: 403, endPoint y: 113, distance: 90.6
click at [389, 200] on div "Information Source SnapSea Bot Location No location Description No value." at bounding box center [358, 197] width 147 height 295
click at [442, 21] on icon at bounding box center [442, 21] width 6 height 6
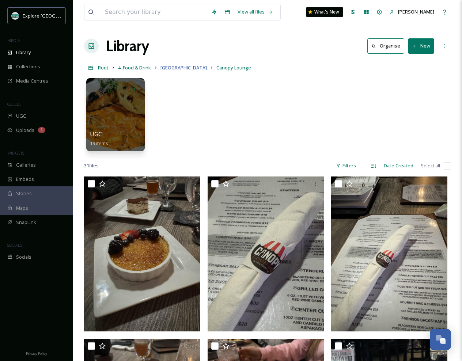
click at [172, 68] on span "[GEOGRAPHIC_DATA]" at bounding box center [183, 67] width 46 height 7
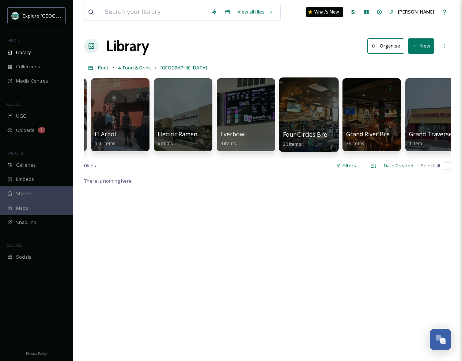
scroll to position [0, 1065]
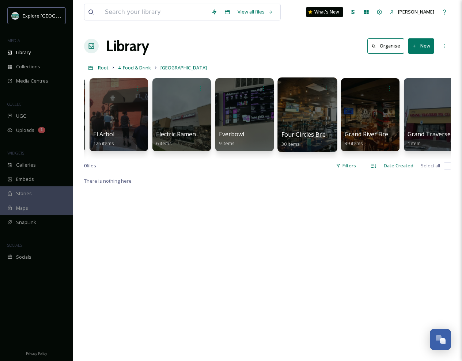
click at [312, 117] on div at bounding box center [307, 114] width 60 height 75
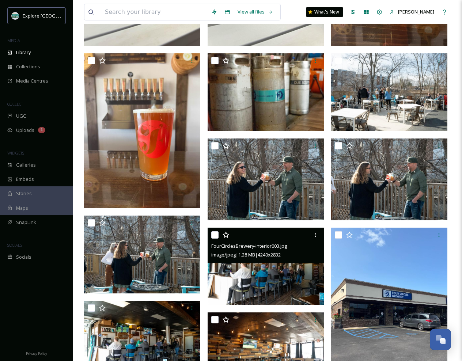
scroll to position [608, 0]
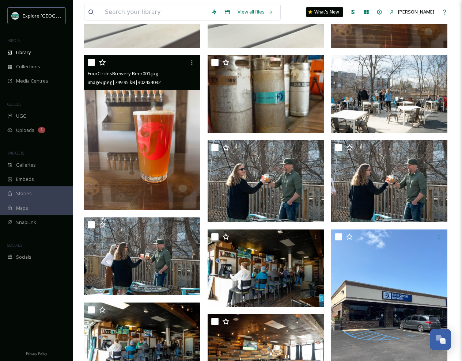
click at [171, 160] on img at bounding box center [142, 132] width 116 height 155
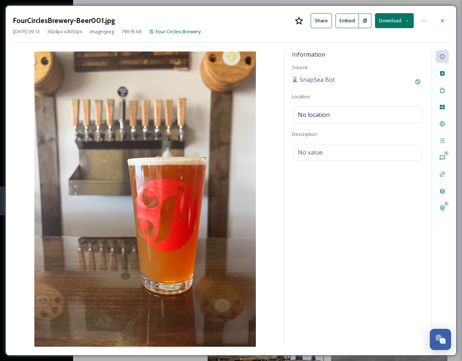
click at [387, 19] on button "Download" at bounding box center [394, 20] width 39 height 15
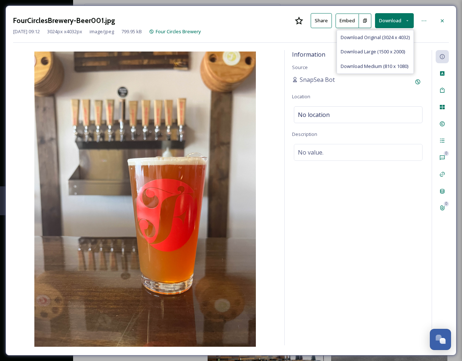
click at [372, 37] on span "Download Original (3024 x 4032)" at bounding box center [375, 37] width 69 height 7
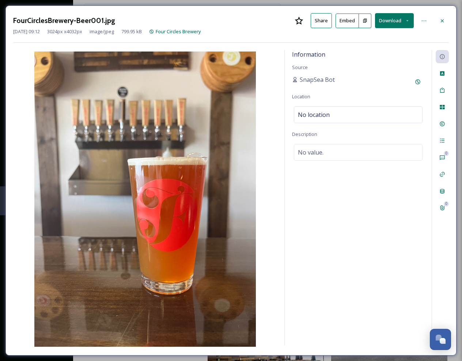
drag, startPoint x: 442, startPoint y: 20, endPoint x: 436, endPoint y: 27, distance: 9.1
click at [439, 19] on icon at bounding box center [442, 21] width 6 height 6
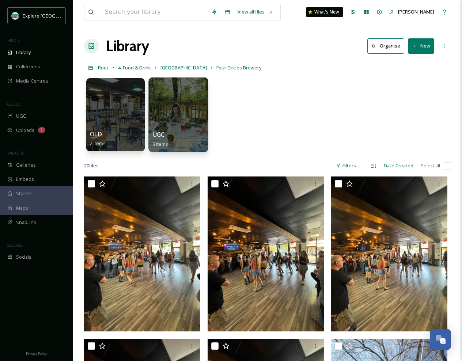
click at [175, 109] on div at bounding box center [178, 114] width 60 height 75
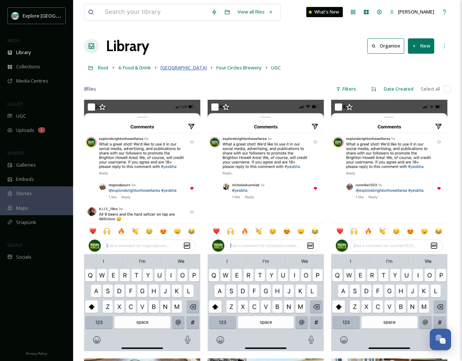
click at [167, 69] on span "[GEOGRAPHIC_DATA]" at bounding box center [183, 67] width 46 height 7
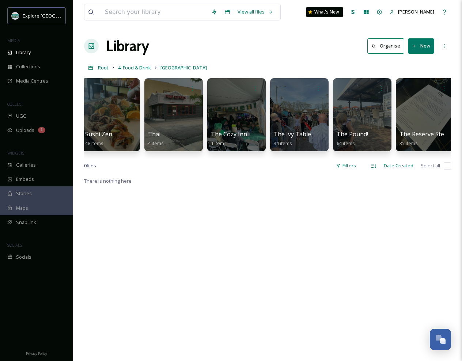
scroll to position [0, 2587]
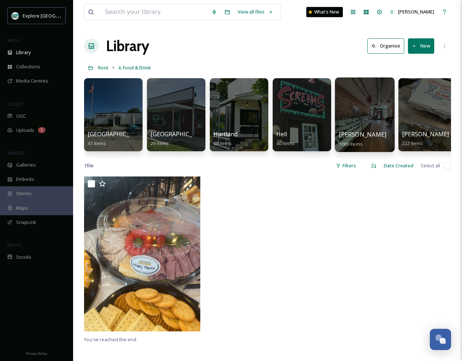
scroll to position [0, 204]
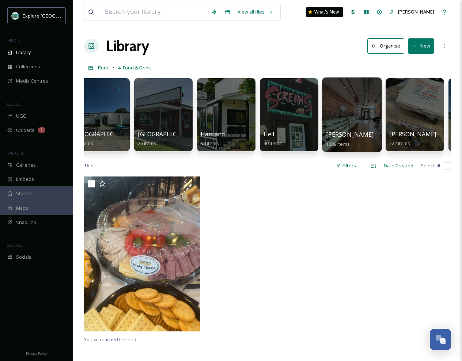
click at [349, 123] on div at bounding box center [352, 114] width 60 height 75
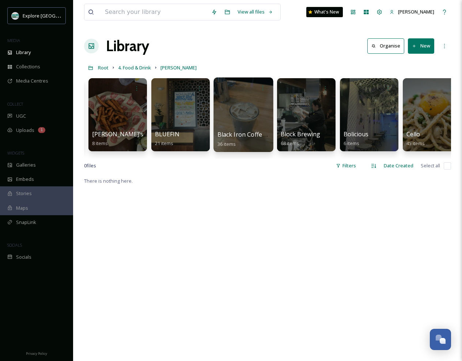
scroll to position [0, 187]
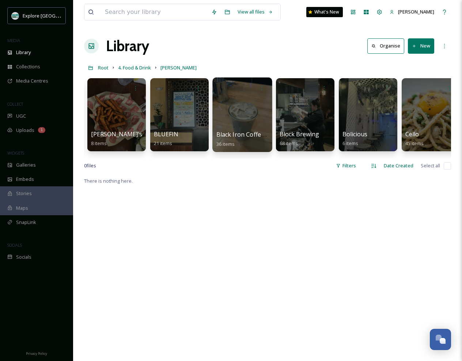
click at [246, 96] on div at bounding box center [242, 114] width 60 height 75
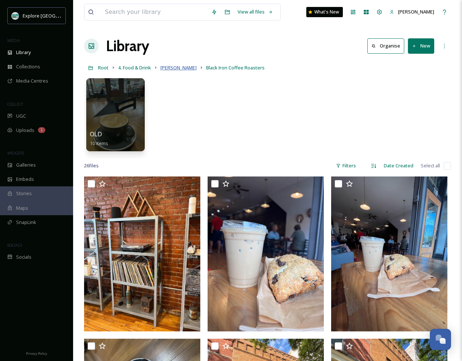
click at [172, 67] on span "[PERSON_NAME]" at bounding box center [178, 67] width 36 height 7
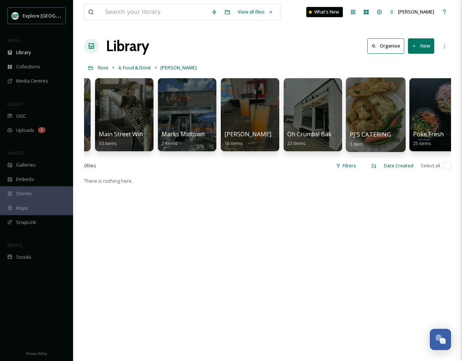
scroll to position [0, 1693]
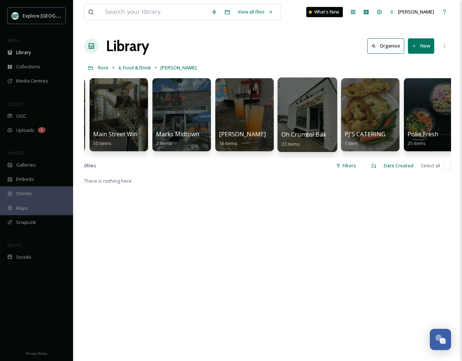
click at [313, 120] on div at bounding box center [307, 114] width 60 height 75
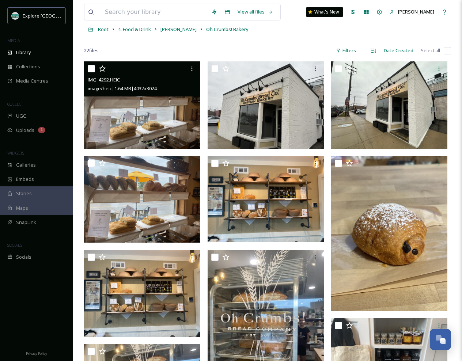
scroll to position [32, 0]
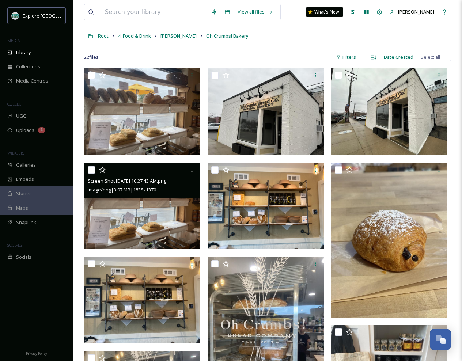
click at [167, 210] on img at bounding box center [142, 206] width 116 height 87
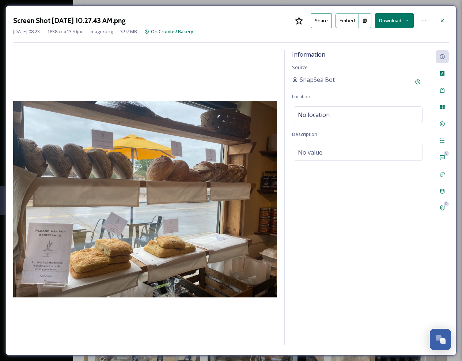
click at [398, 19] on button "Download" at bounding box center [394, 20] width 39 height 15
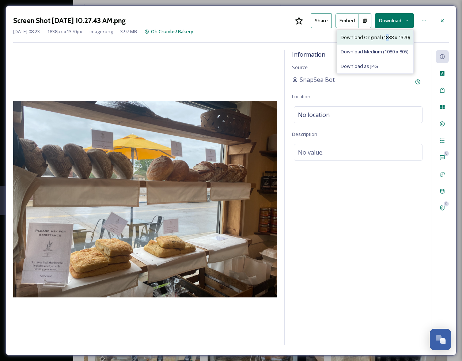
click at [386, 36] on span "Download Original (1838 x 1370)" at bounding box center [375, 37] width 69 height 7
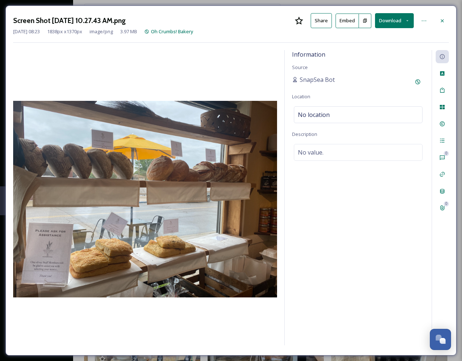
drag, startPoint x: 446, startPoint y: 20, endPoint x: 444, endPoint y: 16, distance: 4.1
click at [446, 20] on div at bounding box center [442, 20] width 13 height 13
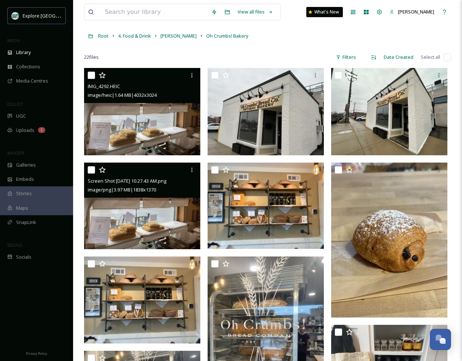
click at [163, 122] on img at bounding box center [142, 111] width 116 height 87
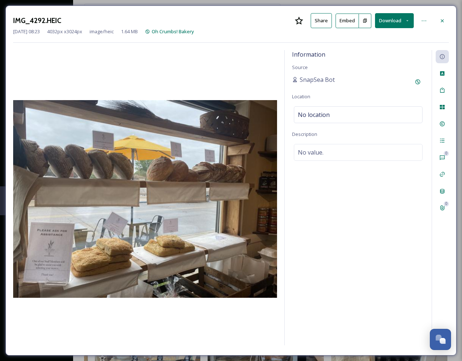
click at [396, 17] on button "Download" at bounding box center [394, 20] width 39 height 15
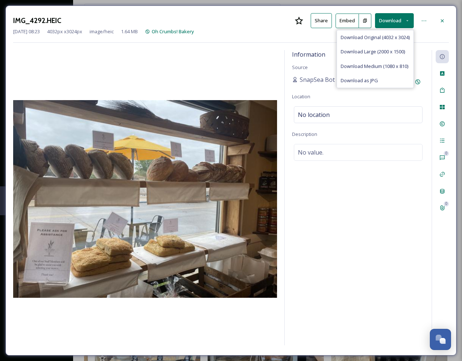
click at [377, 37] on span "Download Original (4032 x 3024)" at bounding box center [375, 37] width 69 height 7
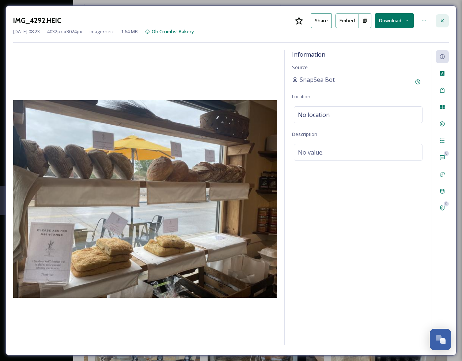
click at [441, 21] on icon at bounding box center [442, 20] width 3 height 3
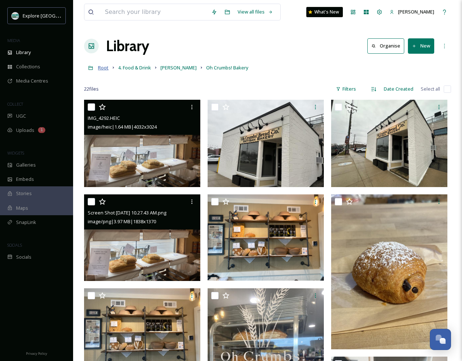
click at [104, 68] on span "Root" at bounding box center [103, 67] width 11 height 7
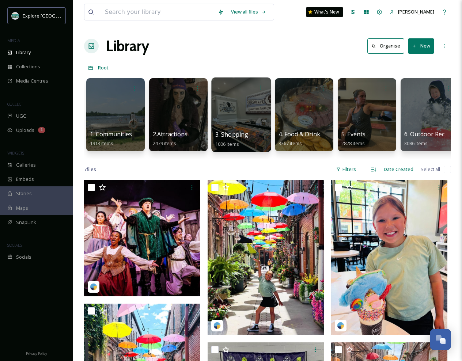
click at [235, 113] on div at bounding box center [241, 114] width 60 height 75
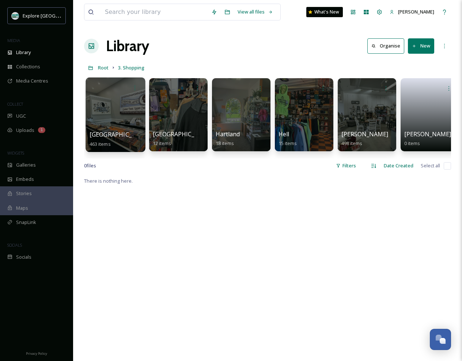
click at [131, 116] on div at bounding box center [115, 114] width 60 height 75
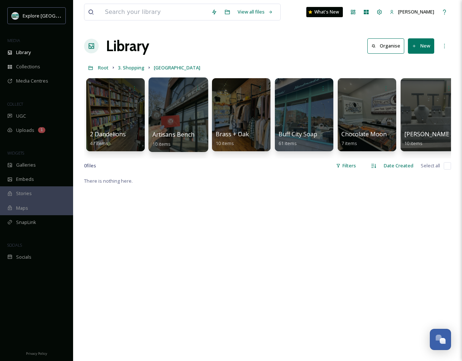
click at [186, 118] on div at bounding box center [178, 114] width 60 height 75
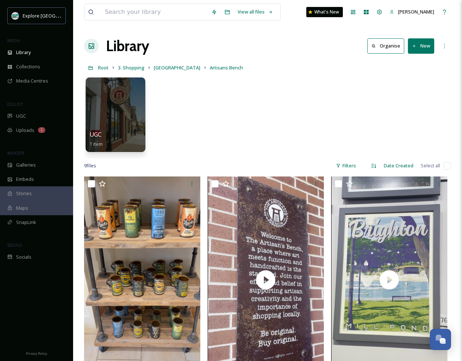
click at [122, 121] on div at bounding box center [115, 114] width 60 height 75
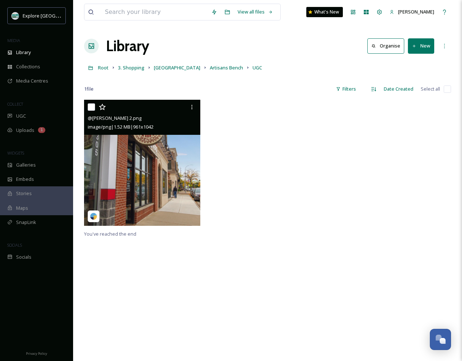
click at [168, 164] on img at bounding box center [142, 163] width 116 height 126
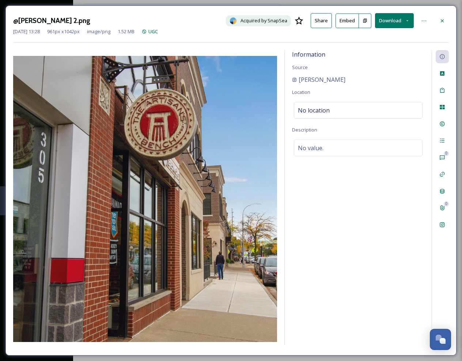
click at [440, 18] on icon at bounding box center [442, 21] width 6 height 6
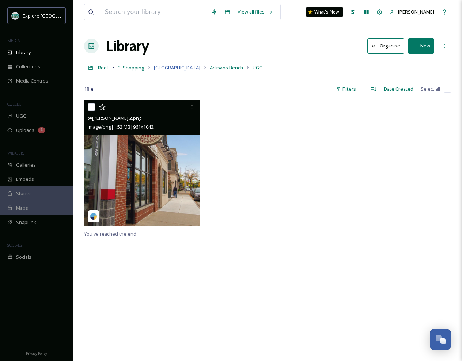
click at [168, 69] on span "[GEOGRAPHIC_DATA]" at bounding box center [177, 67] width 46 height 7
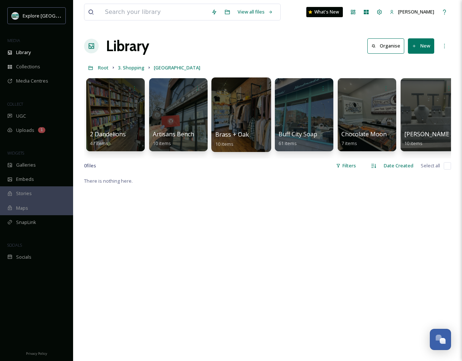
click at [236, 110] on div at bounding box center [241, 114] width 60 height 75
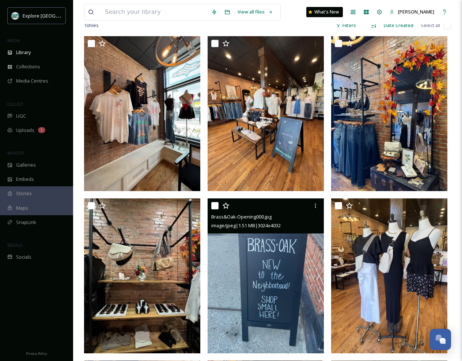
scroll to position [60, 0]
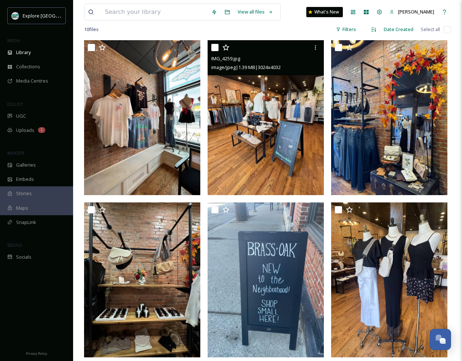
click at [252, 120] on img at bounding box center [266, 117] width 116 height 155
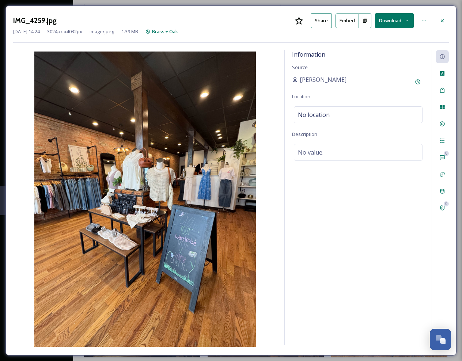
click at [391, 22] on button "Download" at bounding box center [394, 20] width 39 height 15
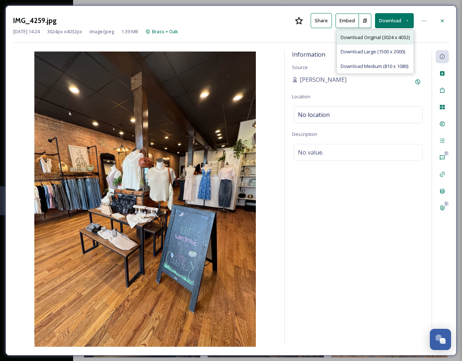
click at [381, 37] on span "Download Original (3024 x 4032)" at bounding box center [375, 37] width 69 height 7
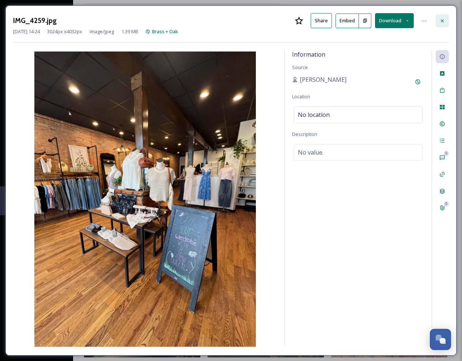
click at [442, 20] on icon at bounding box center [442, 21] width 6 height 6
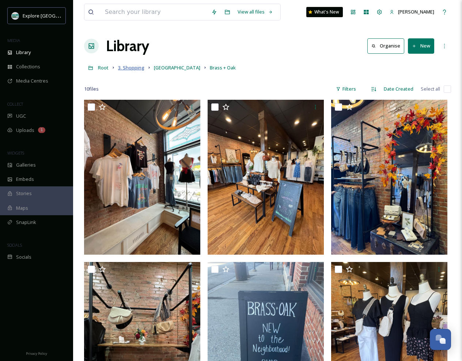
click at [134, 68] on span "3. Shopping" at bounding box center [131, 67] width 26 height 7
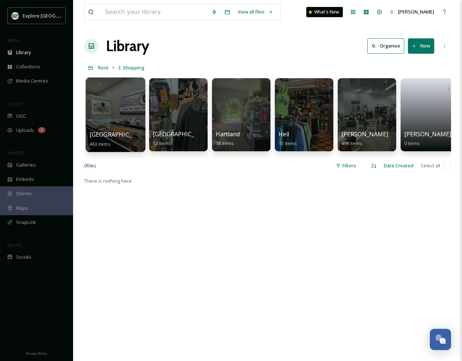
click at [121, 110] on div at bounding box center [115, 114] width 60 height 75
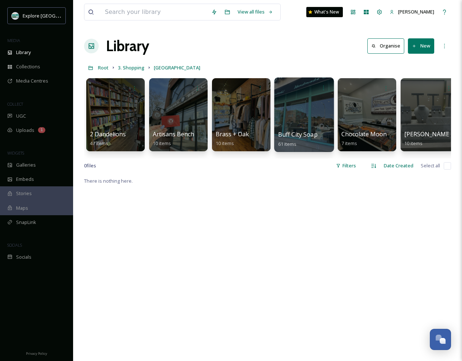
click at [304, 109] on div at bounding box center [304, 114] width 60 height 75
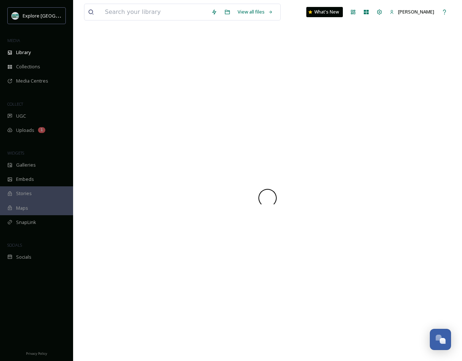
click at [304, 109] on div at bounding box center [267, 198] width 367 height 326
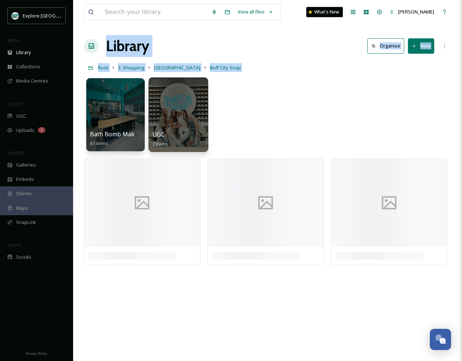
click at [192, 106] on div at bounding box center [178, 114] width 60 height 75
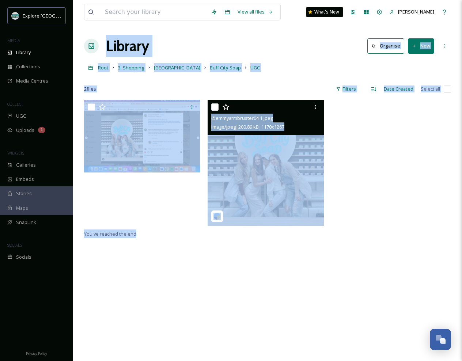
click at [289, 169] on img at bounding box center [266, 163] width 116 height 126
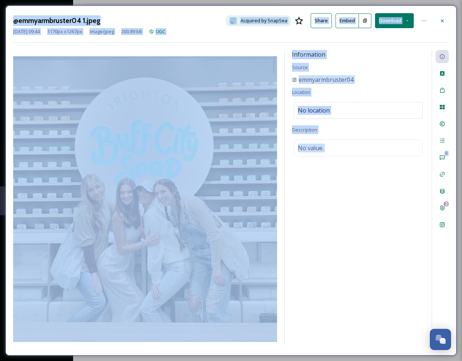
click at [218, 171] on img at bounding box center [145, 199] width 264 height 286
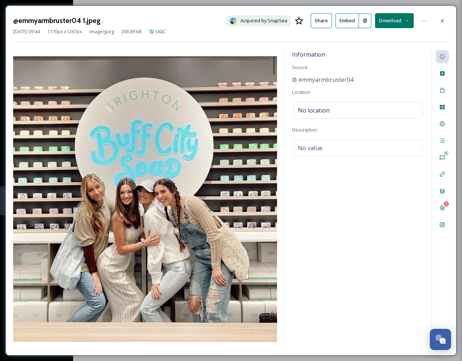
click at [295, 182] on div "Information Source emmyarmbruster04 Location No location Description No value." at bounding box center [358, 197] width 147 height 295
click at [392, 20] on button "Download" at bounding box center [394, 20] width 39 height 15
click at [380, 37] on span "Download Original (1170 x 1267)" at bounding box center [375, 37] width 69 height 7
click at [442, 20] on icon at bounding box center [442, 21] width 6 height 6
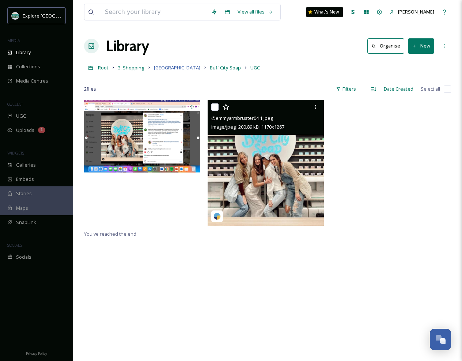
click at [166, 67] on span "[GEOGRAPHIC_DATA]" at bounding box center [177, 67] width 46 height 7
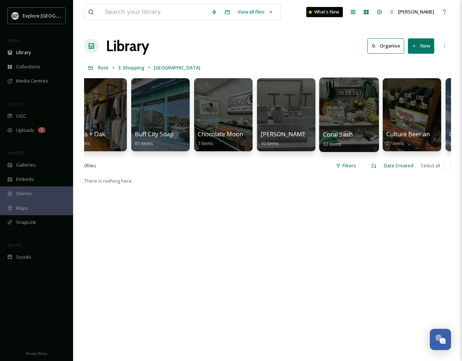
scroll to position [0, 144]
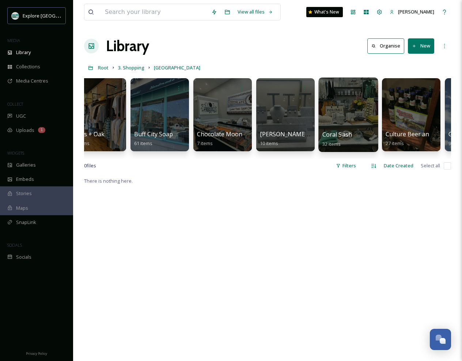
click at [343, 118] on div at bounding box center [348, 114] width 60 height 75
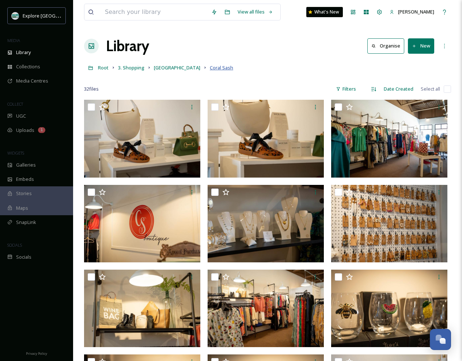
click at [210, 68] on span "Coral Sash" at bounding box center [221, 67] width 23 height 7
click at [134, 68] on span "3. Shopping" at bounding box center [131, 67] width 26 height 7
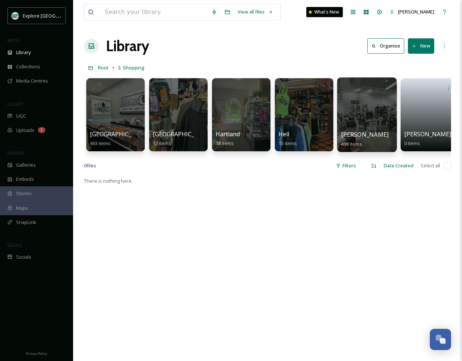
click at [374, 121] on div at bounding box center [367, 114] width 60 height 75
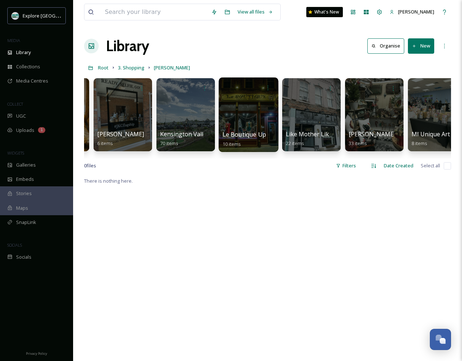
scroll to position [0, 551]
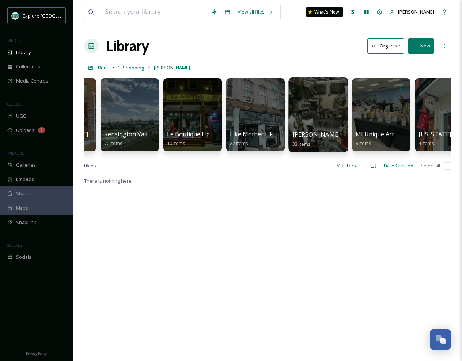
click at [304, 117] on div at bounding box center [318, 114] width 60 height 75
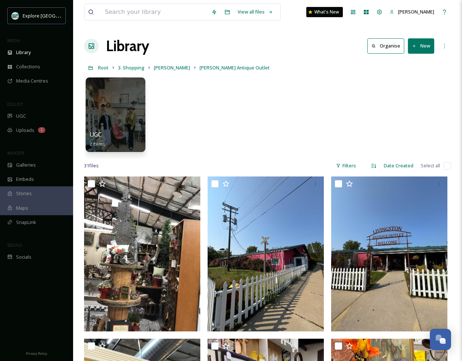
click at [127, 117] on div at bounding box center [115, 114] width 60 height 75
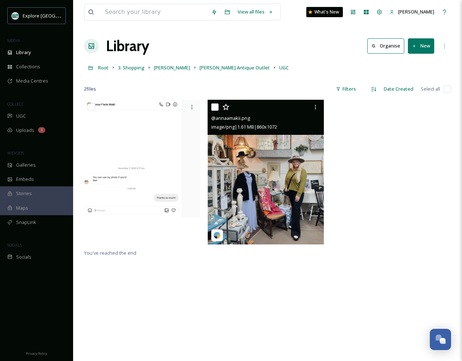
click at [263, 164] on img at bounding box center [266, 172] width 116 height 145
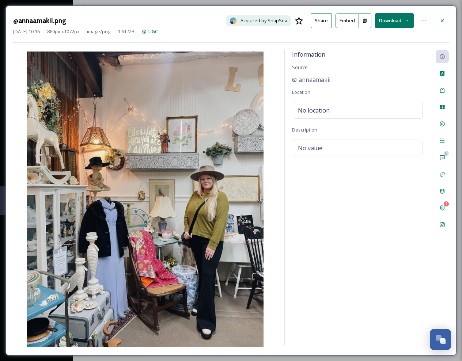
click at [398, 19] on button "Download" at bounding box center [394, 20] width 39 height 15
click at [379, 37] on span "Download Original (860 x 1072)" at bounding box center [376, 37] width 66 height 7
click at [441, 20] on icon at bounding box center [442, 20] width 3 height 3
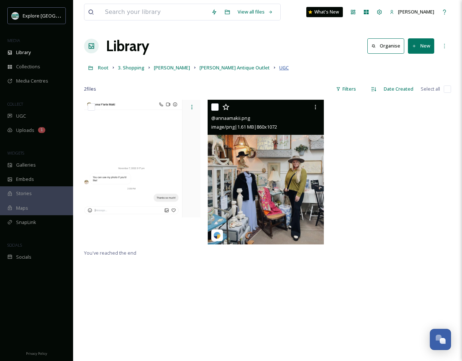
click at [279, 67] on span "UGC" at bounding box center [283, 67] width 9 height 7
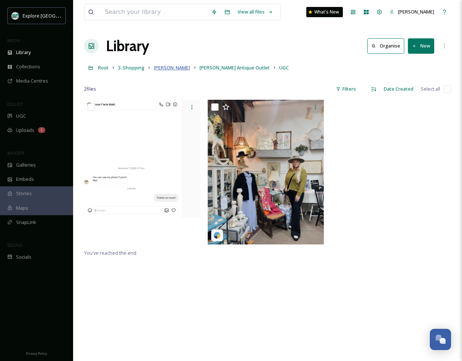
click at [163, 67] on span "[PERSON_NAME]" at bounding box center [172, 67] width 36 height 7
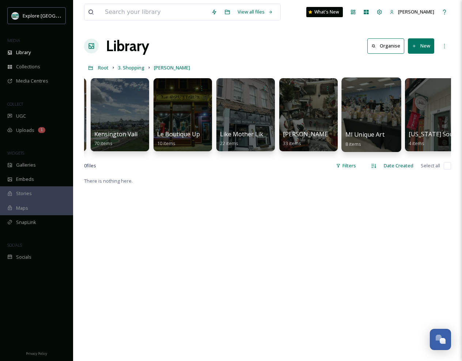
scroll to position [0, 562]
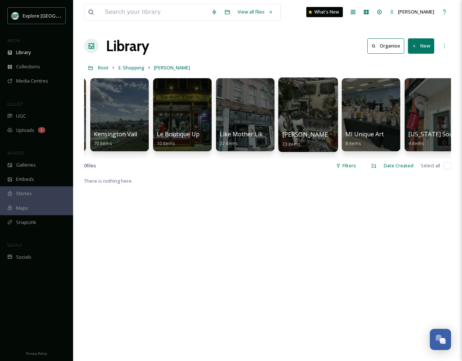
click at [311, 123] on div at bounding box center [308, 114] width 60 height 75
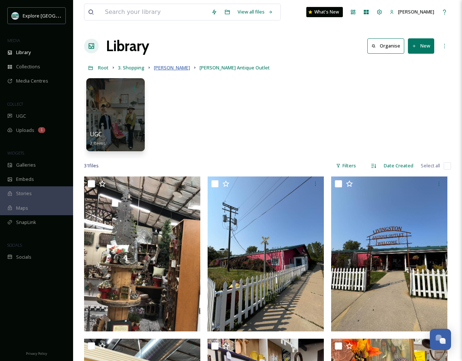
click at [159, 68] on span "[PERSON_NAME]" at bounding box center [172, 67] width 36 height 7
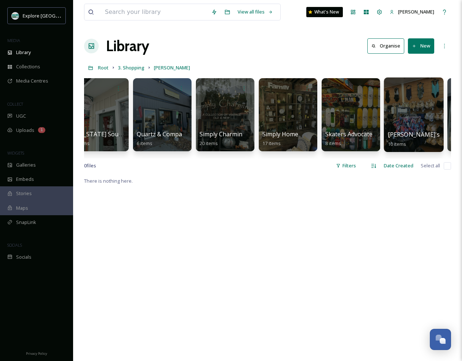
scroll to position [0, 1141]
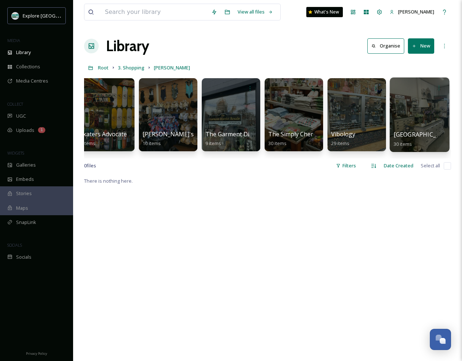
click at [406, 116] on div at bounding box center [419, 114] width 60 height 75
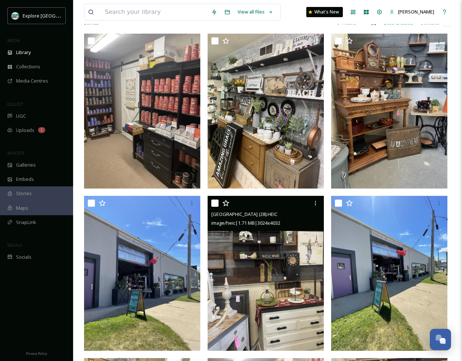
scroll to position [47, 0]
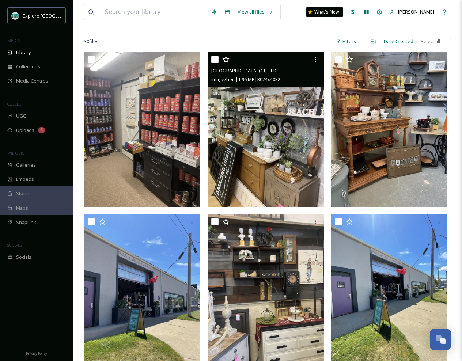
click at [285, 138] on img at bounding box center [266, 129] width 116 height 155
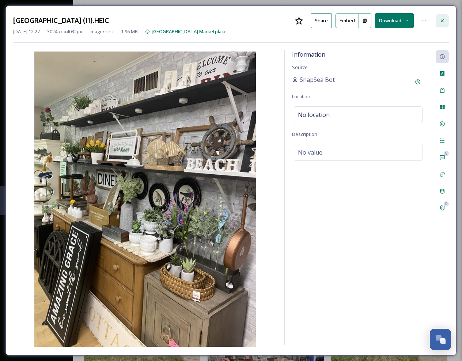
click at [442, 20] on icon at bounding box center [442, 21] width 6 height 6
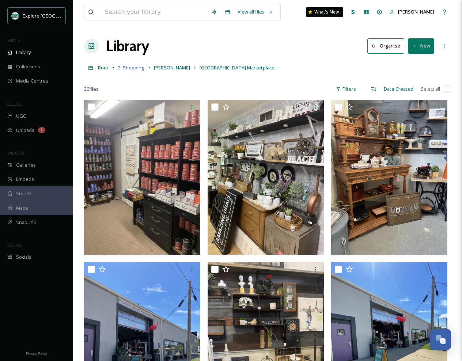
click at [131, 70] on span "3. Shopping" at bounding box center [131, 67] width 26 height 7
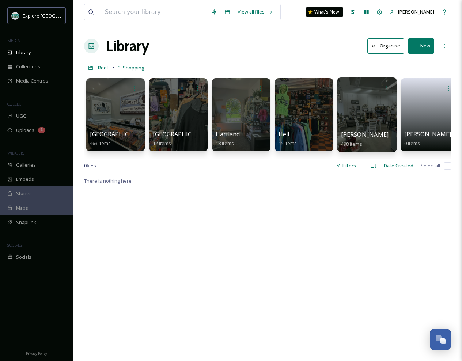
click at [366, 118] on div at bounding box center [367, 114] width 60 height 75
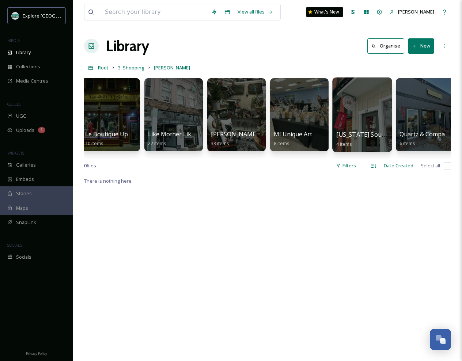
scroll to position [0, 634]
